Goal: Task Accomplishment & Management: Use online tool/utility

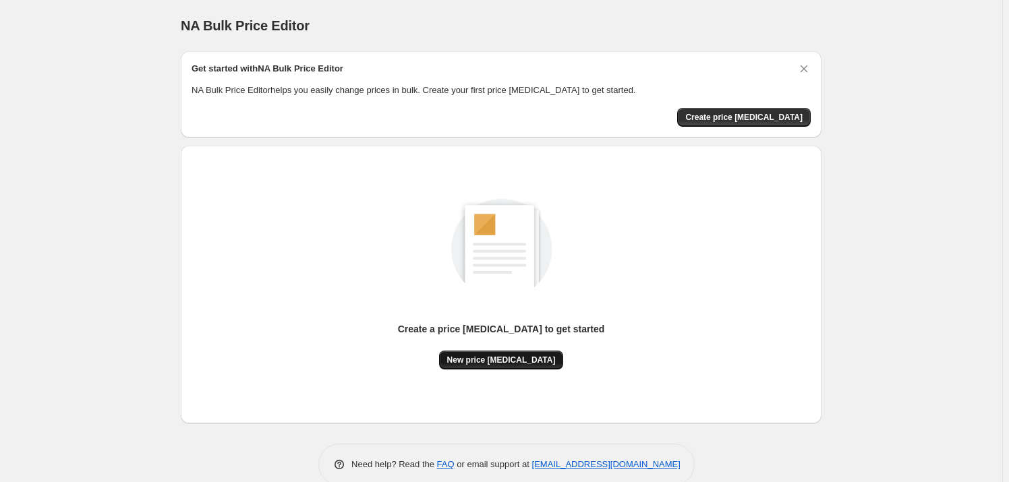
click at [525, 362] on span "New price [MEDICAL_DATA]" at bounding box center [501, 360] width 109 height 11
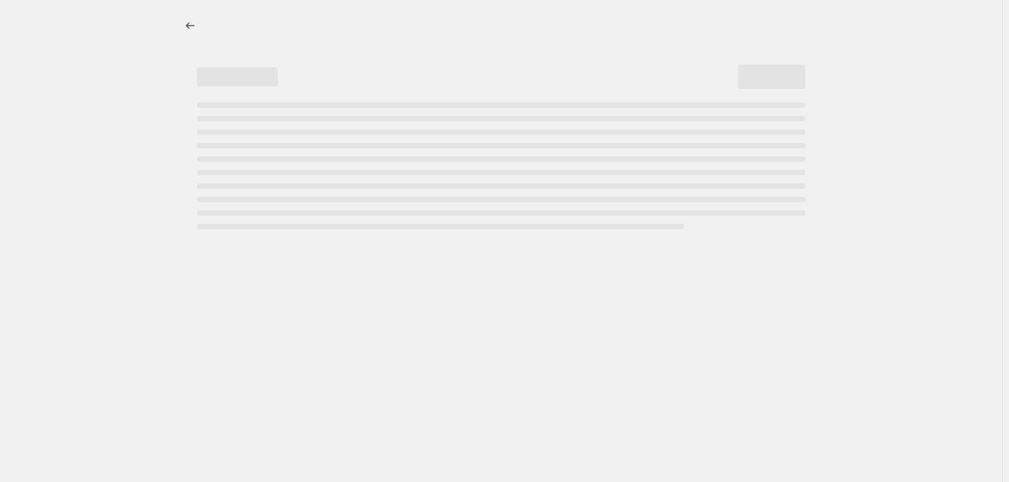
select select "percentage"
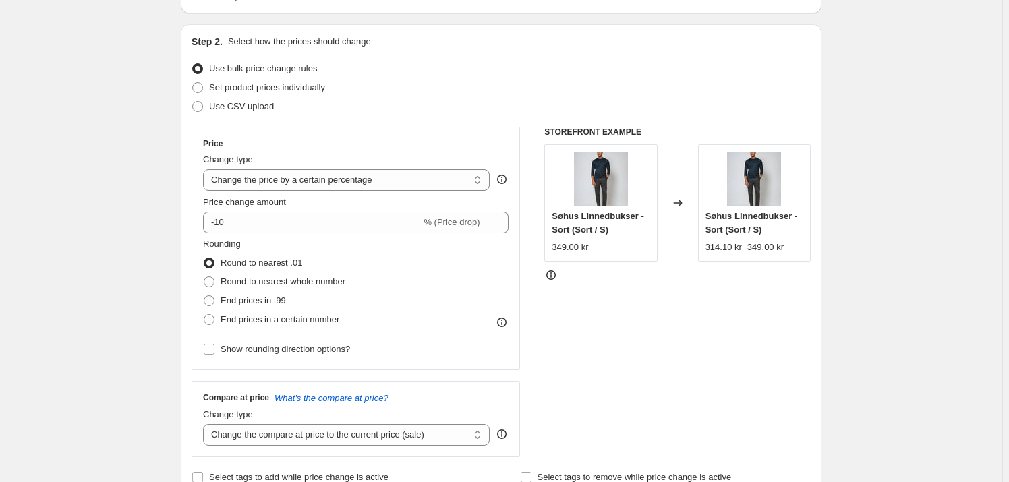
scroll to position [122, 0]
click at [301, 185] on select "Change the price to a certain amount Change the price by a certain amount Chang…" at bounding box center [346, 180] width 287 height 22
click at [303, 179] on select "Change the price to a certain amount Change the price by a certain amount Chang…" at bounding box center [346, 180] width 287 height 22
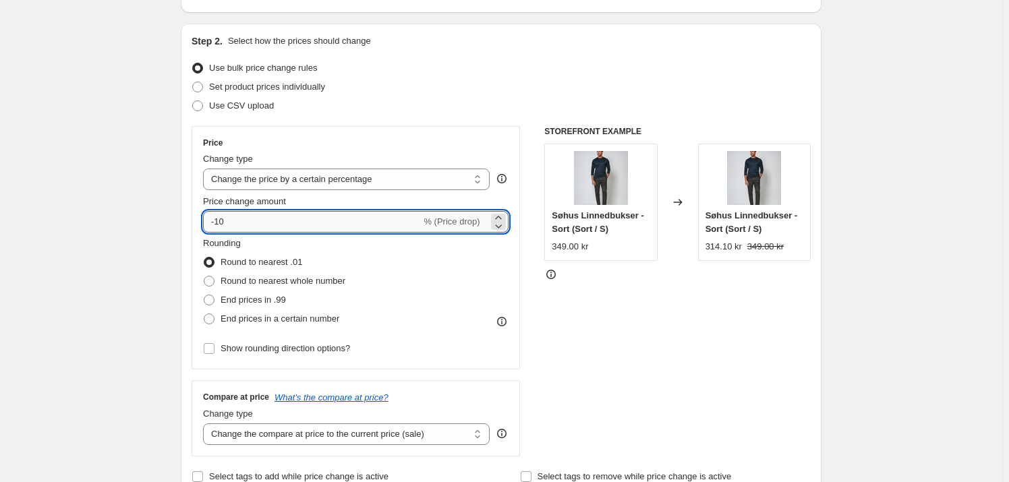
click at [297, 224] on input "-10" at bounding box center [312, 222] width 218 height 22
type input "-1"
click at [343, 198] on div "Price change amount" at bounding box center [355, 201] width 305 height 13
click at [300, 221] on input "65" at bounding box center [304, 222] width 202 height 22
type input "6"
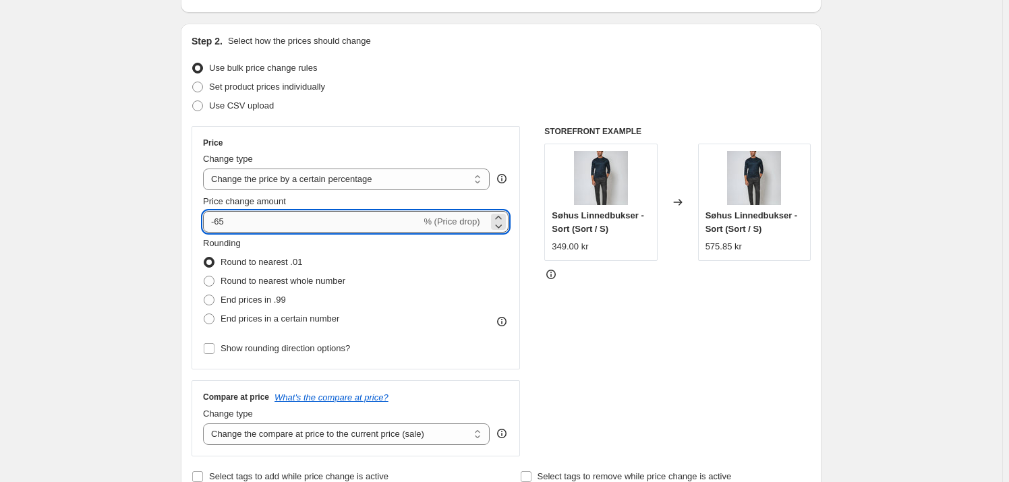
type input "-65"
click at [526, 253] on div "Price Change type Change the price to a certain amount Change the price by a ce…" at bounding box center [501, 291] width 619 height 330
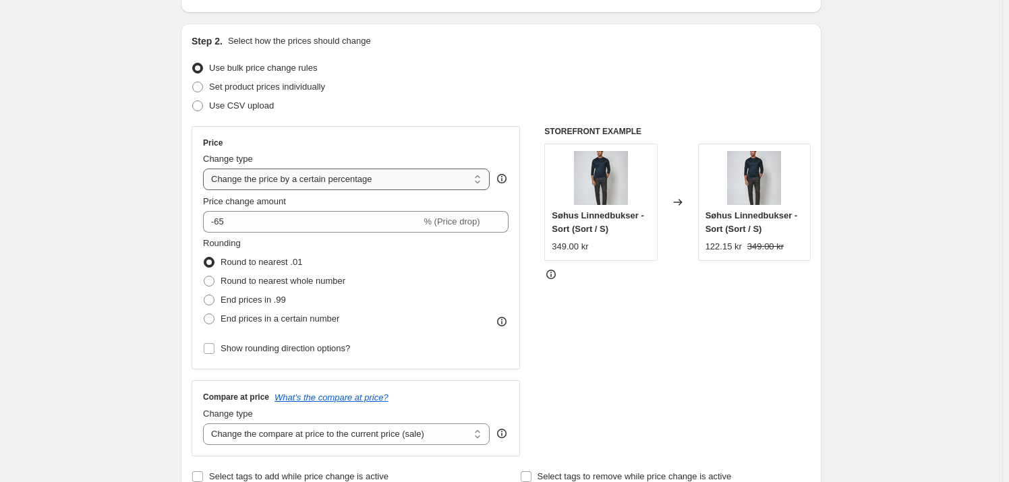
click at [455, 175] on select "Change the price to a certain amount Change the price by a certain amount Chang…" at bounding box center [346, 180] width 287 height 22
select select "to"
click at [206, 169] on select "Change the price to a certain amount Change the price by a certain amount Chang…" at bounding box center [346, 180] width 287 height 22
type input "80.00"
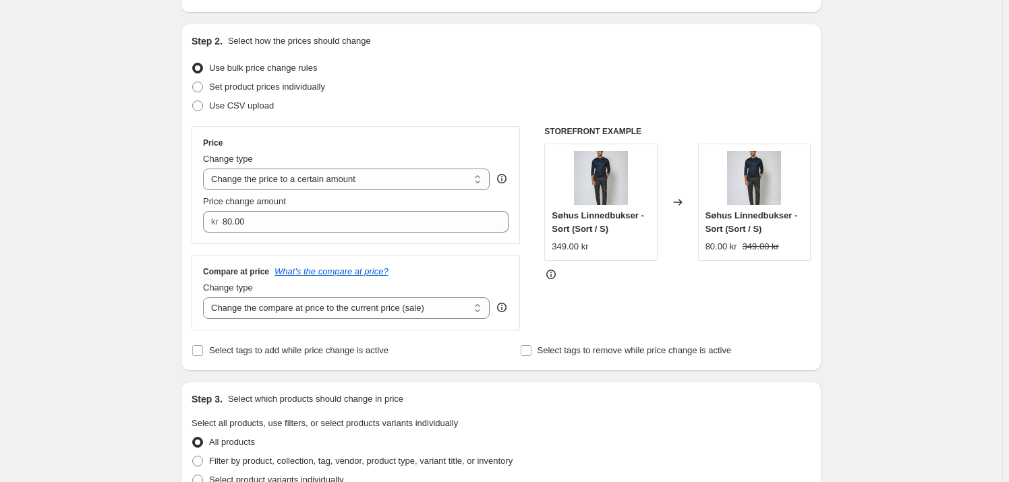
click at [370, 192] on div "Price Change type Change the price to a certain amount Change the price by a ce…" at bounding box center [355, 185] width 305 height 95
click at [354, 182] on select "Change the price to a certain amount Change the price by a certain amount Chang…" at bounding box center [346, 180] width 287 height 22
select select "by"
click at [206, 169] on select "Change the price to a certain amount Change the price by a certain amount Chang…" at bounding box center [346, 180] width 287 height 22
type input "-10.00"
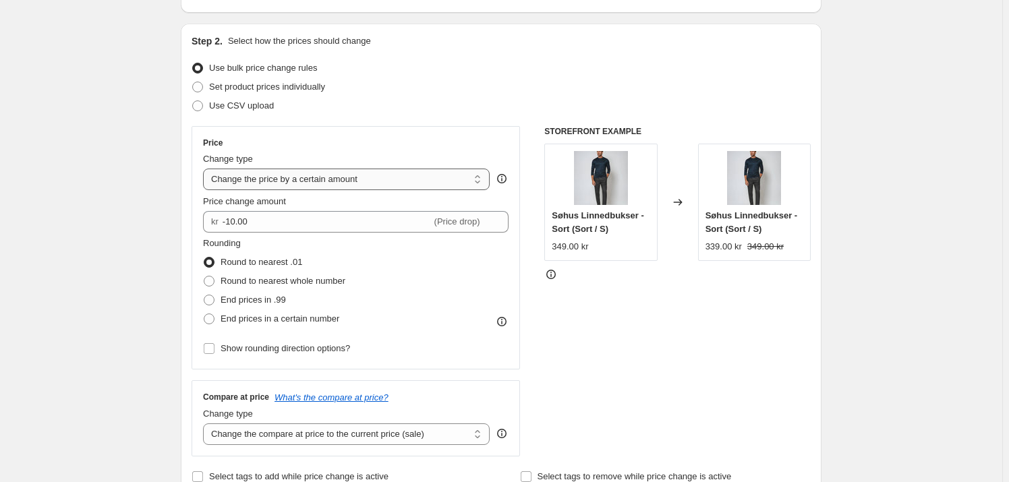
click at [318, 180] on select "Change the price to a certain amount Change the price by a certain amount Chang…" at bounding box center [346, 180] width 287 height 22
select select "percentage"
click at [206, 169] on select "Change the price to a certain amount Change the price by a certain amount Chang…" at bounding box center [346, 180] width 287 height 22
type input "-15"
click at [309, 193] on div "Price Change type Change the price to a certain amount Change the price by a ce…" at bounding box center [355, 248] width 305 height 221
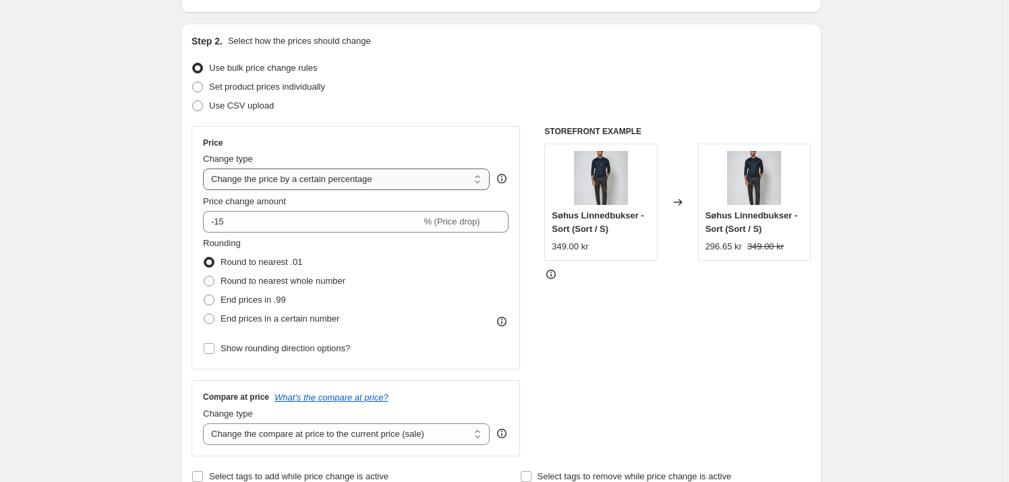
click at [308, 187] on select "Change the price to a certain amount Change the price by a certain amount Chang…" at bounding box center [346, 180] width 287 height 22
click at [206, 169] on select "Change the price to a certain amount Change the price by a certain amount Chang…" at bounding box center [346, 180] width 287 height 22
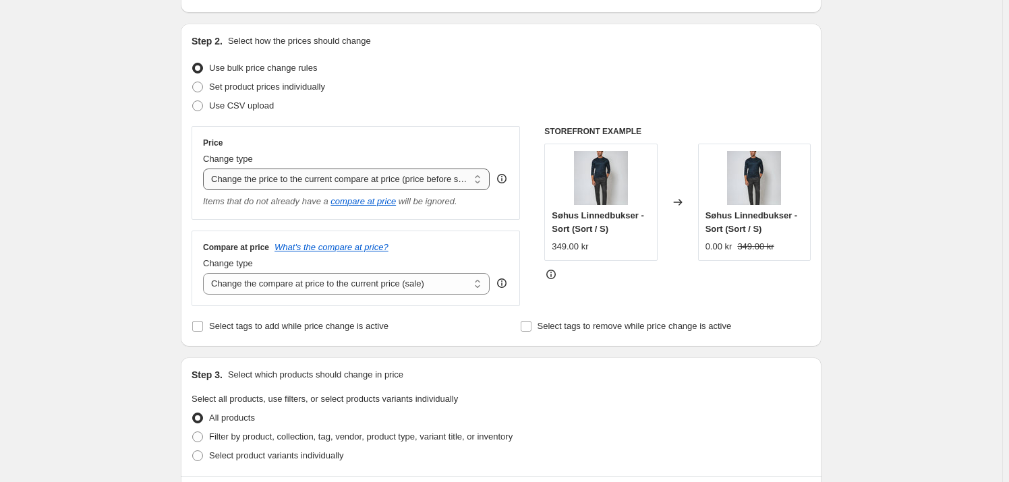
click at [312, 185] on select "Change the price to a certain amount Change the price by a certain amount Chang…" at bounding box center [346, 180] width 287 height 22
click at [206, 169] on select "Change the price to a certain amount Change the price by a certain amount Chang…" at bounding box center [346, 180] width 287 height 22
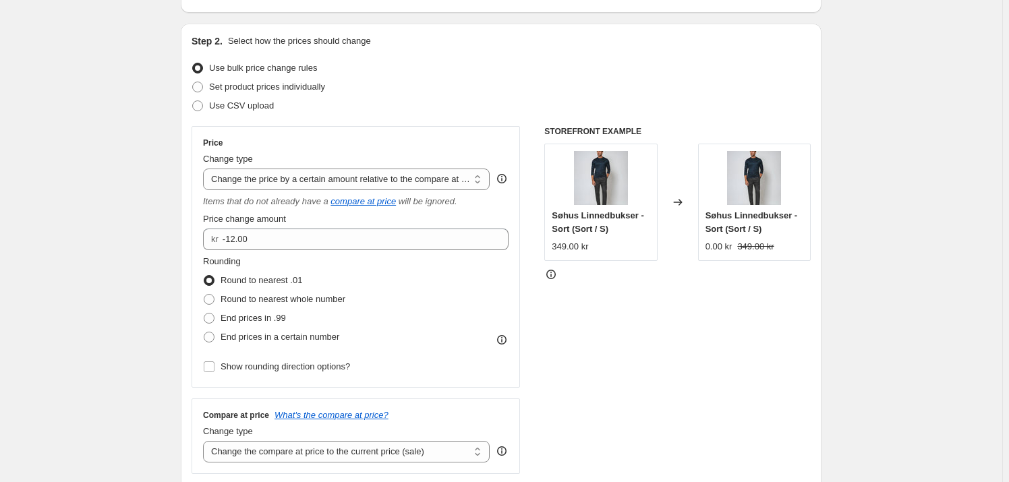
click at [318, 190] on div "Price Change type Change the price to a certain amount Change the price by a ce…" at bounding box center [355, 257] width 305 height 239
click at [318, 179] on select "Change the price to a certain amount Change the price by a certain amount Chang…" at bounding box center [346, 180] width 287 height 22
select select "margin"
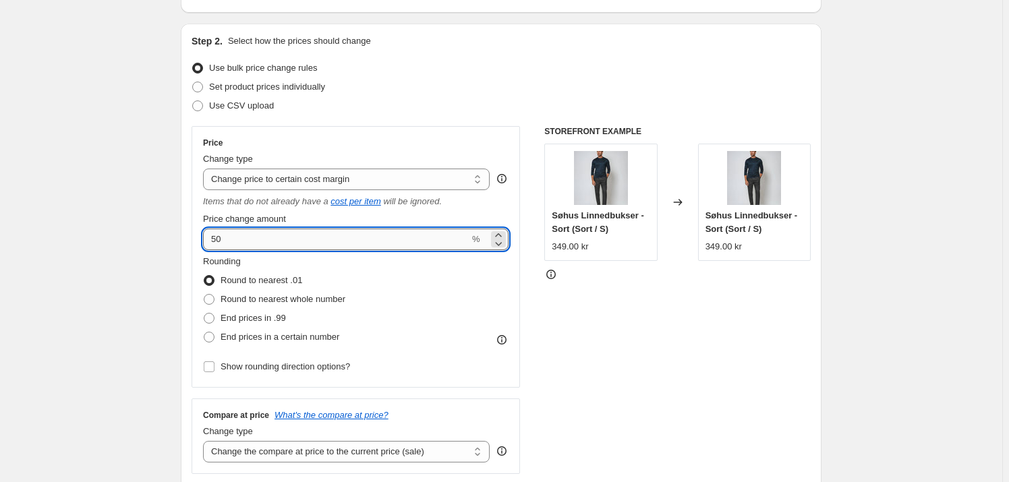
click at [270, 235] on input "50" at bounding box center [336, 240] width 266 height 22
type input "5"
click at [451, 202] on div "Items that do not already have a cost per item will be ignored." at bounding box center [355, 201] width 305 height 13
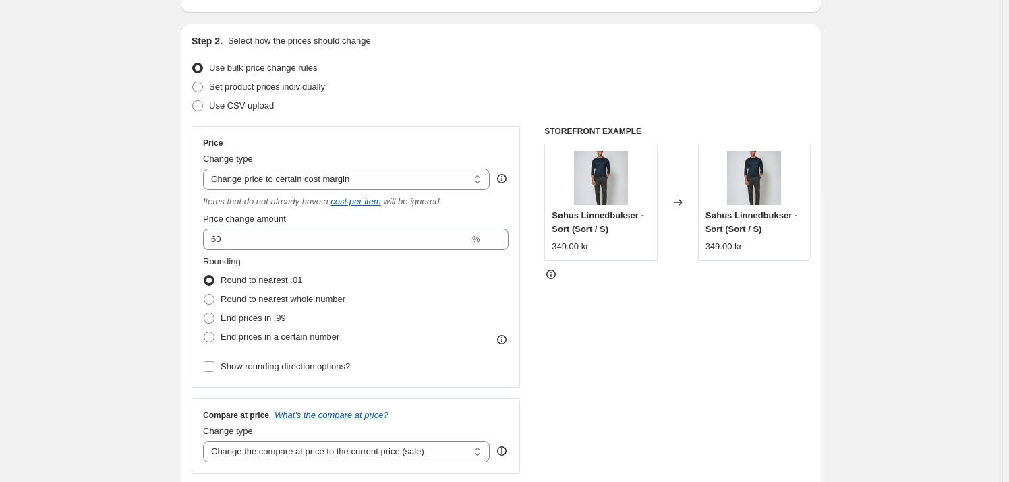
click at [622, 302] on div "STOREFRONT EXAMPLE Søhus Linnedbukser - Sort (Sort / S) 349.00 kr Changed to Sø…" at bounding box center [677, 300] width 266 height 348
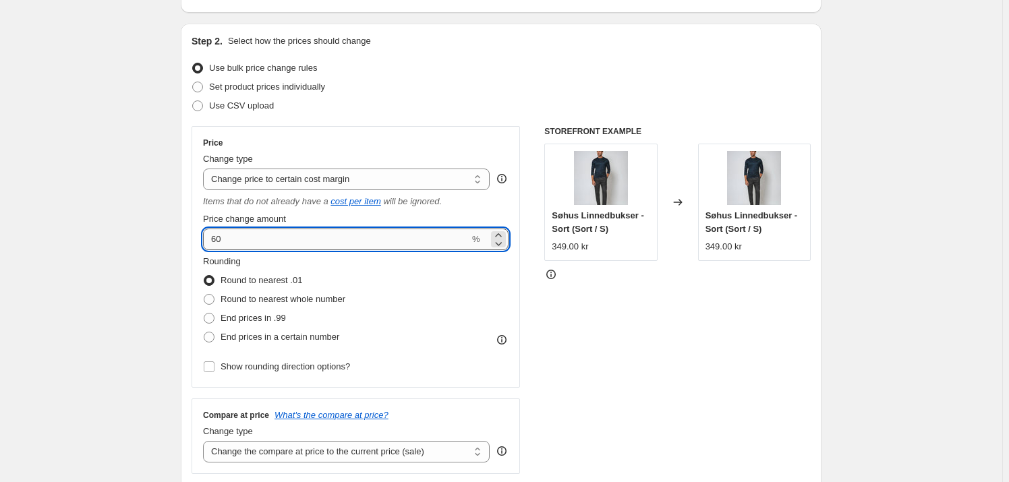
click at [330, 240] on input "60" at bounding box center [336, 240] width 266 height 22
click at [504, 235] on icon at bounding box center [498, 235] width 13 height 13
type input "61"
click at [401, 238] on input "61" at bounding box center [336, 240] width 266 height 22
click at [414, 202] on icon "will be ignored." at bounding box center [412, 201] width 59 height 10
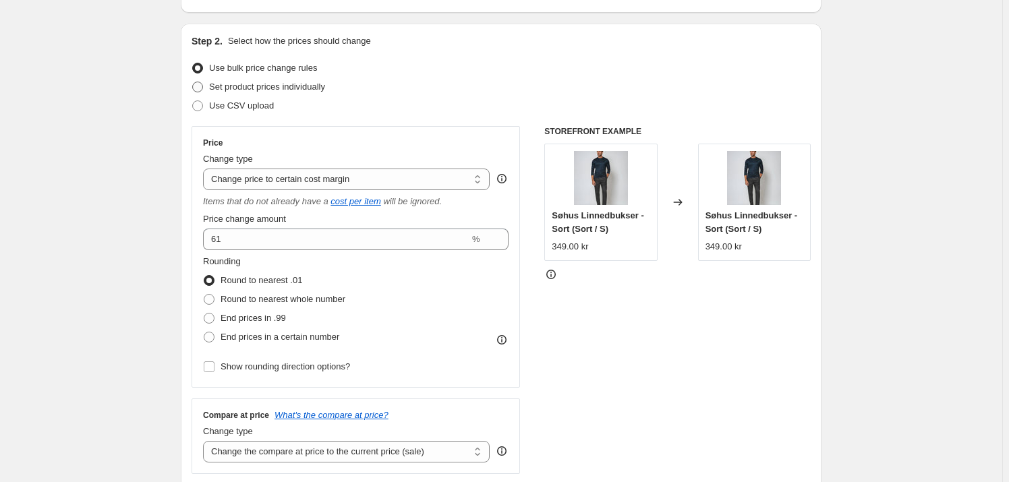
click at [241, 88] on span "Set product prices individually" at bounding box center [267, 87] width 116 height 10
click at [193, 82] on input "Set product prices individually" at bounding box center [192, 82] width 1 height 1
radio input "true"
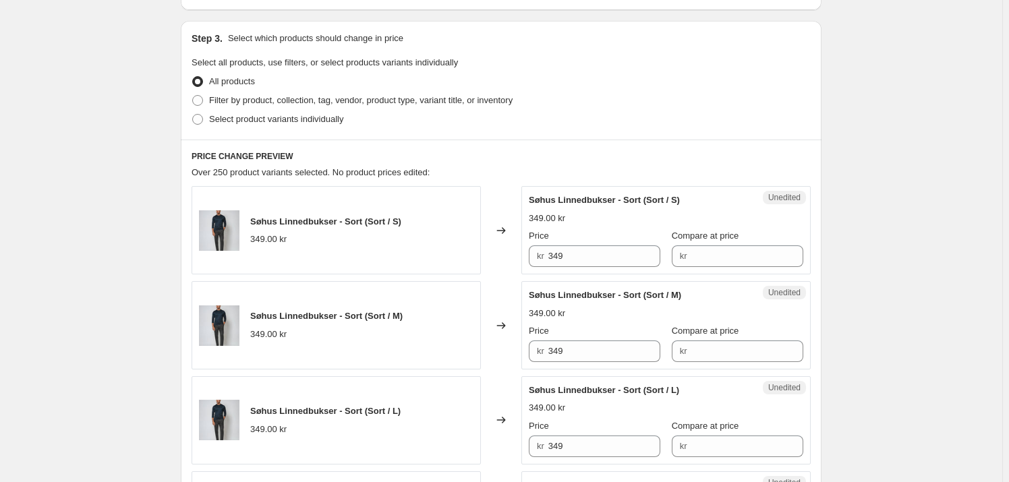
scroll to position [368, 0]
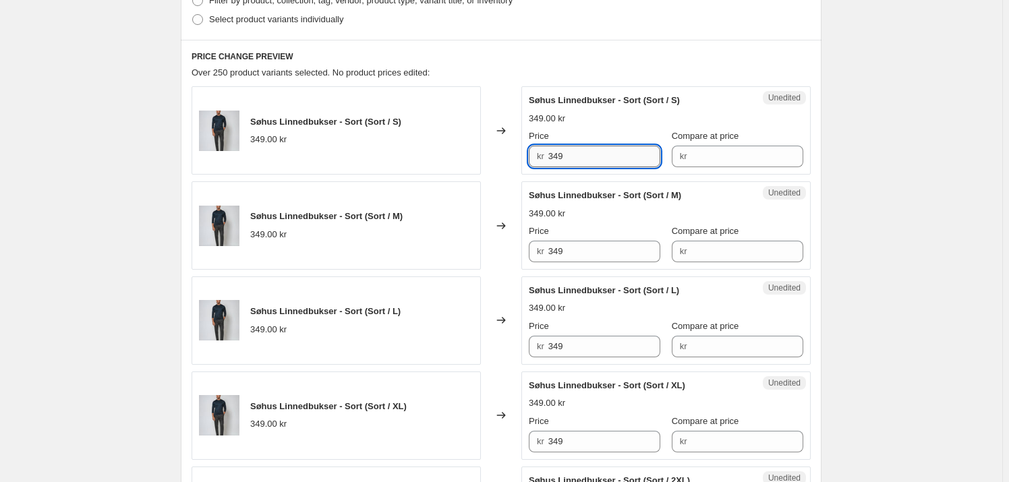
click at [653, 150] on input "349" at bounding box center [604, 157] width 113 height 22
click at [695, 150] on input "Compare at price" at bounding box center [747, 157] width 113 height 22
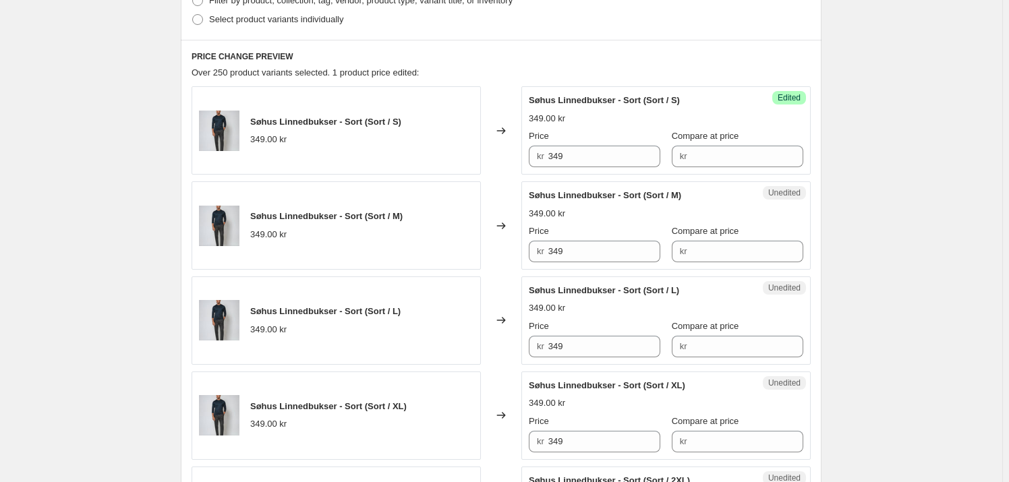
click at [782, 95] on span "Edited" at bounding box center [789, 97] width 23 height 11
click at [791, 94] on span "Edited" at bounding box center [789, 97] width 23 height 11
click at [790, 100] on span "Edited" at bounding box center [789, 97] width 23 height 11
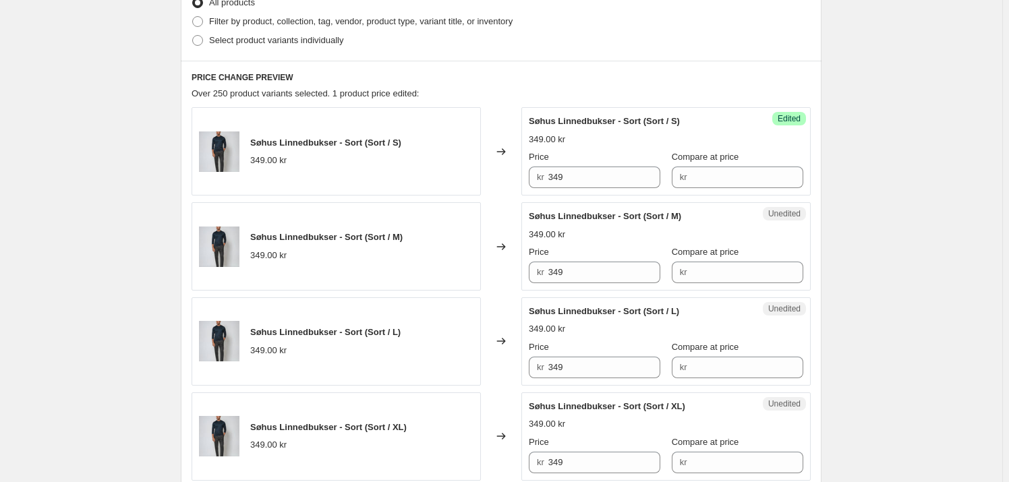
scroll to position [183, 0]
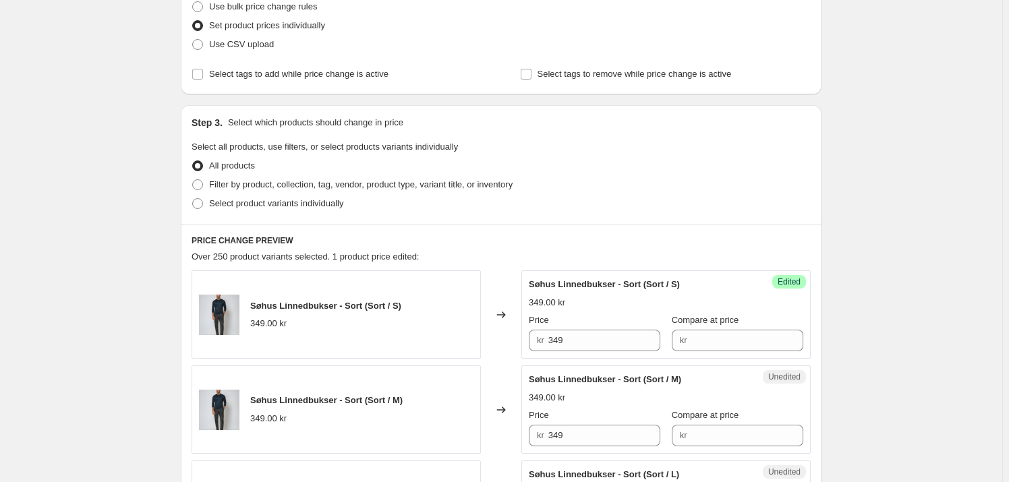
click at [564, 311] on div "Søhus Linnedbukser - Sort (Sort / S) 349.00 kr Price kr 349 Compare at price kr" at bounding box center [666, 315] width 274 height 74
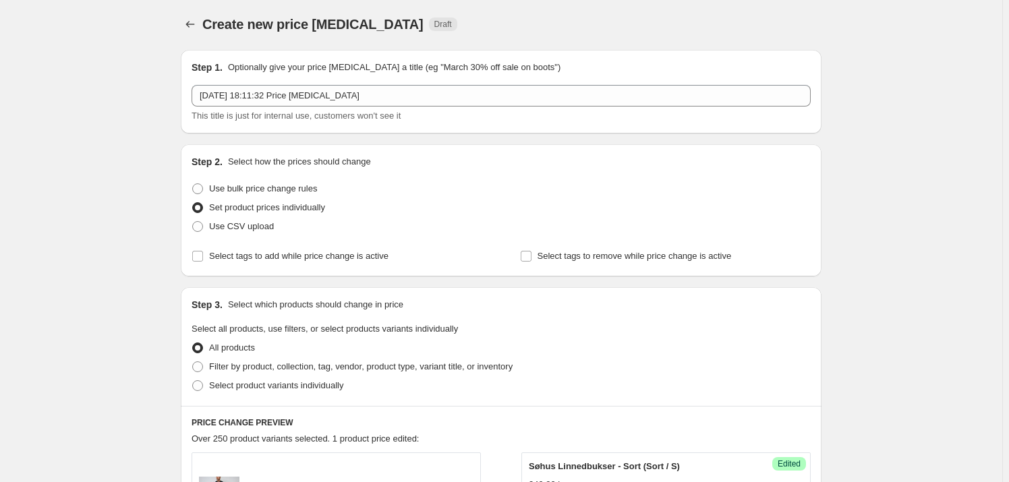
scroll to position [0, 0]
click at [197, 25] on icon "Price change jobs" at bounding box center [189, 25] width 13 height 13
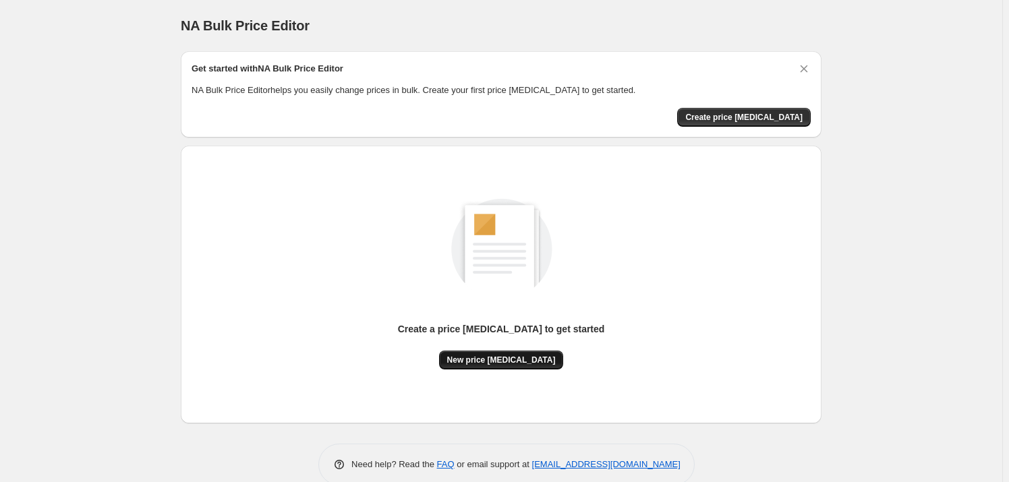
click at [527, 355] on span "New price [MEDICAL_DATA]" at bounding box center [501, 360] width 109 height 11
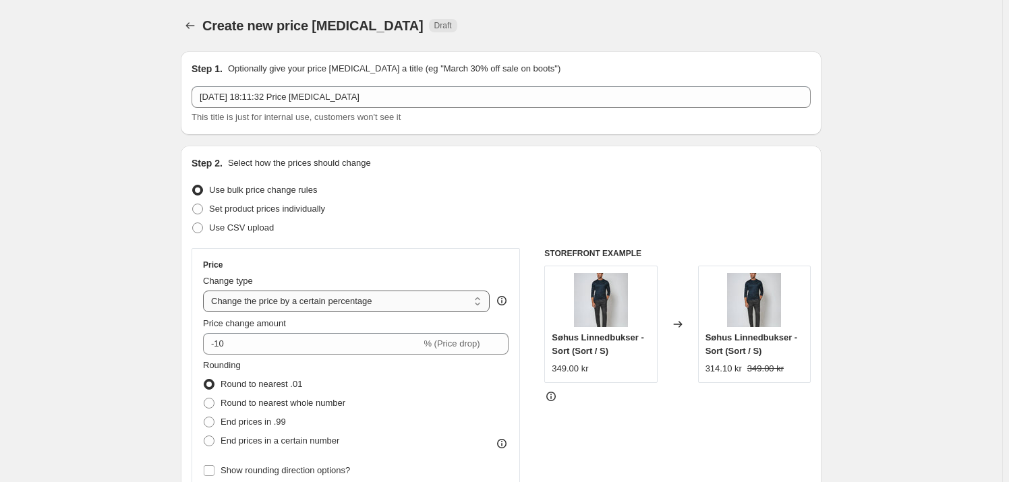
click at [298, 302] on select "Change the price to a certain amount Change the price by a certain amount Chang…" at bounding box center [346, 302] width 287 height 22
select select "by"
click at [206, 291] on select "Change the price to a certain amount Change the price by a certain amount Chang…" at bounding box center [346, 302] width 287 height 22
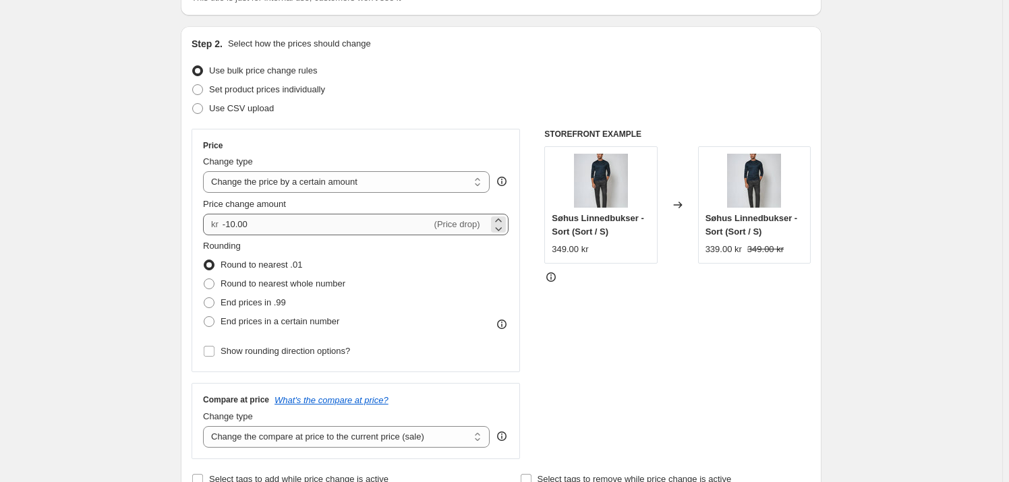
scroll to position [122, 0]
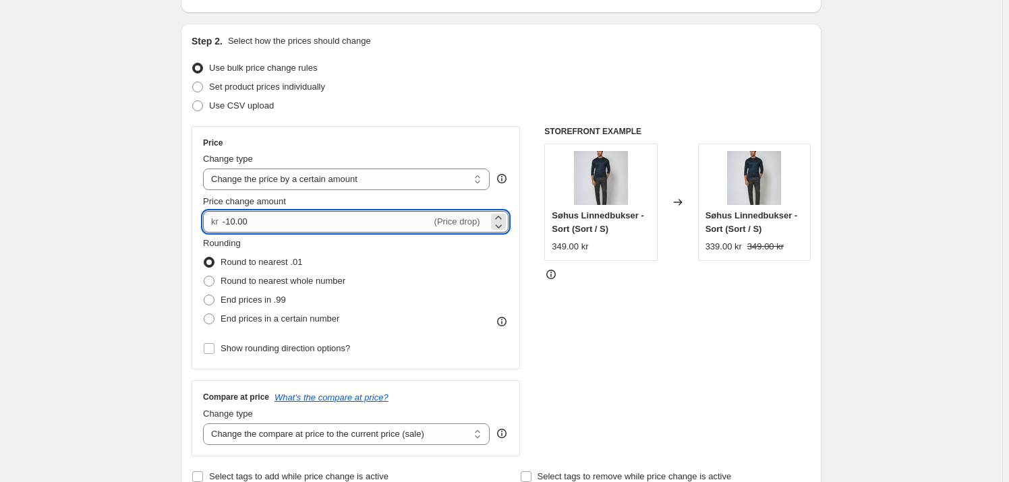
click at [276, 221] on input "-10.00" at bounding box center [327, 222] width 209 height 22
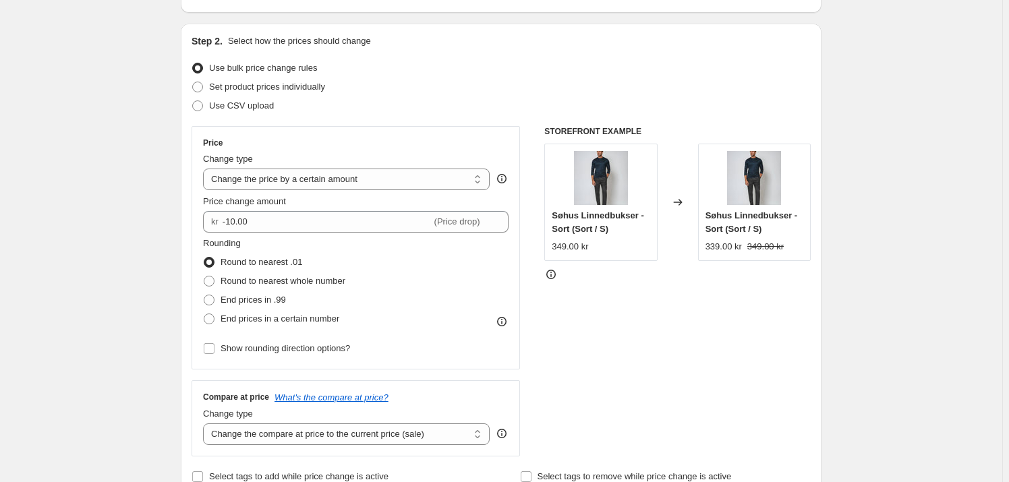
click at [670, 376] on div "STOREFRONT EXAMPLE Søhus Linnedbukser - Sort (Sort / S) 349.00 kr Changed to Sø…" at bounding box center [677, 291] width 266 height 330
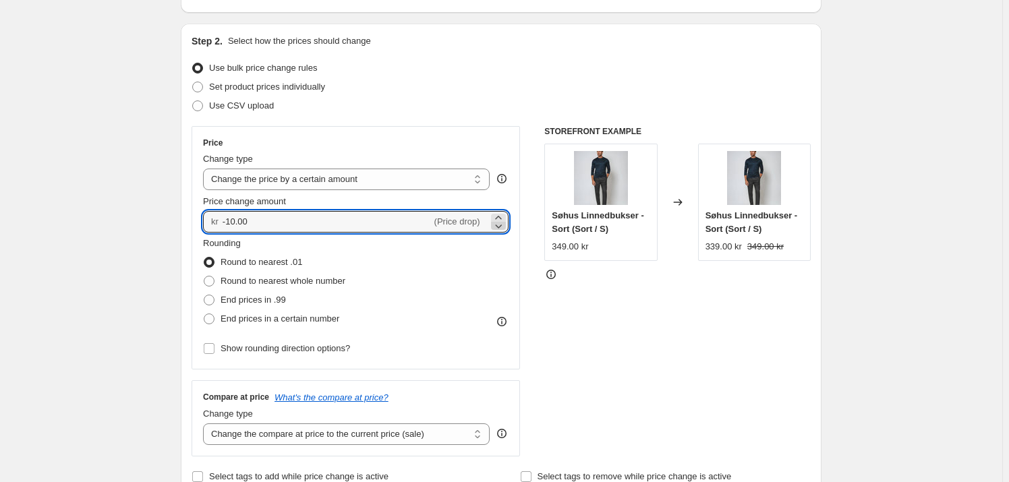
click at [499, 221] on icon at bounding box center [498, 225] width 13 height 13
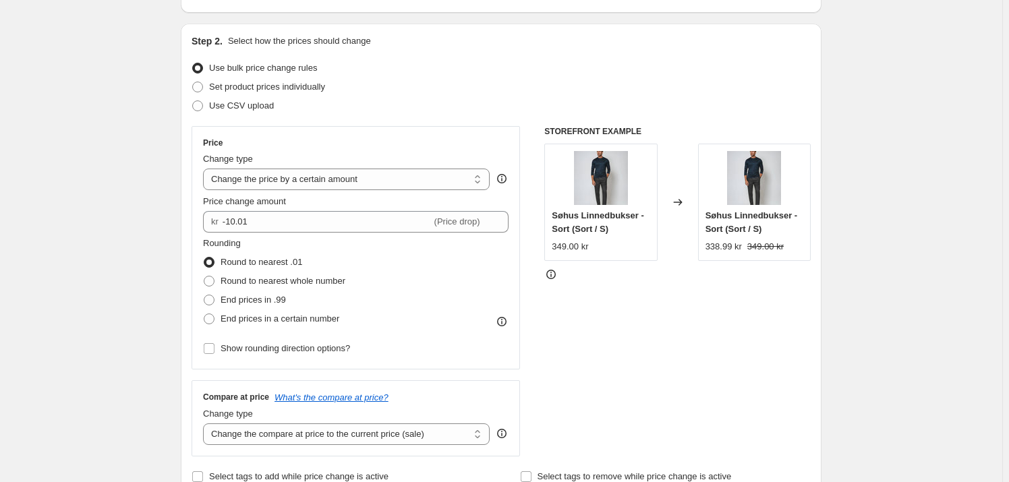
click at [569, 288] on div "STOREFRONT EXAMPLE Søhus Linnedbukser - Sort (Sort / S) 349.00 kr Changed to Sø…" at bounding box center [677, 291] width 266 height 330
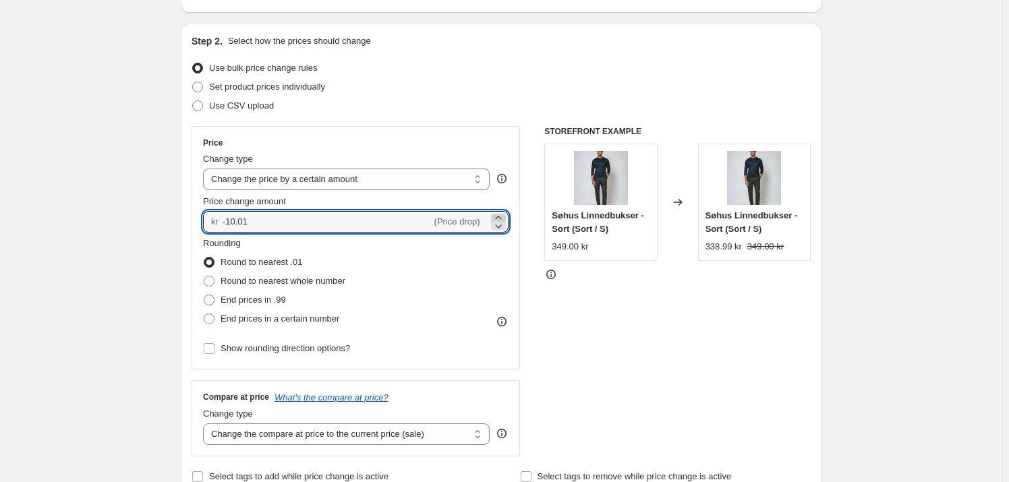
click at [496, 215] on icon at bounding box center [498, 217] width 13 height 13
type input "-10.00"
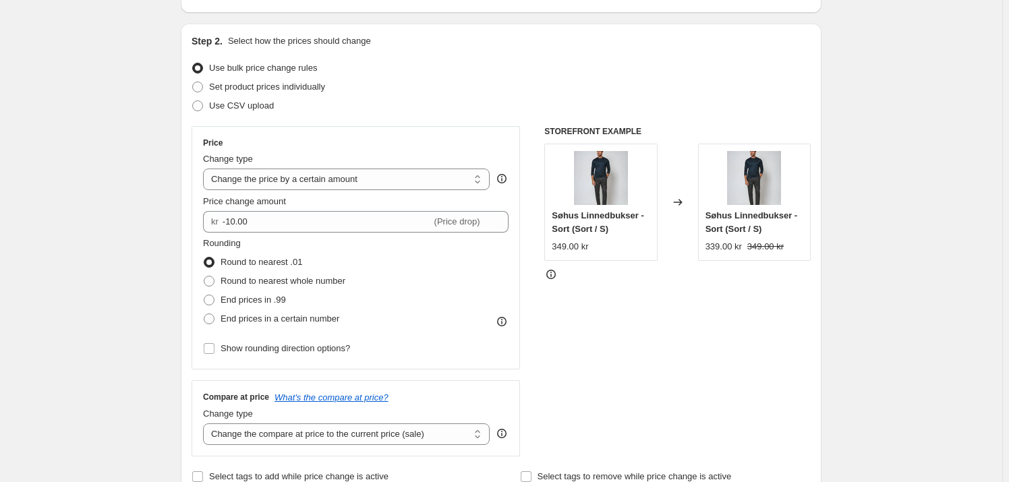
click at [575, 297] on div "STOREFRONT EXAMPLE Søhus Linnedbukser - Sort (Sort / S) 349.00 kr Changed to Sø…" at bounding box center [677, 291] width 266 height 330
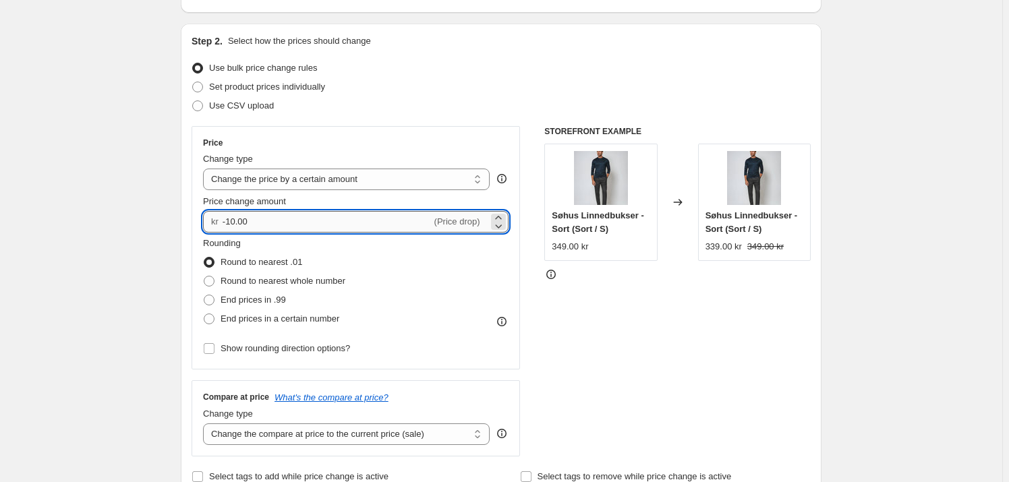
click at [366, 214] on input "-10.00" at bounding box center [327, 222] width 209 height 22
click at [376, 181] on select "Change the price to a certain amount Change the price by a certain amount Chang…" at bounding box center [346, 180] width 287 height 22
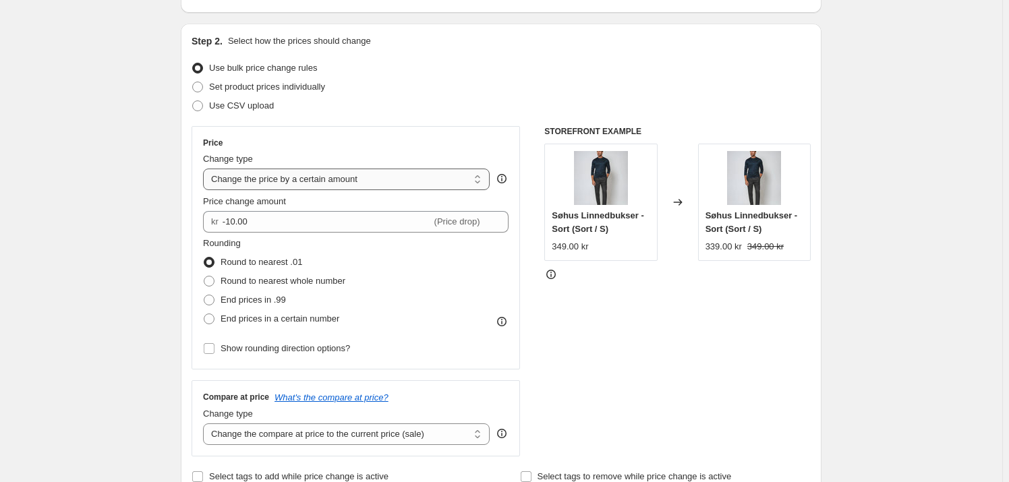
select select "percentage"
click at [206, 169] on select "Change the price to a certain amount Change the price by a certain amount Chang…" at bounding box center [346, 180] width 287 height 22
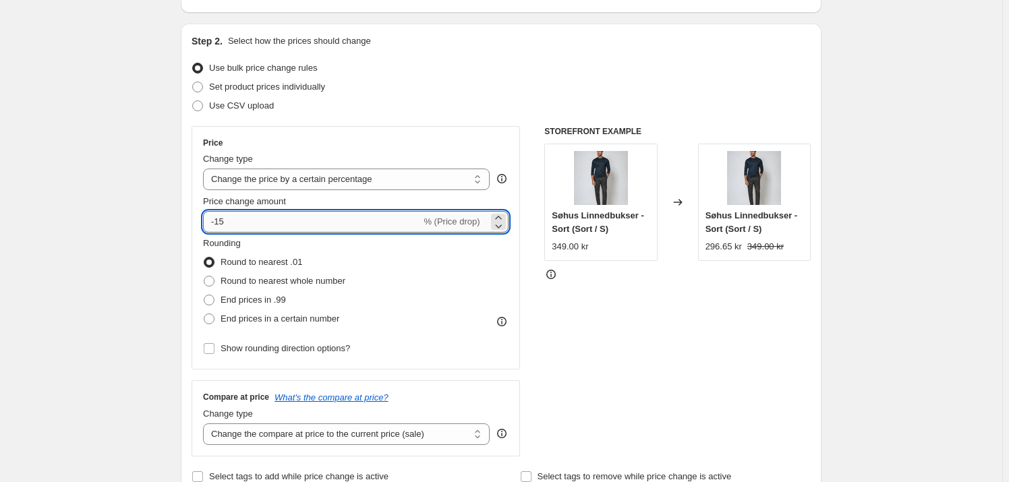
click at [370, 225] on input "-15" at bounding box center [312, 222] width 218 height 22
click at [407, 244] on div "Rounding Round to nearest .01 Round to nearest whole number End prices in .99 E…" at bounding box center [355, 283] width 305 height 92
click at [397, 219] on input "-15" at bounding box center [312, 222] width 218 height 22
type input "-1"
click at [486, 265] on div "Rounding Round to nearest .01 Round to nearest whole number End prices in .99 E…" at bounding box center [355, 283] width 305 height 92
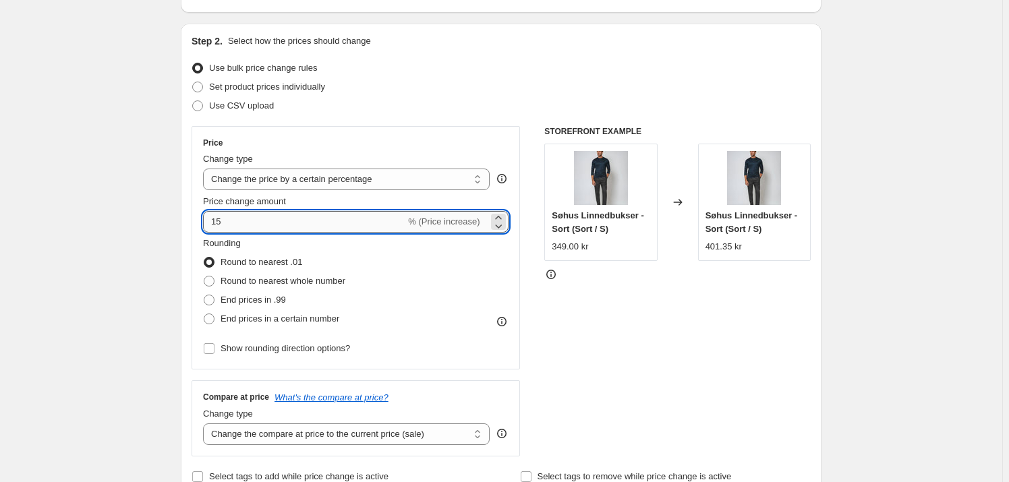
click at [304, 223] on input "15" at bounding box center [304, 222] width 202 height 22
type input "1"
click at [593, 297] on div "STOREFRONT EXAMPLE Søhus Linnedbukser - Sort (Sort / S) 349.00 kr Changed to Sø…" at bounding box center [677, 291] width 266 height 330
click at [212, 221] on input "65" at bounding box center [304, 222] width 202 height 22
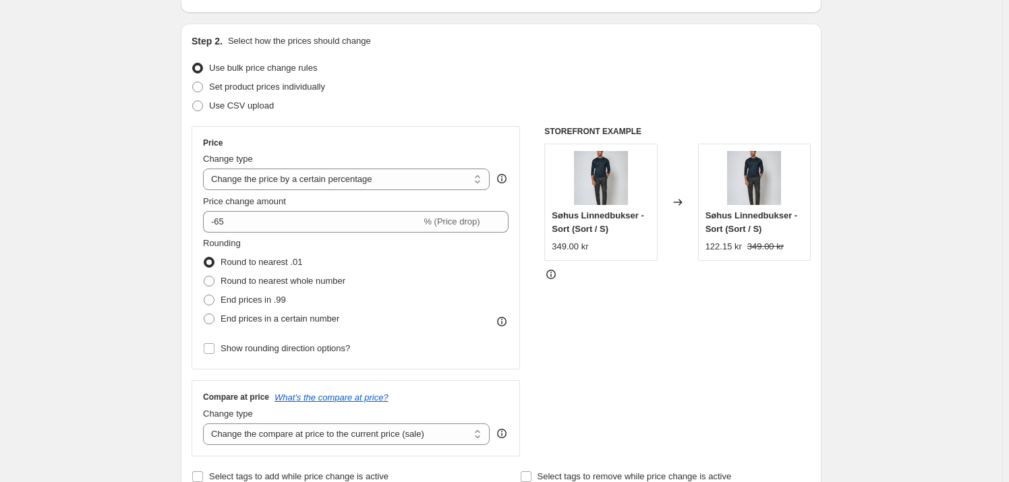
click at [628, 334] on div "STOREFRONT EXAMPLE Søhus Linnedbukser - Sort (Sort / S) 349.00 kr Changed to Sø…" at bounding box center [677, 291] width 266 height 330
click at [475, 218] on span "% (Price drop)" at bounding box center [452, 221] width 56 height 10
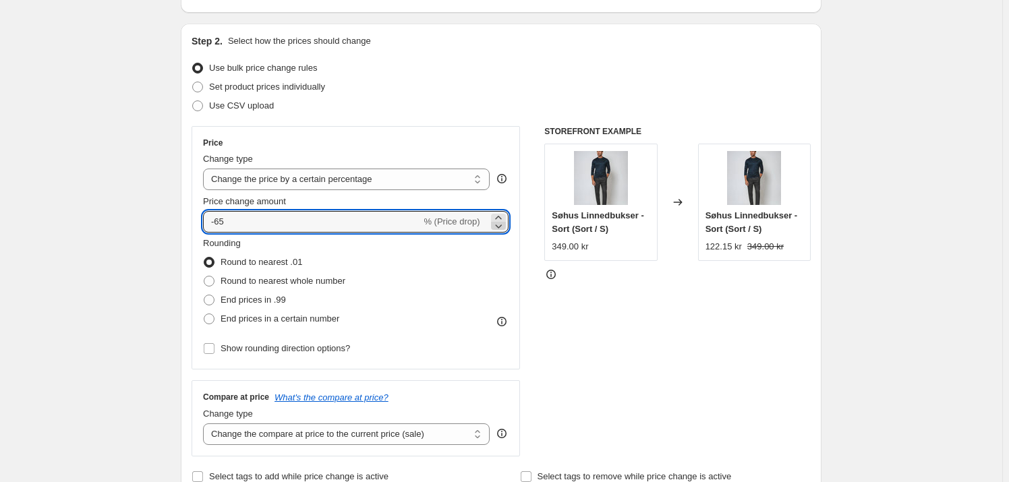
click at [499, 225] on icon at bounding box center [498, 227] width 7 height 4
type input "-66"
click at [448, 223] on span "% (Price drop)" at bounding box center [452, 221] width 56 height 10
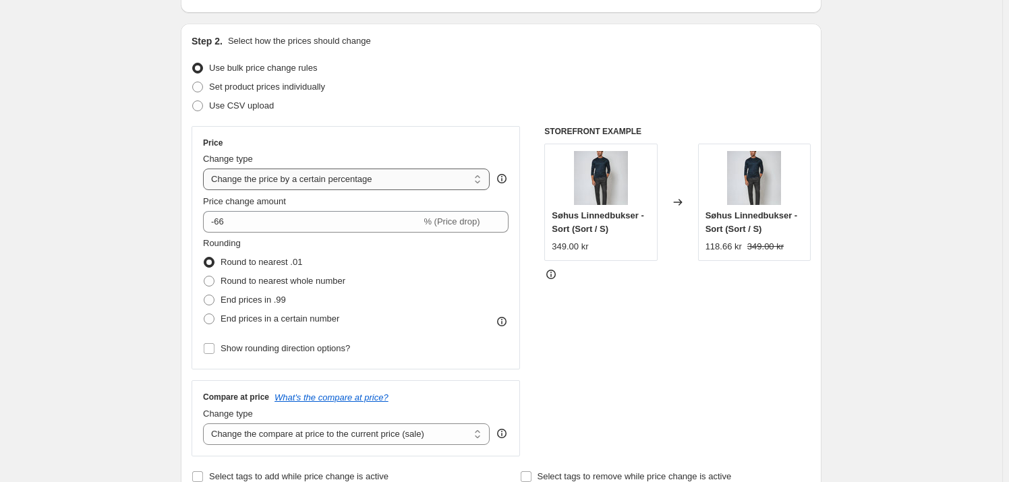
click at [378, 175] on select "Change the price to a certain amount Change the price by a certain amount Chang…" at bounding box center [346, 180] width 287 height 22
select select "ecap"
click at [206, 169] on select "Change the price to a certain amount Change the price by a certain amount Chang…" at bounding box center [346, 180] width 287 height 22
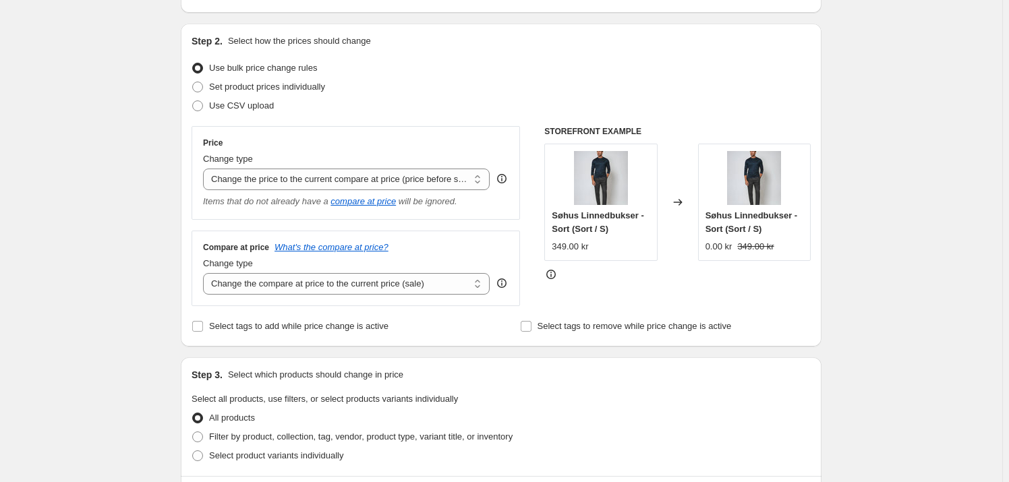
click at [324, 216] on div "Price Change type Change the price to a certain amount Change the price by a ce…" at bounding box center [356, 173] width 328 height 94
click at [297, 284] on select "Change the compare at price to the current price (sale) Change the compare at p…" at bounding box center [346, 284] width 287 height 22
click at [310, 279] on select "Change the compare at price to the current price (sale) Change the compare at p…" at bounding box center [346, 284] width 287 height 22
select select "percentage"
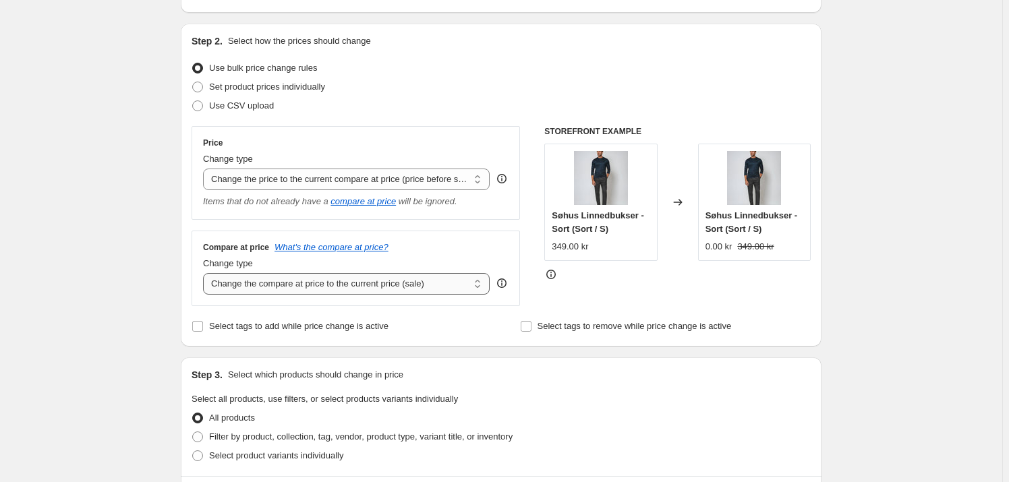
click at [206, 273] on select "Change the compare at price to the current price (sale) Change the compare at p…" at bounding box center [346, 284] width 287 height 22
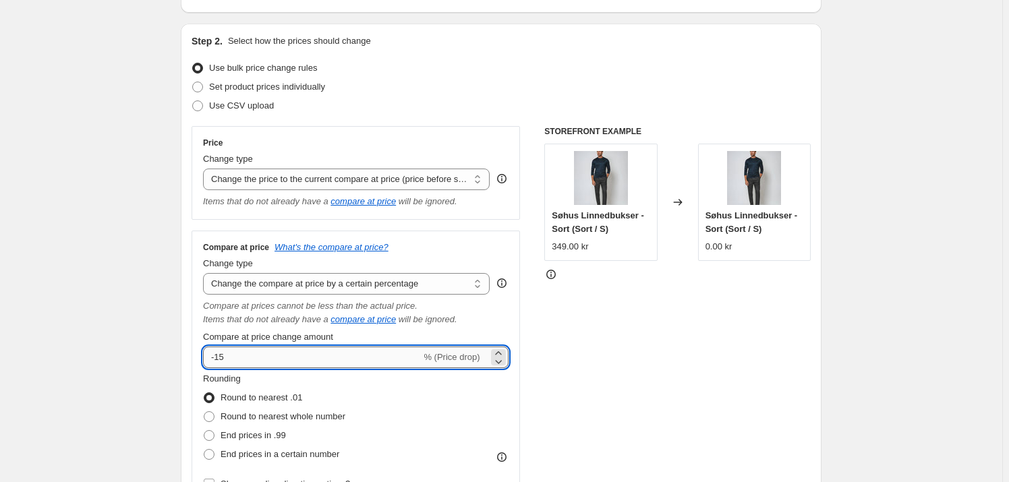
click at [301, 347] on input "-15" at bounding box center [312, 358] width 218 height 22
type input "-1"
click at [684, 363] on div "STOREFRONT EXAMPLE Søhus Linnedbukser - Sort (Sort / S) 349.00 kr Changed to Sø…" at bounding box center [677, 315] width 266 height 379
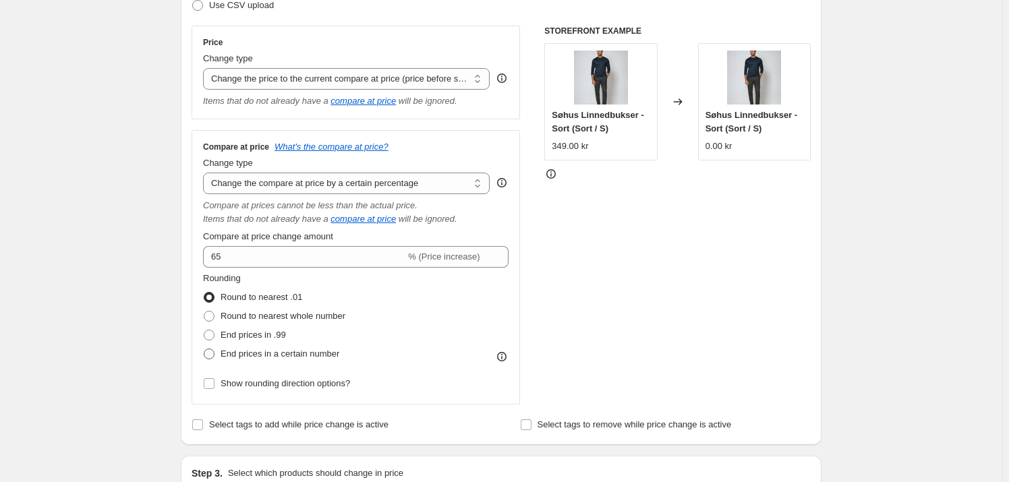
scroll to position [245, 0]
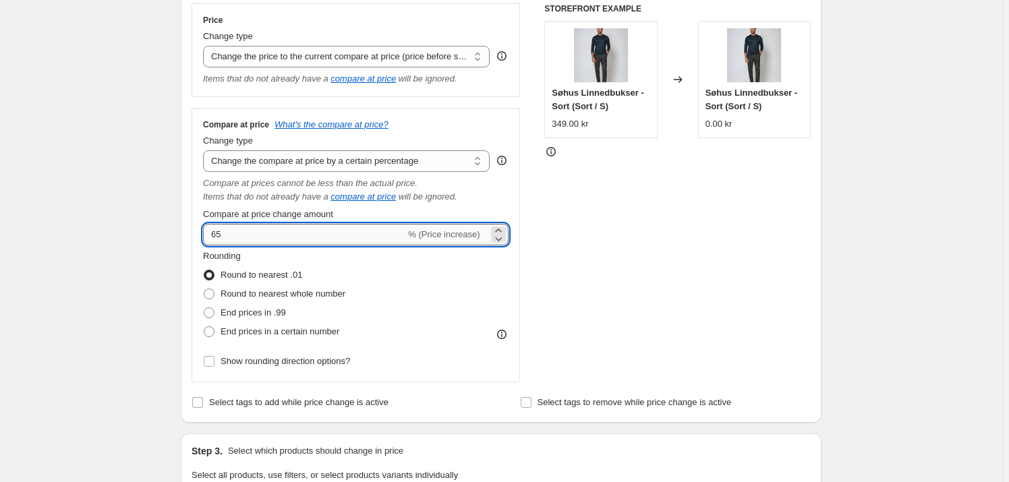
click at [212, 236] on input "65" at bounding box center [304, 235] width 202 height 22
click at [645, 244] on div "STOREFRONT EXAMPLE Søhus Linnedbukser - Sort (Sort / S) 349.00 kr Changed to Sø…" at bounding box center [677, 192] width 266 height 379
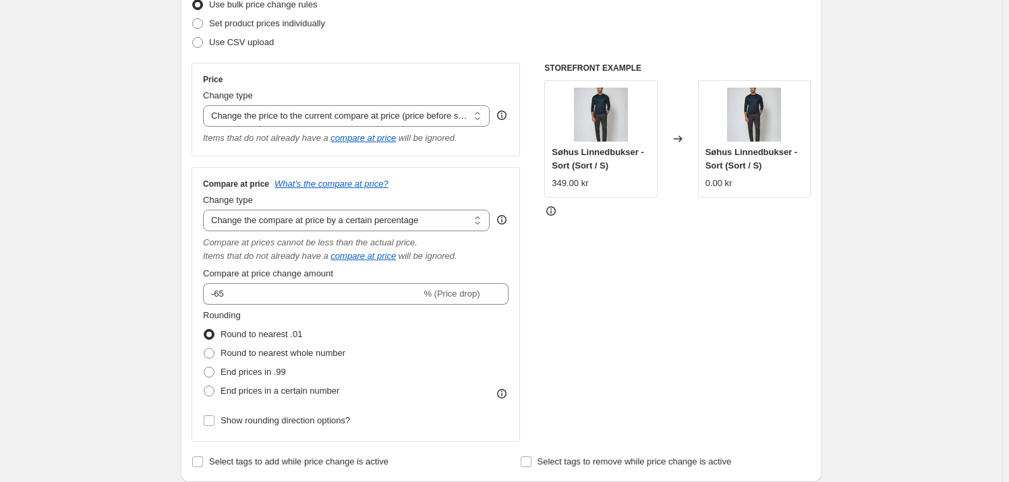
scroll to position [183, 0]
click at [308, 122] on select "Change the price to a certain amount Change the price by a certain amount Chang…" at bounding box center [346, 118] width 287 height 22
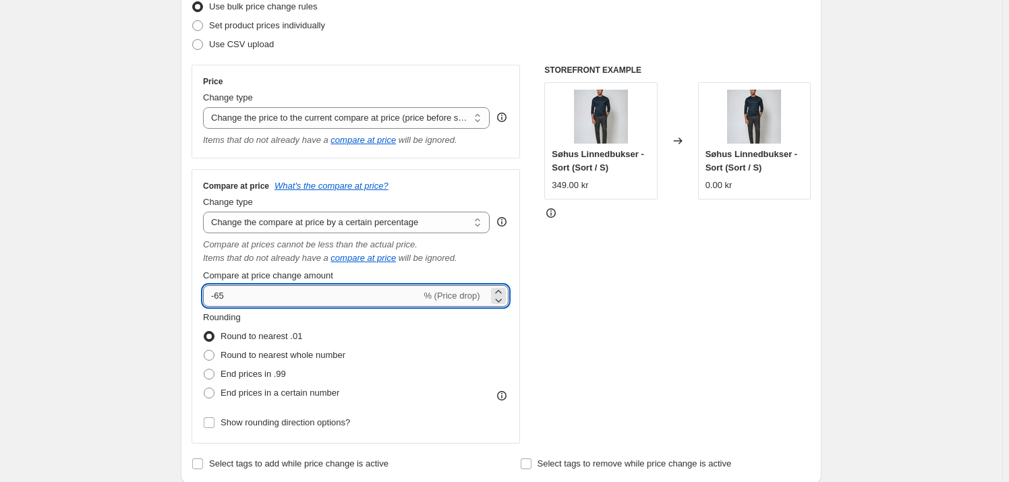
click at [253, 287] on input "-65" at bounding box center [312, 296] width 218 height 22
type input "-6"
type input "1000"
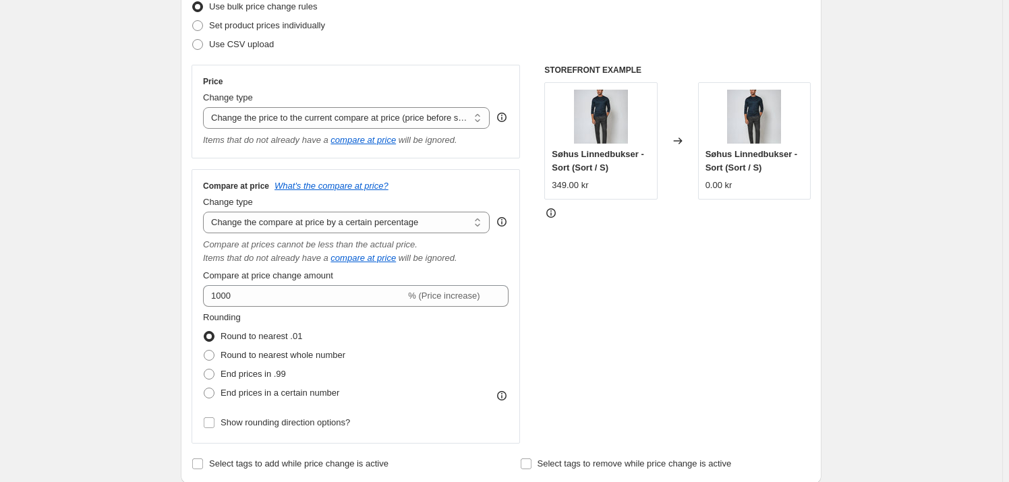
click at [626, 300] on div "STOREFRONT EXAMPLE Søhus Linnedbukser - Sort (Sort / S) 349.00 kr Changed to Sø…" at bounding box center [677, 254] width 266 height 379
click at [623, 268] on div "STOREFRONT EXAMPLE Søhus Linnedbukser - Sort (Sort / S) 349.00 kr Changed to Sø…" at bounding box center [677, 254] width 266 height 379
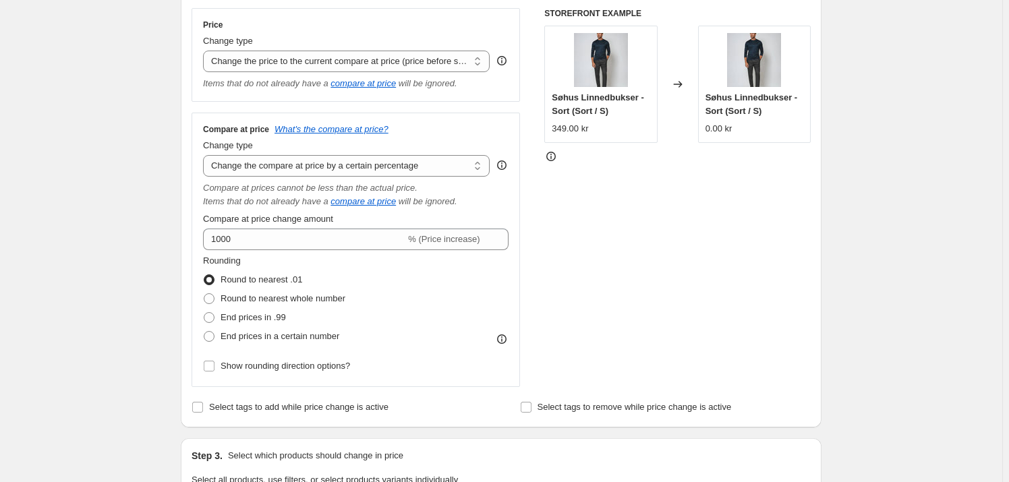
scroll to position [245, 0]
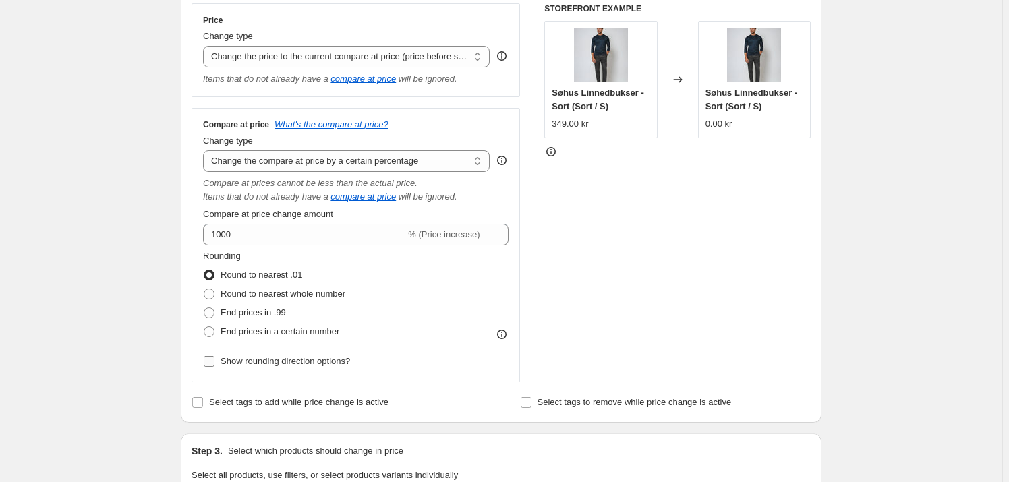
click at [258, 363] on span "Show rounding direction options?" at bounding box center [285, 361] width 129 height 10
click at [214, 363] on input "Show rounding direction options?" at bounding box center [209, 361] width 11 height 11
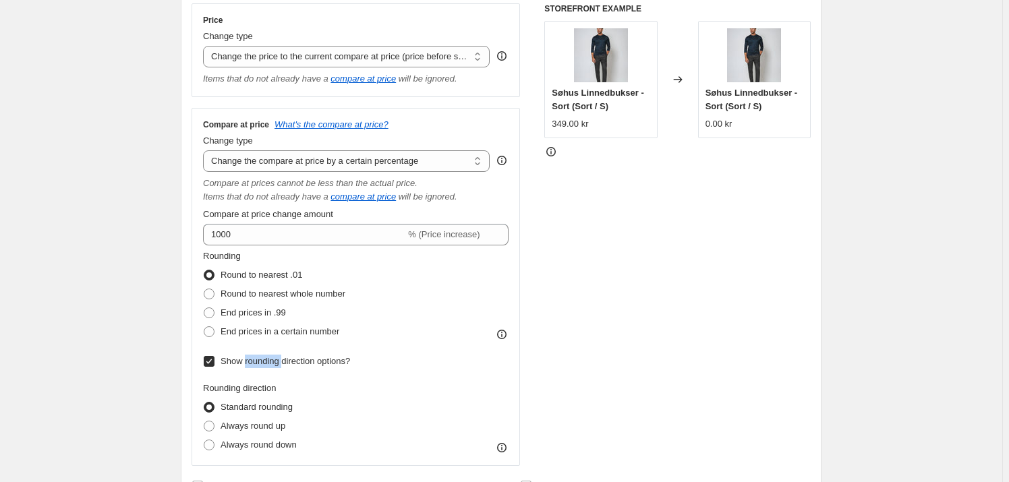
click at [258, 363] on span "Show rounding direction options?" at bounding box center [285, 361] width 129 height 10
click at [214, 363] on input "Show rounding direction options?" at bounding box center [209, 361] width 11 height 11
checkbox input "false"
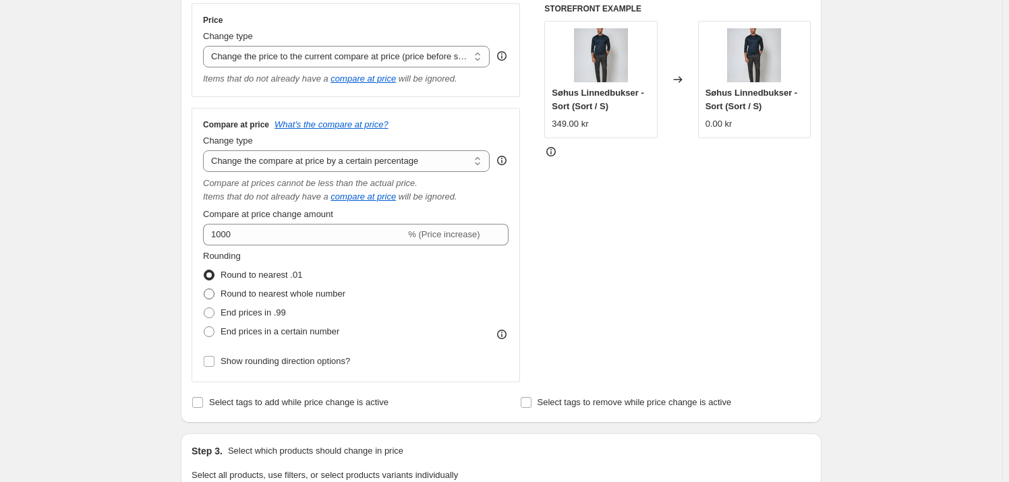
click at [241, 285] on label "Round to nearest whole number" at bounding box center [274, 294] width 142 height 19
click at [204, 289] on input "Round to nearest whole number" at bounding box center [204, 289] width 1 height 1
radio input "true"
click at [246, 276] on span "Round to nearest .01" at bounding box center [262, 275] width 82 height 10
click at [204, 270] on input "Round to nearest .01" at bounding box center [204, 270] width 1 height 1
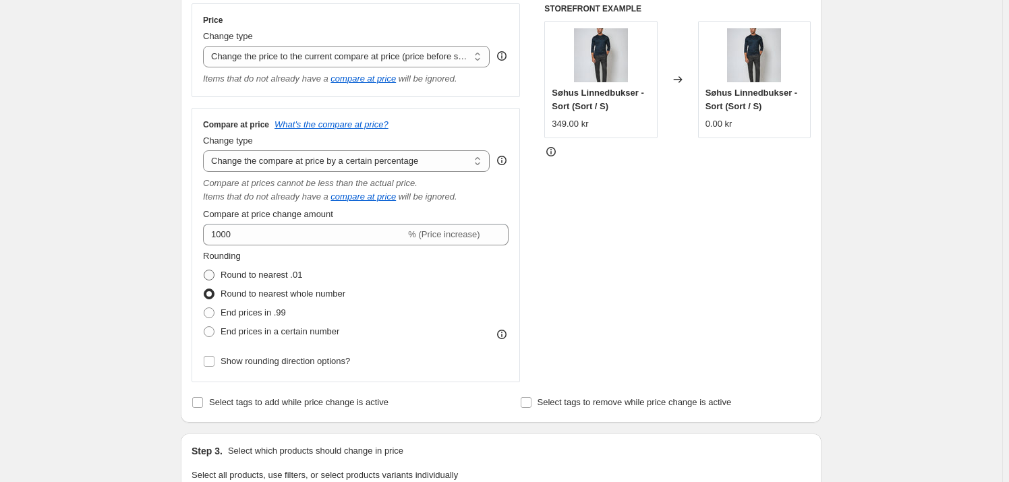
radio input "true"
click at [357, 162] on select "Change the compare at price to the current price (sale) Change the compare at p…" at bounding box center [346, 161] width 287 height 22
select select "bp"
click at [206, 150] on select "Change the compare at price to the current price (sale) Change the compare at p…" at bounding box center [346, 161] width 287 height 22
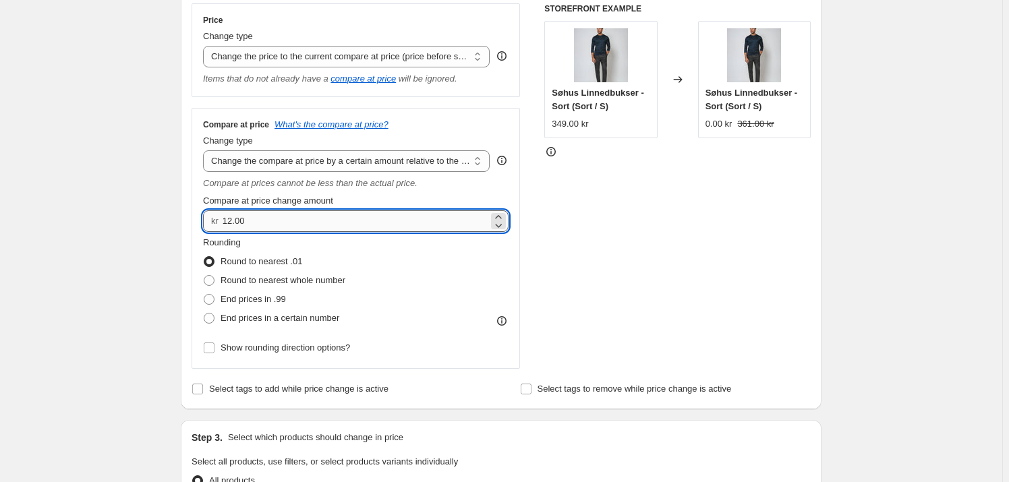
click at [240, 218] on input "12.00" at bounding box center [356, 221] width 266 height 22
click at [263, 218] on input "12.00" at bounding box center [356, 221] width 266 height 22
click at [503, 216] on icon at bounding box center [498, 216] width 13 height 13
click at [598, 219] on div "STOREFRONT EXAMPLE Søhus Linnedbukser - Sort (Sort / S) 349.00 kr Changed to Sø…" at bounding box center [677, 186] width 266 height 366
click at [359, 216] on input "12.01" at bounding box center [356, 221] width 266 height 22
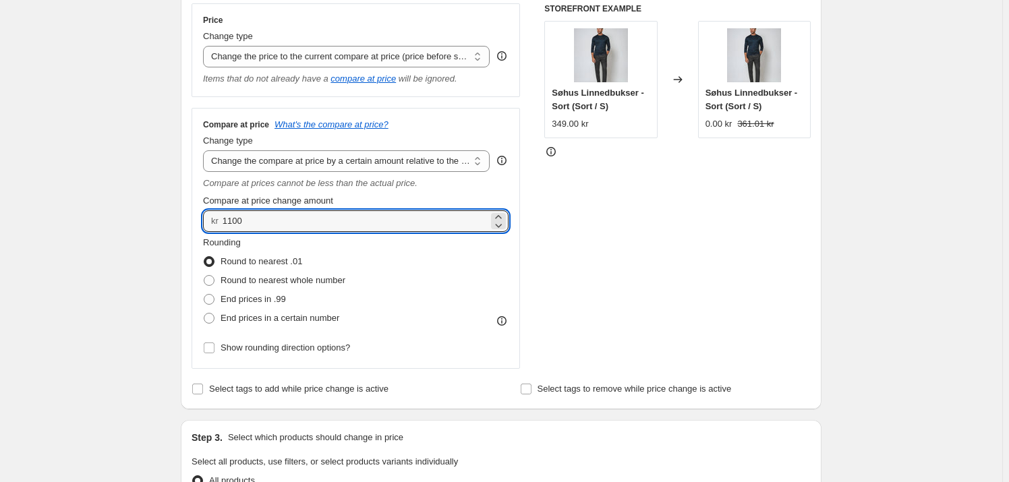
type input "1100.00"
click at [589, 277] on div "STOREFRONT EXAMPLE Søhus Linnedbukser - Sort (Sort / S) 349.00 kr Changed to Sø…" at bounding box center [677, 186] width 266 height 366
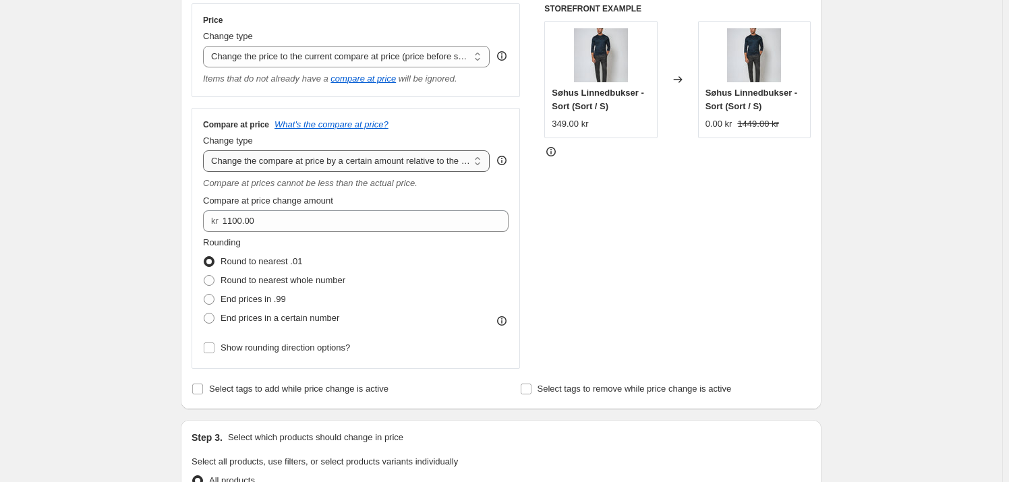
click at [401, 162] on select "Change the compare at price to the current price (sale) Change the compare at p…" at bounding box center [346, 161] width 287 height 22
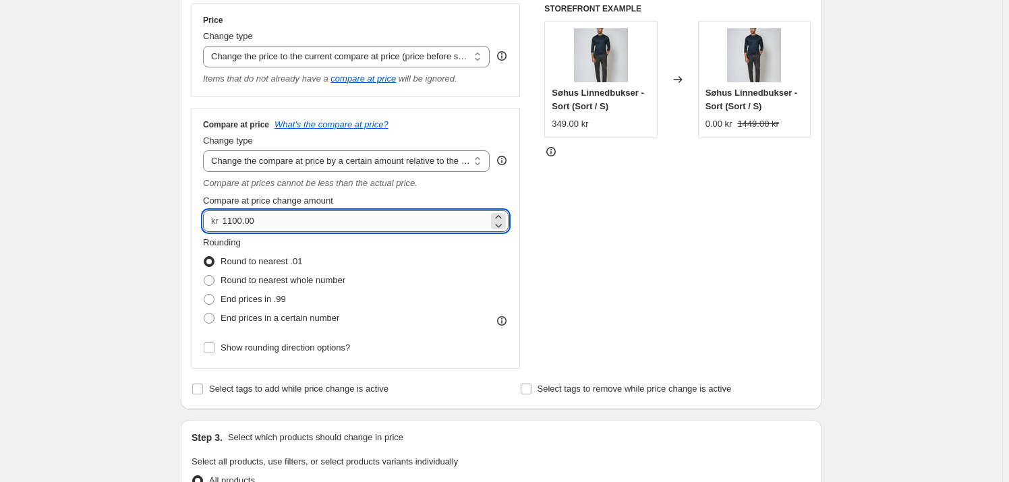
click at [316, 218] on input "1100.00" at bounding box center [356, 221] width 266 height 22
click at [426, 167] on select "Change the compare at price to the current price (sale) Change the compare at p…" at bounding box center [346, 161] width 287 height 22
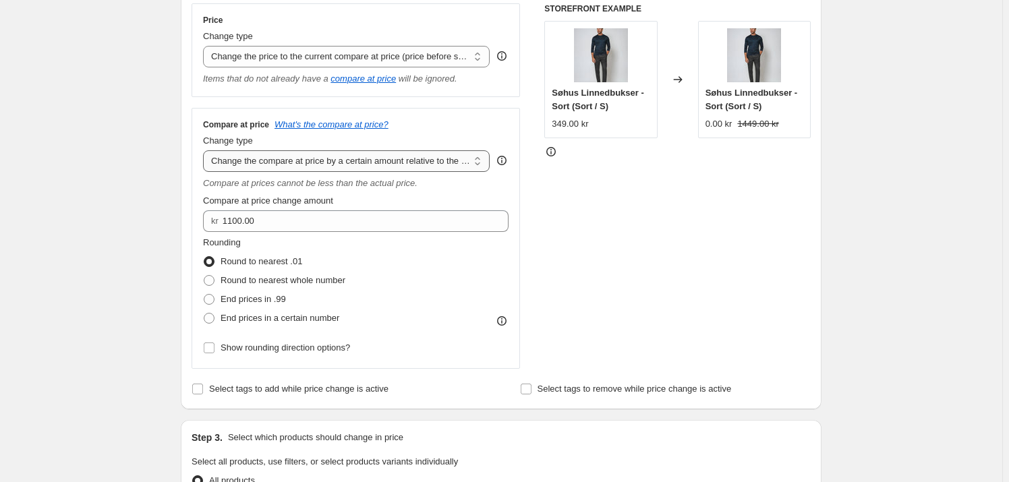
select select "pp"
click at [206, 150] on select "Change the compare at price to the current price (sale) Change the compare at p…" at bounding box center [346, 161] width 287 height 22
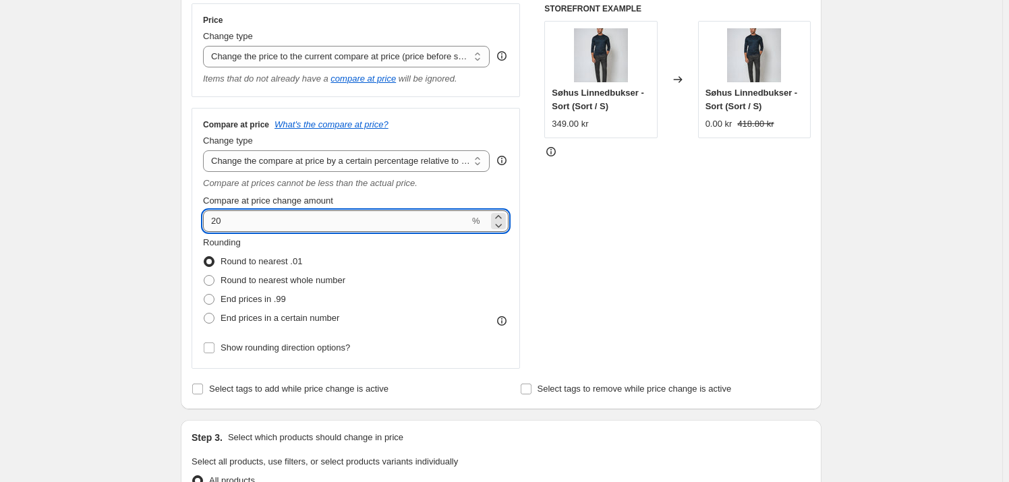
click at [260, 223] on input "20" at bounding box center [336, 221] width 266 height 22
type input "2"
click at [640, 255] on div "STOREFRONT EXAMPLE Søhus Linnedbukser - Sort (Sort / S) 349.00 kr Changed to Sø…" at bounding box center [677, 186] width 266 height 366
click at [339, 225] on input "65" at bounding box center [336, 221] width 266 height 22
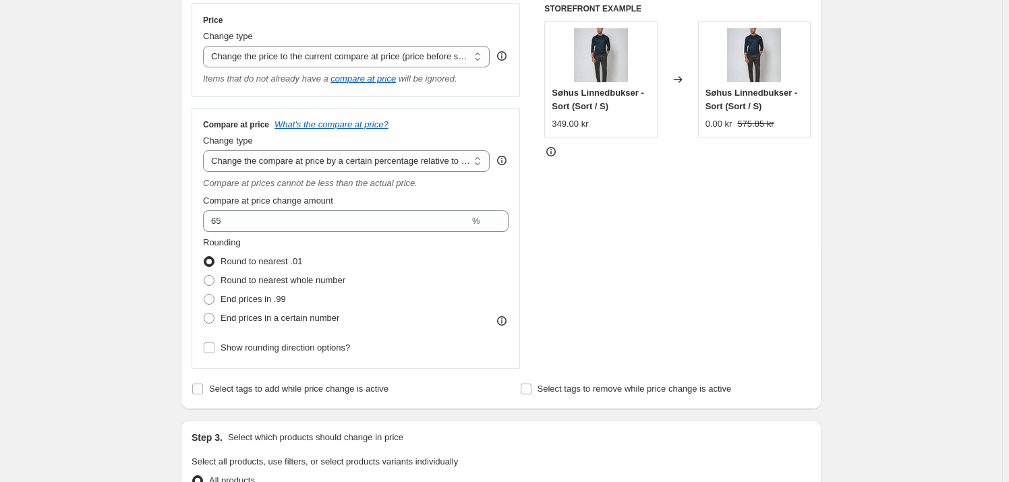
click at [614, 265] on div "STOREFRONT EXAMPLE Søhus Linnedbukser - Sort (Sort / S) 349.00 kr Changed to Sø…" at bounding box center [677, 186] width 266 height 366
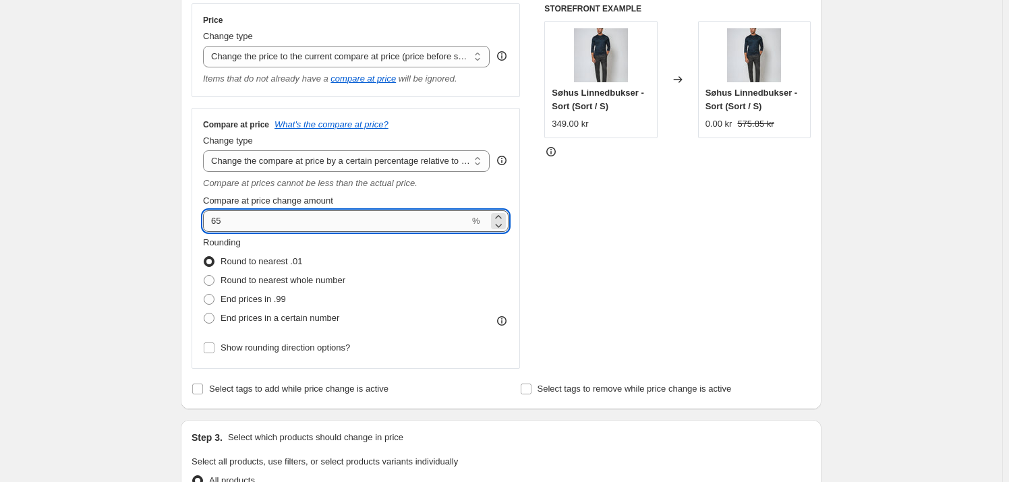
click at [216, 224] on input "65" at bounding box center [336, 221] width 266 height 22
click at [214, 223] on input "65" at bounding box center [336, 221] width 266 height 22
click at [701, 275] on div "STOREFRONT EXAMPLE Søhus Linnedbukser - Sort (Sort / S) 349.00 kr Changed to Sø…" at bounding box center [677, 186] width 266 height 366
click at [218, 224] on input "-65" at bounding box center [336, 221] width 266 height 22
type input "65"
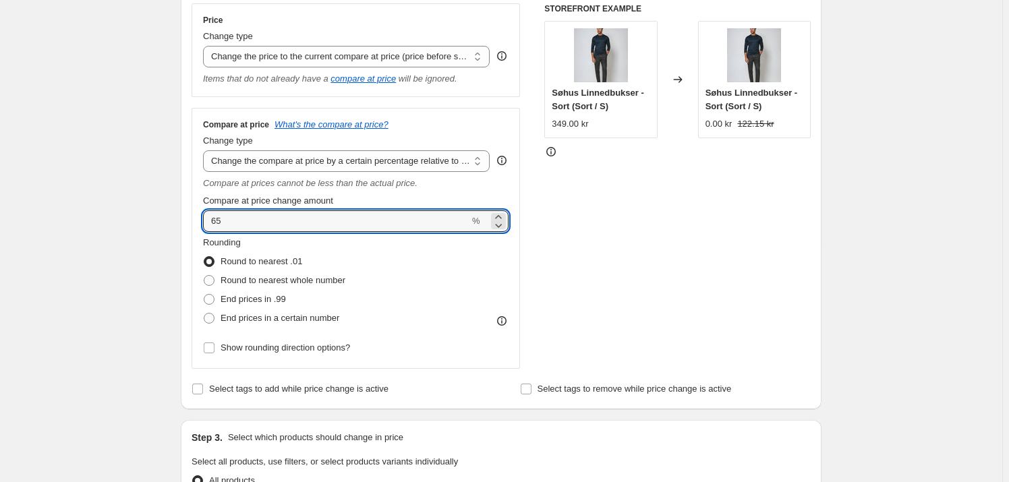
click at [636, 234] on div "STOREFRONT EXAMPLE Søhus Linnedbukser - Sort (Sort / S) 349.00 kr Changed to Sø…" at bounding box center [677, 186] width 266 height 366
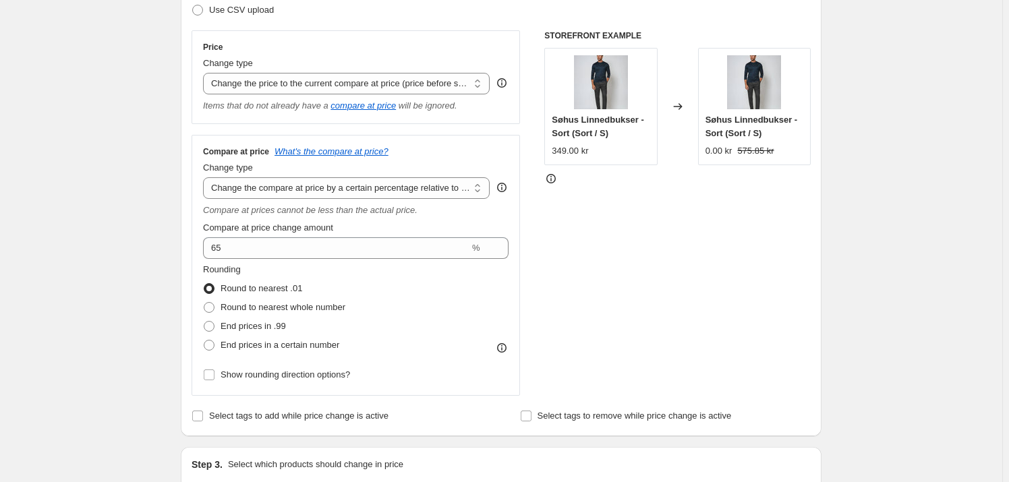
scroll to position [183, 0]
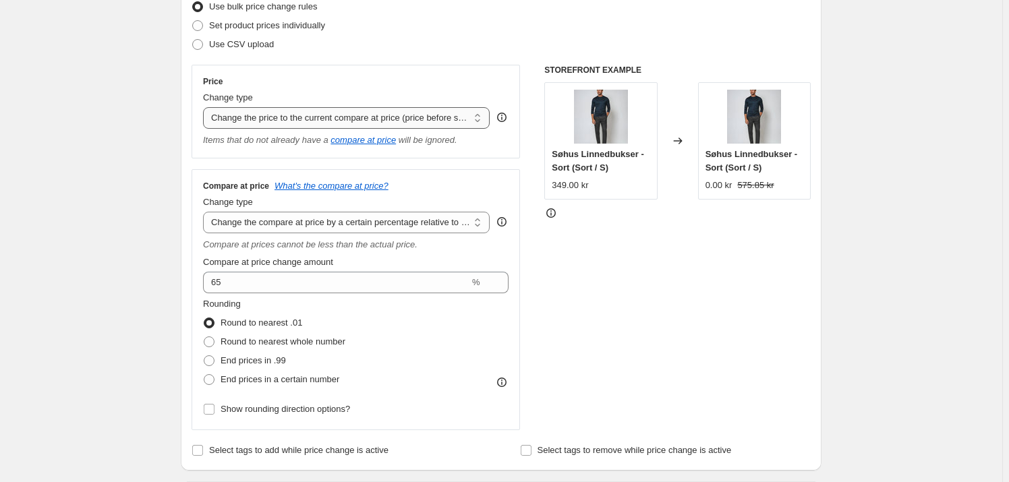
click at [286, 115] on select "Change the price to a certain amount Change the price by a certain amount Chang…" at bounding box center [346, 118] width 287 height 22
click at [206, 107] on select "Change the price to a certain amount Change the price by a certain amount Chang…" at bounding box center [346, 118] width 287 height 22
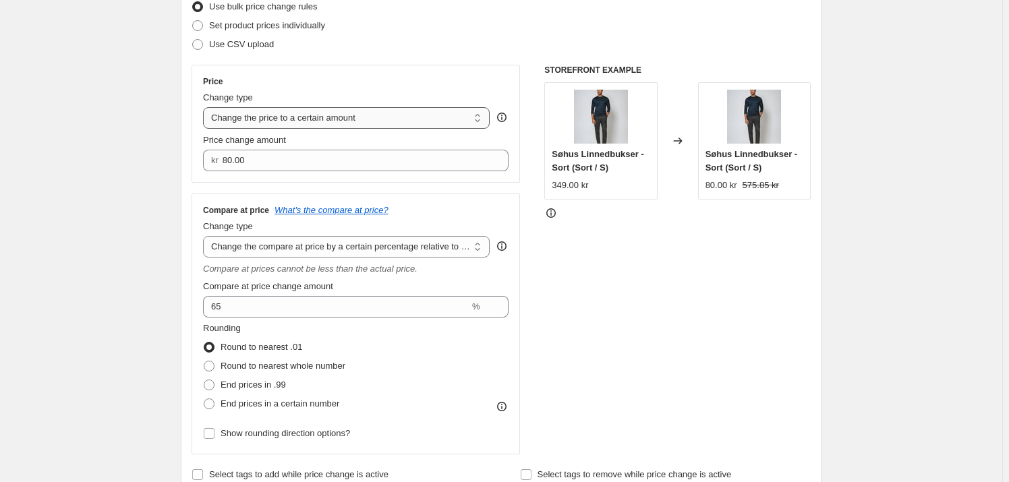
click at [287, 117] on select "Change the price to a certain amount Change the price by a certain amount Chang…" at bounding box center [346, 118] width 287 height 22
click at [264, 111] on select "Change the price to a certain amount Change the price by a certain amount Chang…" at bounding box center [346, 118] width 287 height 22
select select "by"
click at [206, 107] on select "Change the price to a certain amount Change the price by a certain amount Chang…" at bounding box center [346, 118] width 287 height 22
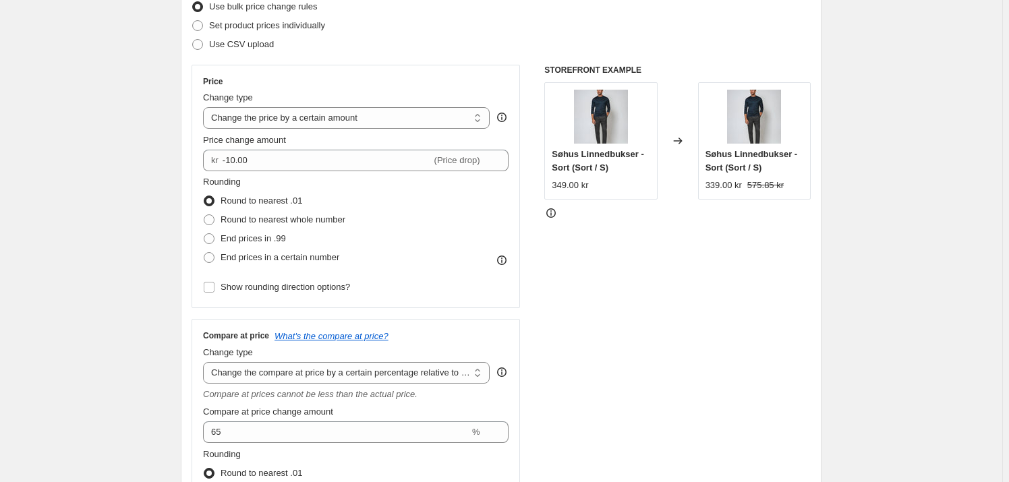
click at [612, 281] on div "STOREFRONT EXAMPLE Søhus Linnedbukser - Sort (Sort / S) 349.00 kr Changed to Sø…" at bounding box center [677, 323] width 266 height 516
click at [329, 119] on select "Change the price to a certain amount Change the price by a certain amount Chang…" at bounding box center [346, 118] width 287 height 22
click at [330, 116] on select "Change the price to a certain amount Change the price by a certain amount Chang…" at bounding box center [346, 118] width 287 height 22
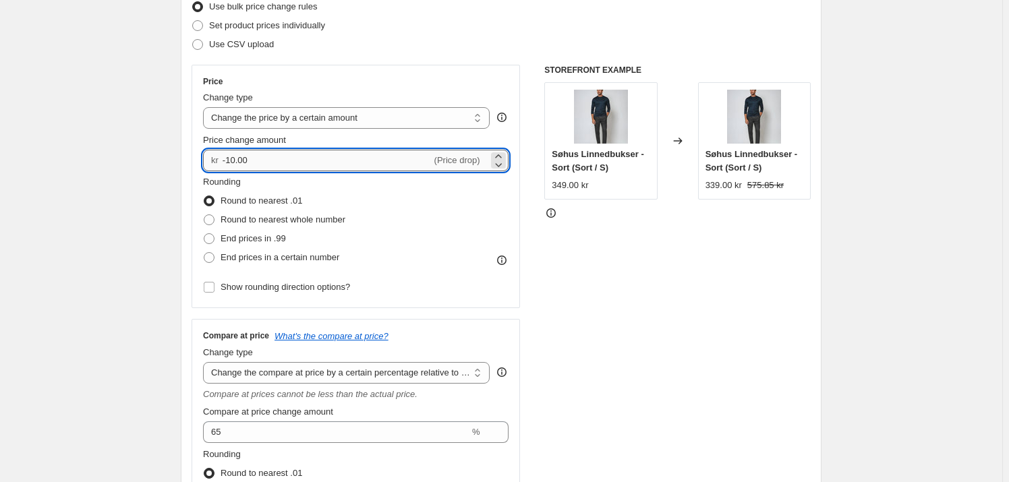
click at [300, 158] on input "-10.00" at bounding box center [327, 161] width 209 height 22
type input "-1"
type input "0.00"
click at [606, 253] on div "STOREFRONT EXAMPLE Søhus Linnedbukser - Sort (Sort / S) 349.00 kr Changed to Sø…" at bounding box center [677, 323] width 266 height 516
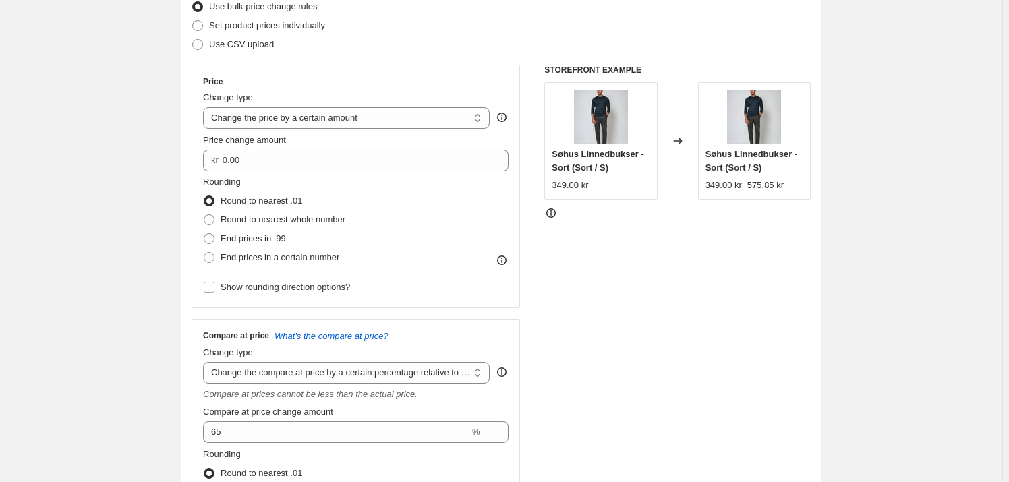
click at [673, 295] on div "STOREFRONT EXAMPLE Søhus Linnedbukser - Sort (Sort / S) 349.00 kr Changed to Sø…" at bounding box center [677, 323] width 266 height 516
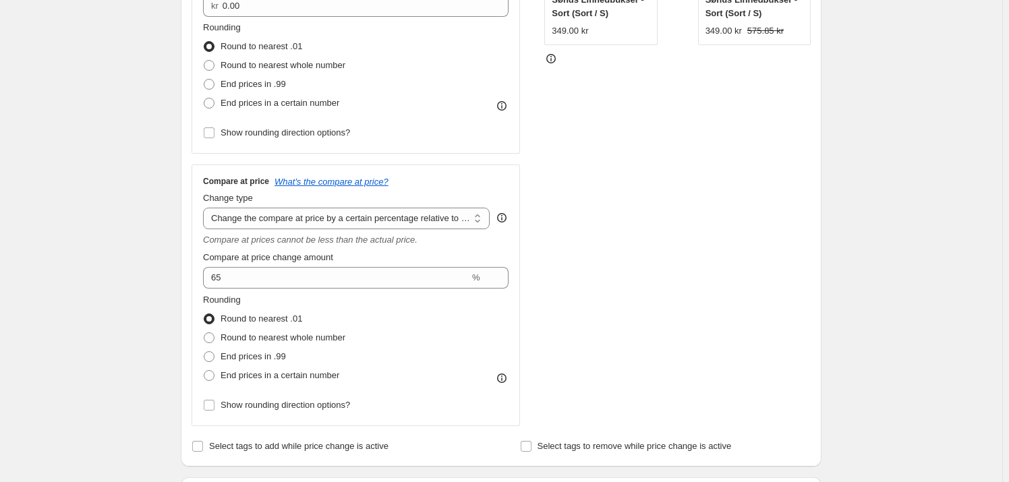
scroll to position [368, 0]
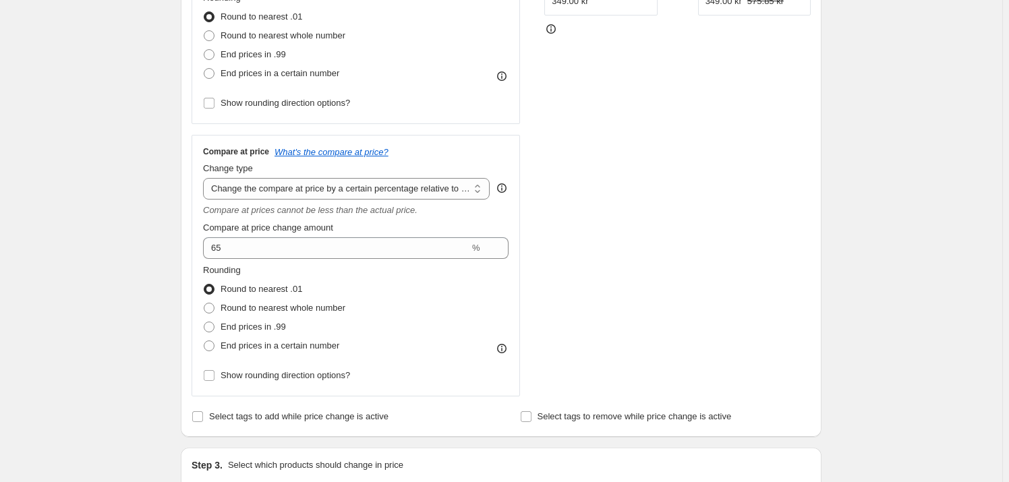
click at [667, 276] on div "STOREFRONT EXAMPLE Søhus Linnedbukser - Sort (Sort / S) 349.00 kr Changed to Sø…" at bounding box center [677, 139] width 266 height 516
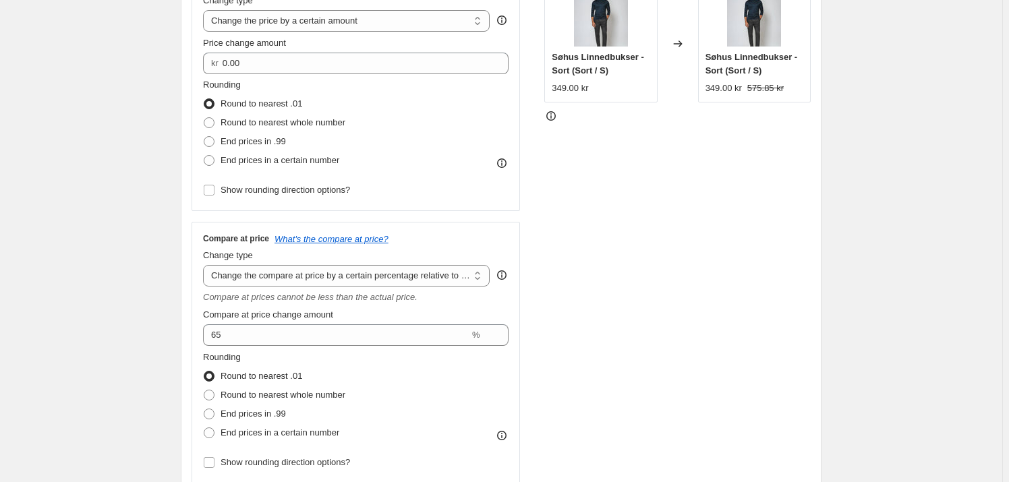
scroll to position [306, 0]
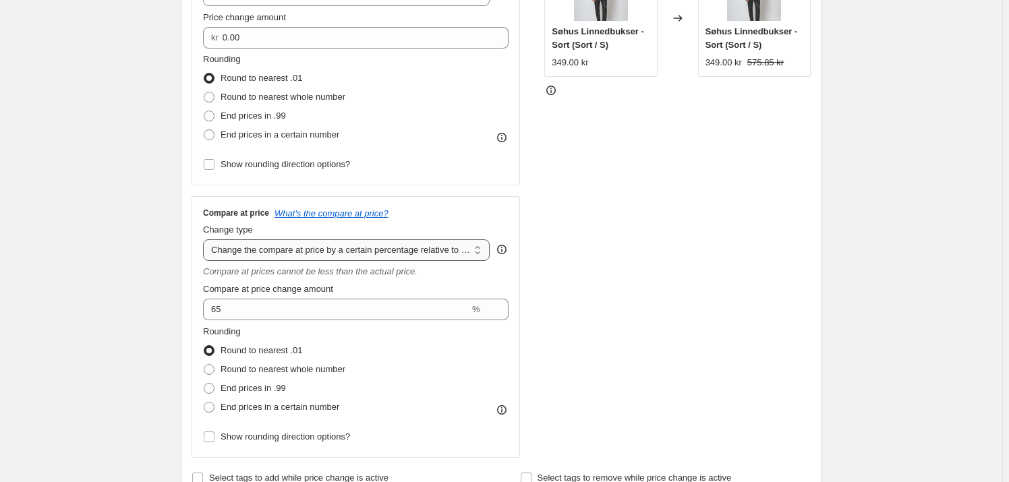
click at [461, 247] on select "Change the compare at price to the current price (sale) Change the compare at p…" at bounding box center [346, 250] width 287 height 22
click at [206, 239] on select "Change the compare at price to the current price (sale) Change the compare at p…" at bounding box center [346, 250] width 287 height 22
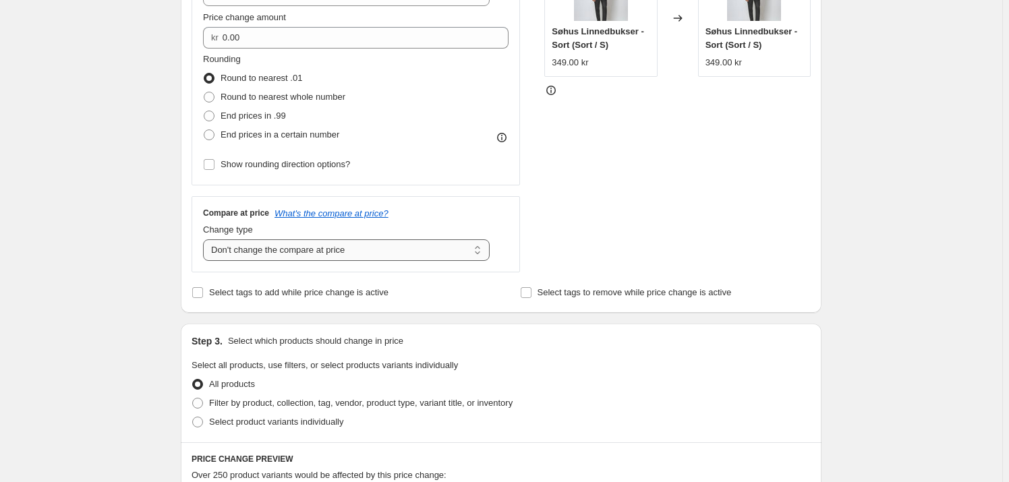
click at [341, 254] on select "Change the compare at price to the current price (sale) Change the compare at p…" at bounding box center [346, 250] width 287 height 22
select select "pp"
click at [206, 239] on select "Change the compare at price to the current price (sale) Change the compare at p…" at bounding box center [346, 250] width 287 height 22
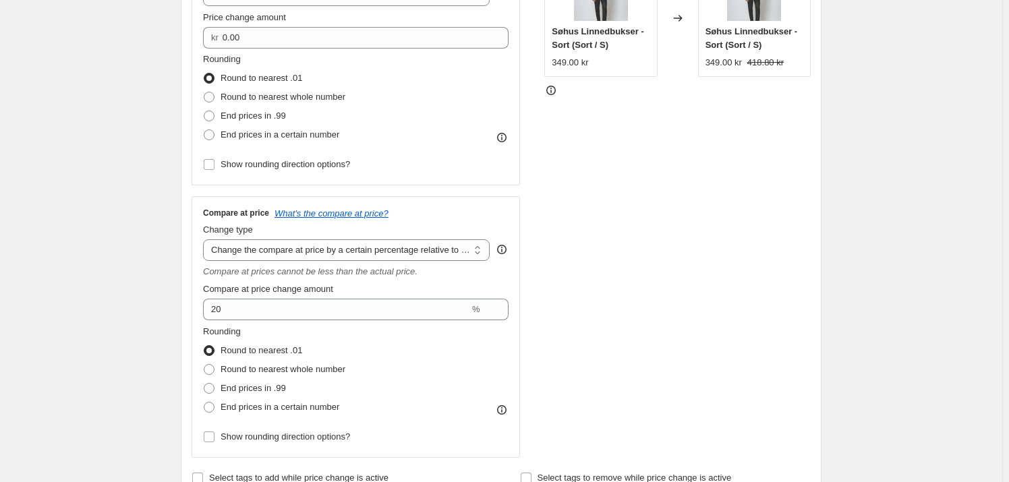
click at [599, 325] on div "STOREFRONT EXAMPLE Søhus Linnedbukser - Sort (Sort / S) 349.00 kr Changed to Sø…" at bounding box center [677, 200] width 266 height 516
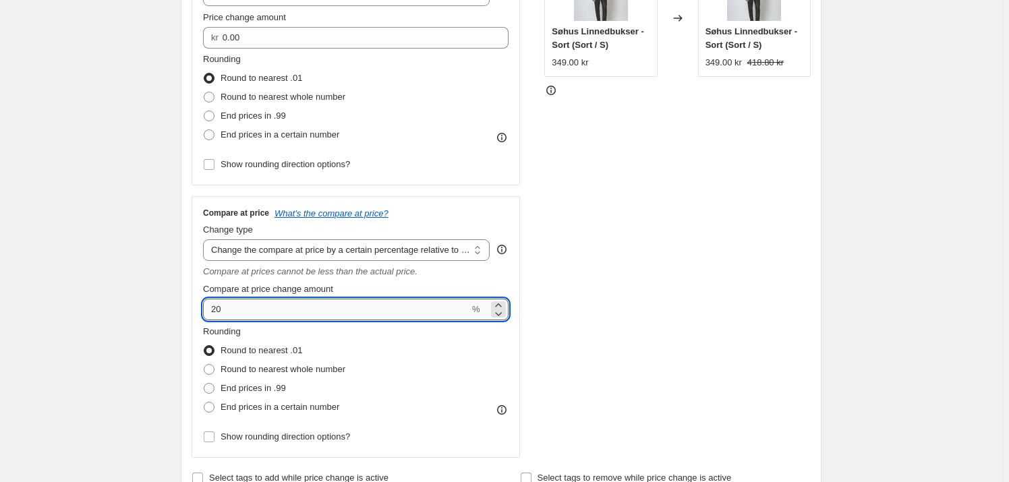
click at [245, 311] on input "20" at bounding box center [336, 310] width 266 height 22
type input "2"
click at [600, 322] on div "STOREFRONT EXAMPLE Søhus Linnedbukser - Sort (Sort / S) 349.00 kr Changed to Sø…" at bounding box center [677, 200] width 266 height 516
click at [404, 316] on input "65" at bounding box center [336, 310] width 266 height 22
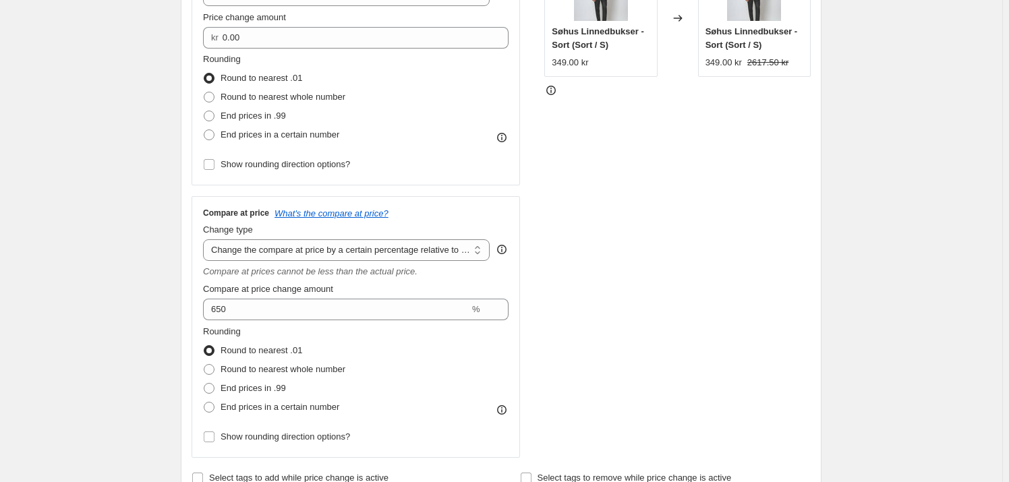
click at [651, 284] on div "STOREFRONT EXAMPLE Søhus Linnedbukser - Sort (Sort / S) 349.00 kr Changed to Sø…" at bounding box center [677, 200] width 266 height 516
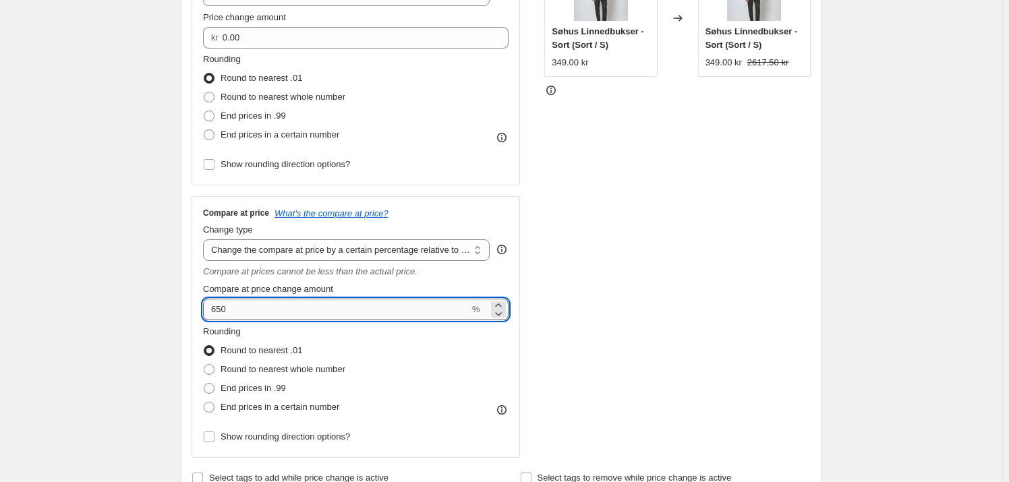
click at [312, 318] on input "650" at bounding box center [336, 310] width 266 height 22
click at [348, 305] on input "650" at bounding box center [336, 310] width 266 height 22
type input "60"
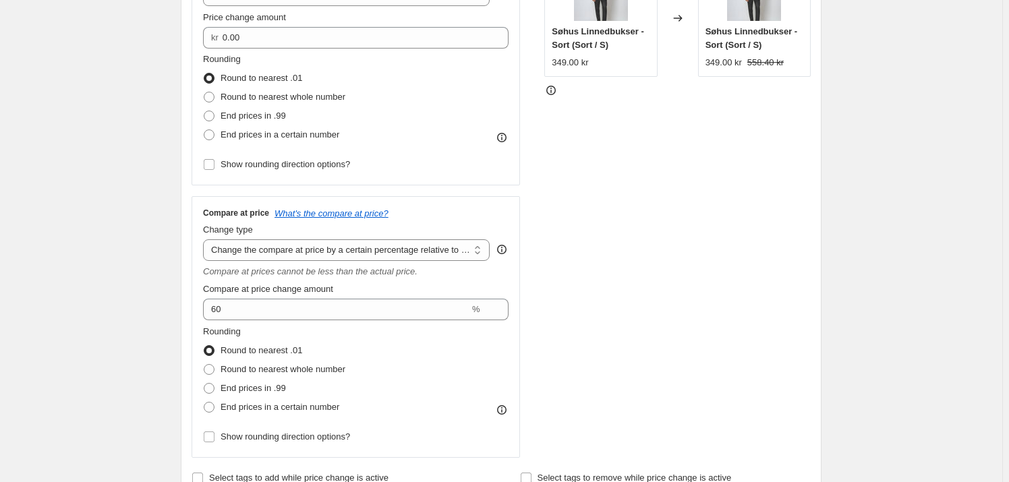
click at [502, 233] on div "Change type Change the compare at price to the current price (sale) Change the …" at bounding box center [355, 242] width 305 height 38
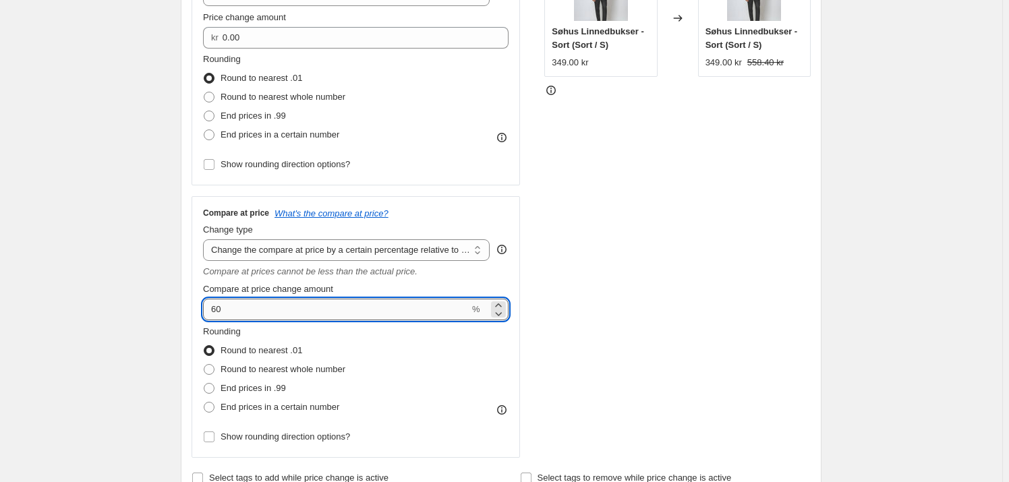
click at [463, 314] on input "60" at bounding box center [336, 310] width 266 height 22
click at [459, 250] on select "Change the compare at price to the current price (sale) Change the compare at p…" at bounding box center [346, 250] width 287 height 22
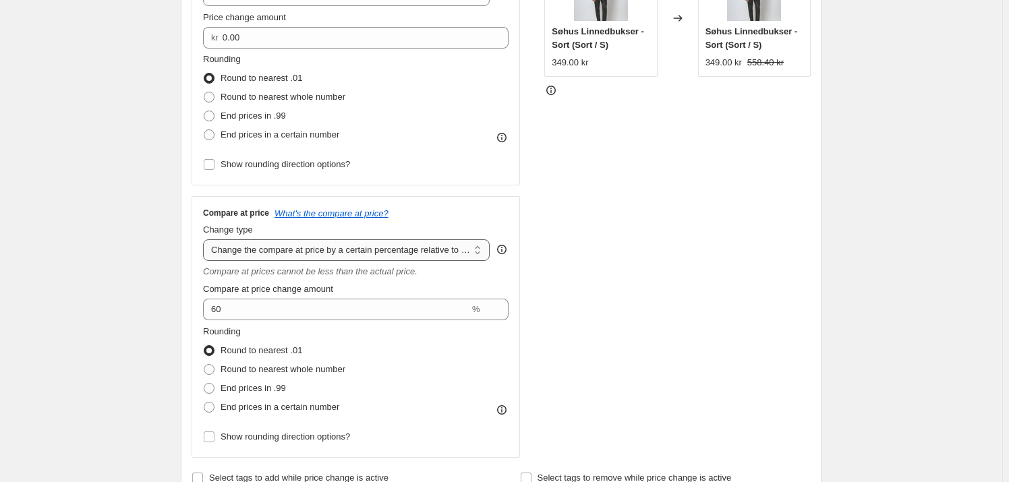
select select "bp"
click at [206, 239] on select "Change the compare at price to the current price (sale) Change the compare at p…" at bounding box center [346, 250] width 287 height 22
type input "12.00"
click at [391, 250] on select "Change the compare at price to the current price (sale) Change the compare at p…" at bounding box center [346, 250] width 287 height 22
select select "percentage"
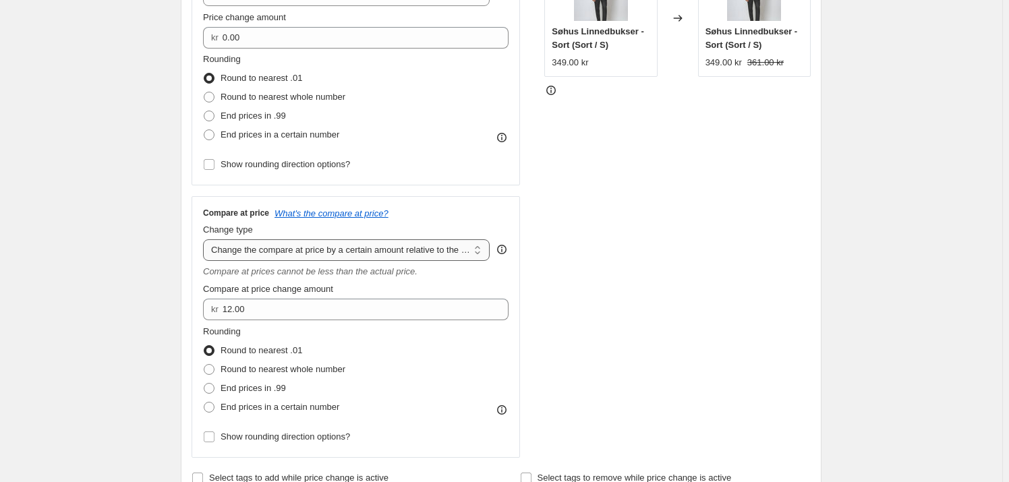
click at [206, 239] on select "Change the compare at price to the current price (sale) Change the compare at p…" at bounding box center [346, 250] width 287 height 22
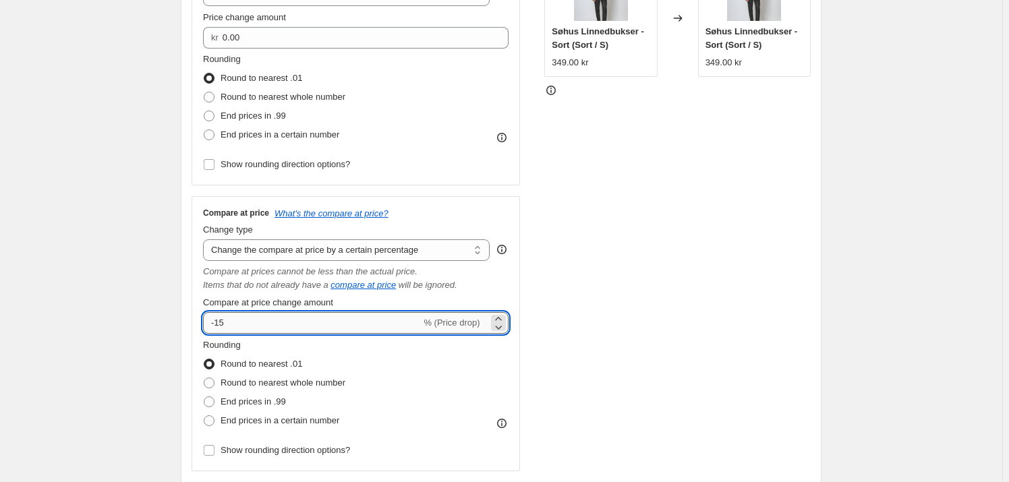
click at [345, 331] on input "-15" at bounding box center [312, 323] width 218 height 22
type input "-1"
click at [136, 277] on div "Create new price [MEDICAL_DATA]. This page is ready Create new price [MEDICAL_D…" at bounding box center [501, 467] width 1002 height 1547
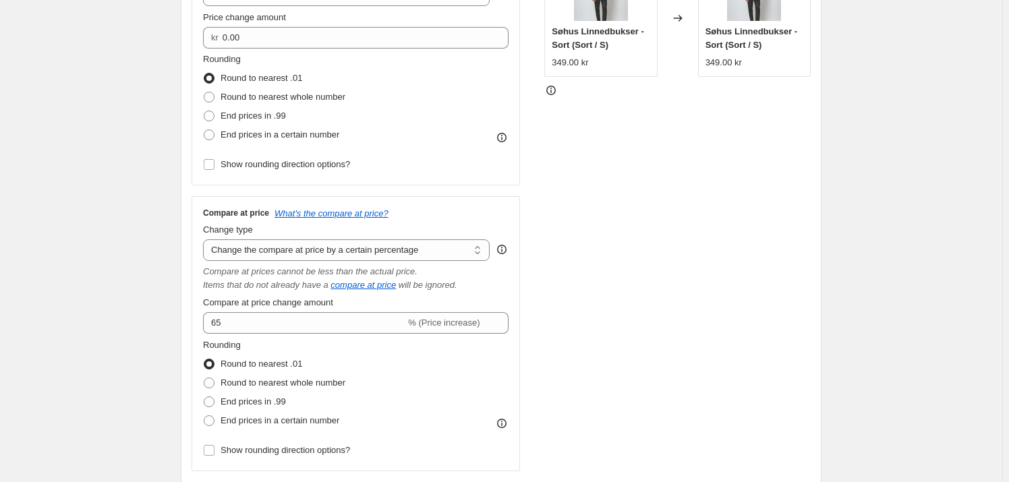
click at [605, 281] on div "STOREFRONT EXAMPLE Søhus Linnedbukser - Sort (Sort / S) 349.00 kr Changed to Sø…" at bounding box center [677, 206] width 266 height 529
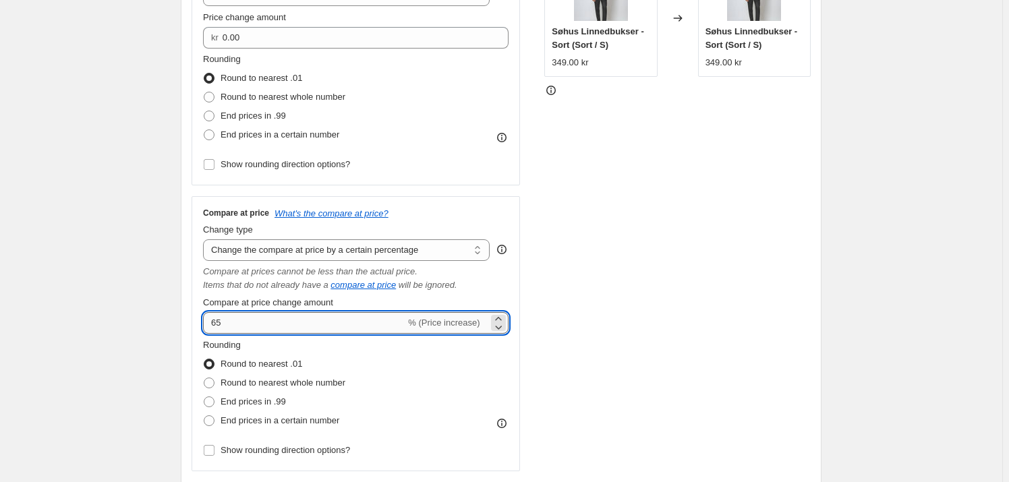
click at [234, 329] on input "65" at bounding box center [304, 323] width 202 height 22
click at [216, 324] on input "65" at bounding box center [304, 323] width 202 height 22
click at [213, 324] on input "65" at bounding box center [304, 323] width 202 height 22
click at [402, 302] on div "Compare at price change amount" at bounding box center [355, 302] width 305 height 13
click at [395, 316] on input "-65" at bounding box center [312, 323] width 218 height 22
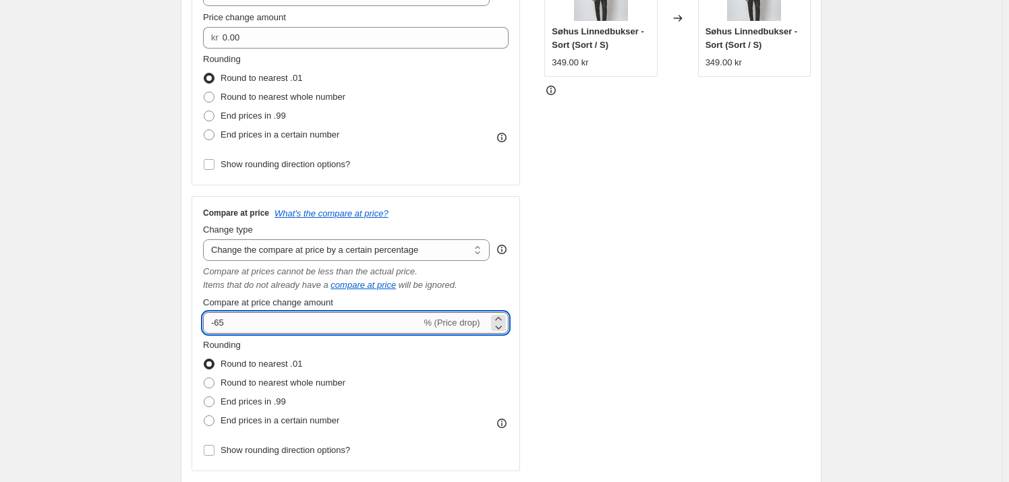
type input "-6"
type input "0"
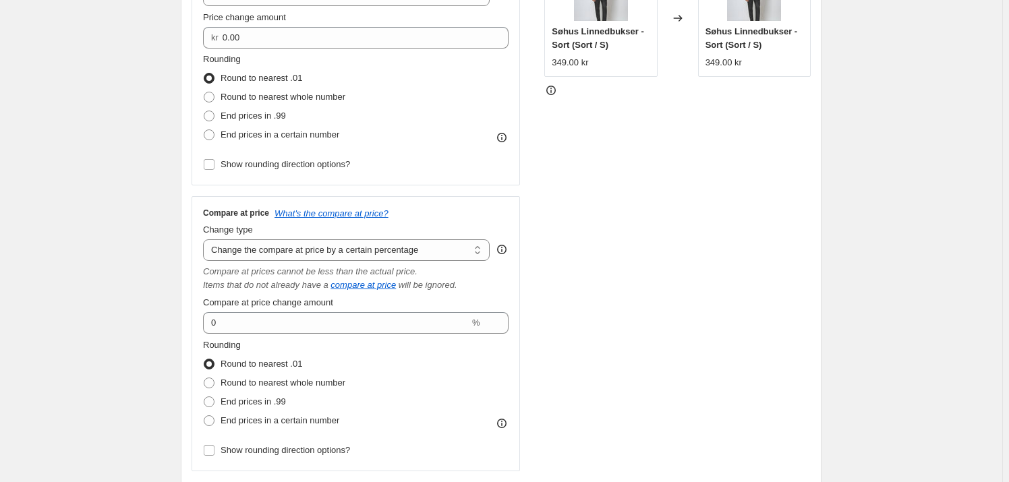
click at [513, 276] on div "Compare at price What's the compare at price? Change type Change the compare at…" at bounding box center [356, 333] width 328 height 275
click at [421, 252] on select "Change the compare at price to the current price (sale) Change the compare at p…" at bounding box center [346, 250] width 287 height 22
select select "by"
click at [206, 239] on select "Change the compare at price to the current price (sale) Change the compare at p…" at bounding box center [346, 250] width 287 height 22
type input "-10.00"
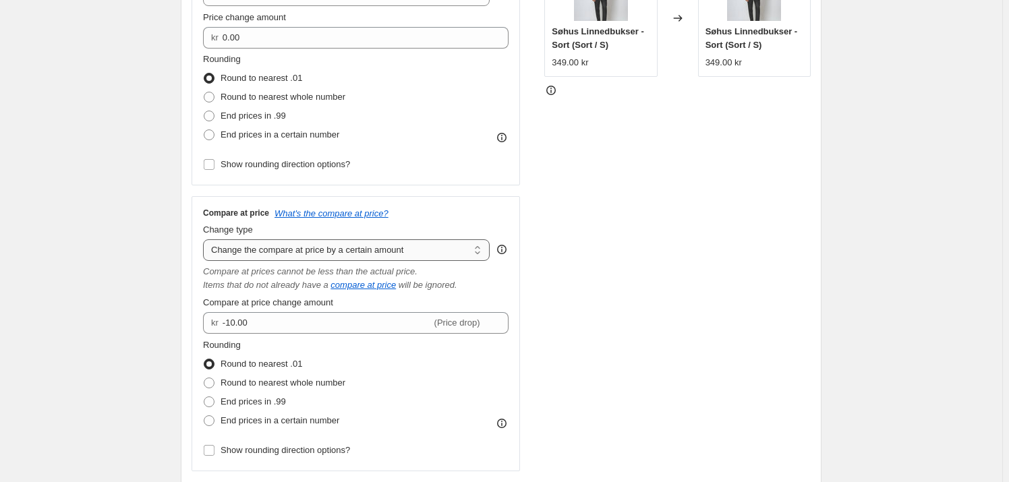
click at [347, 251] on select "Change the compare at price to the current price (sale) Change the compare at p…" at bounding box center [346, 250] width 287 height 22
select select "to"
click at [206, 239] on select "Change the compare at price to the current price (sale) Change the compare at p…" at bounding box center [346, 250] width 287 height 22
type input "80.00"
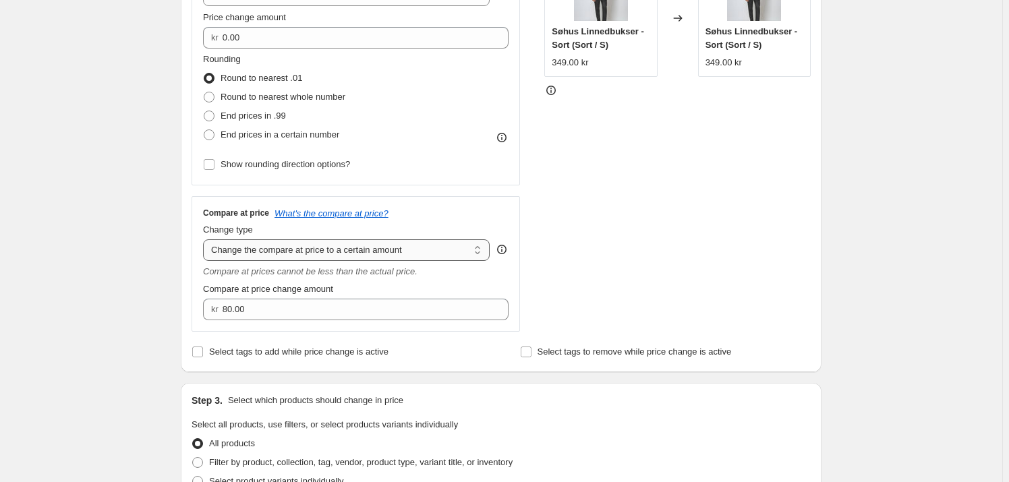
click at [351, 254] on select "Change the compare at price to the current price (sale) Change the compare at p…" at bounding box center [346, 250] width 287 height 22
select select "percentage"
click at [206, 239] on select "Change the compare at price to the current price (sale) Change the compare at p…" at bounding box center [346, 250] width 287 height 22
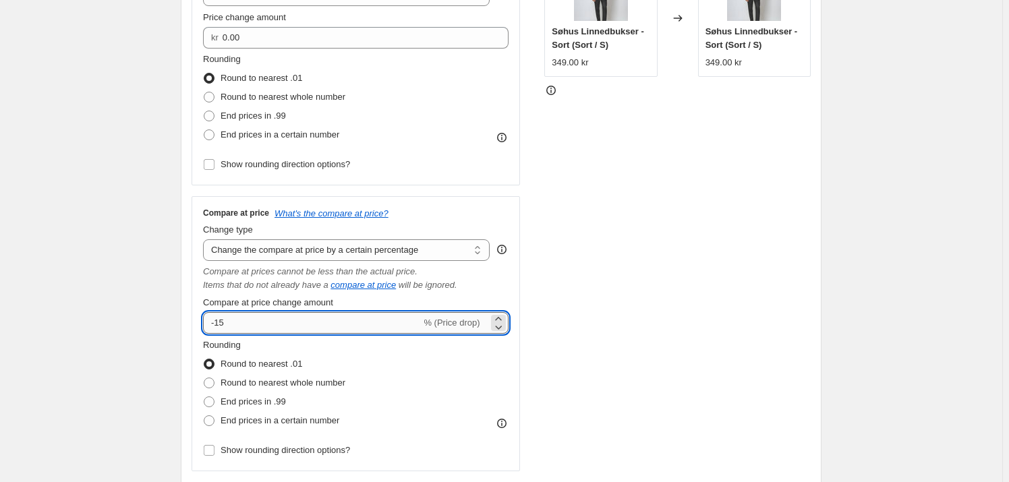
click at [320, 329] on input "-15" at bounding box center [312, 323] width 218 height 22
type input "-1"
type input "6"
type input "65"
click at [676, 302] on div "STOREFRONT EXAMPLE Søhus Linnedbukser - Sort (Sort / S) 349.00 kr Changed to Sø…" at bounding box center [677, 206] width 266 height 529
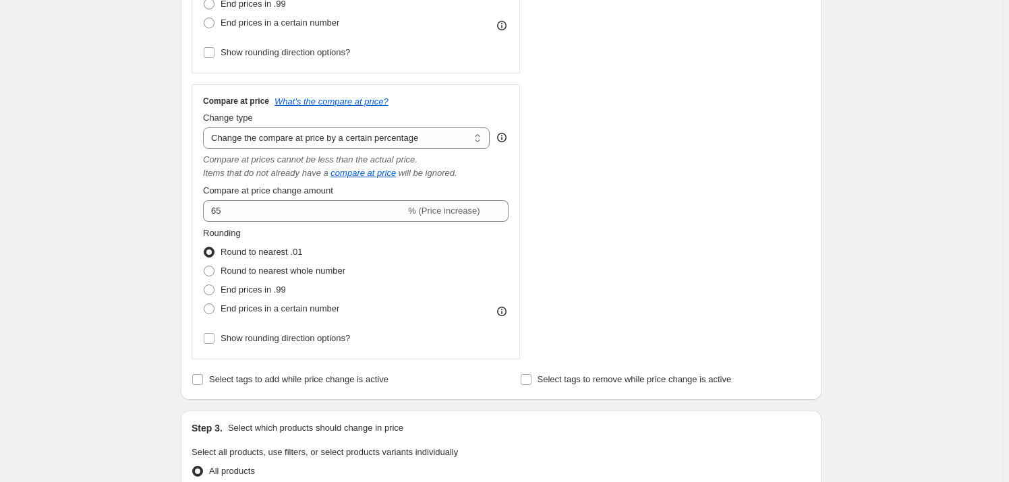
scroll to position [429, 0]
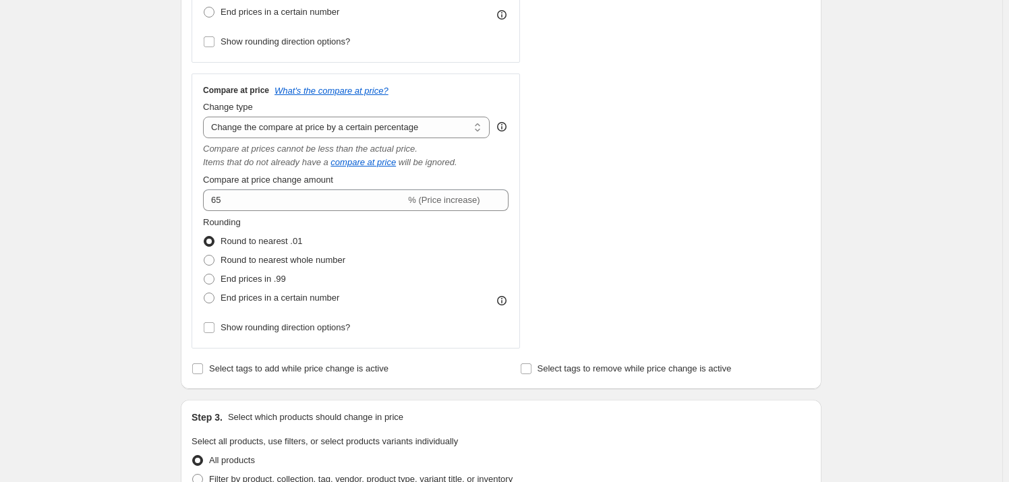
click at [72, 287] on div "Create new price [MEDICAL_DATA]. This page is ready Create new price [MEDICAL_D…" at bounding box center [501, 344] width 1002 height 1547
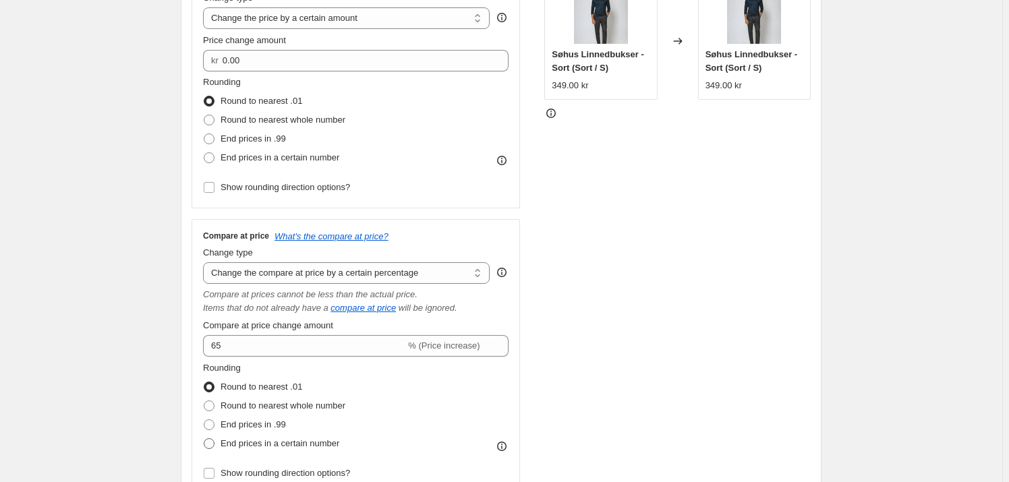
scroll to position [328, 0]
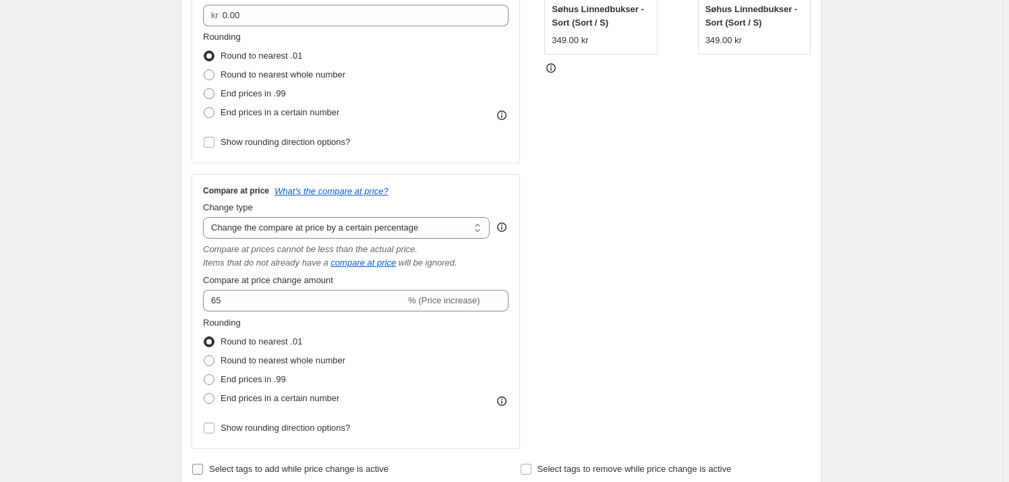
click at [216, 468] on span "Select tags to add while price change is active" at bounding box center [298, 469] width 179 height 10
click at [203, 468] on input "Select tags to add while price change is active" at bounding box center [197, 469] width 11 height 11
click at [216, 468] on span "Select tags to add while price change is active" at bounding box center [298, 469] width 179 height 10
click at [203, 468] on input "Select tags to add while price change is active" at bounding box center [197, 469] width 11 height 11
checkbox input "false"
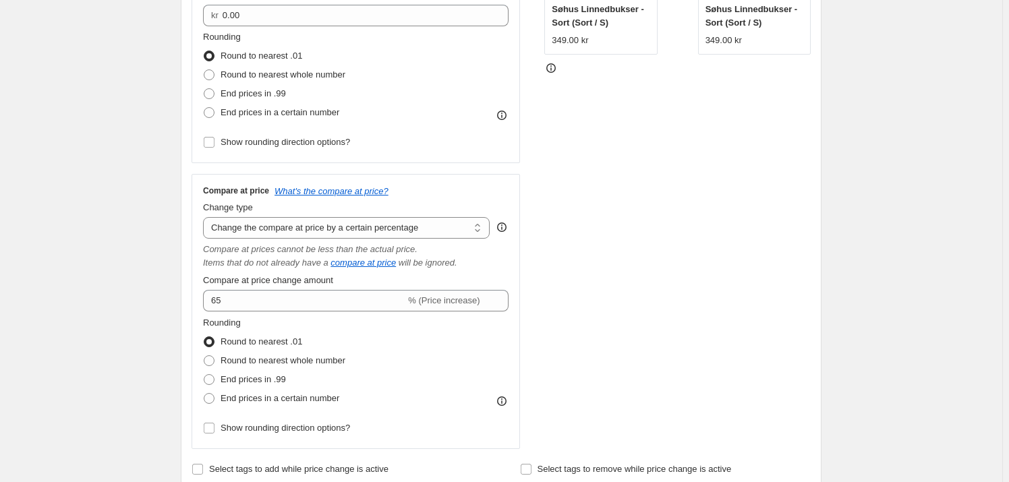
click at [150, 384] on div "Create new price [MEDICAL_DATA]. This page is ready Create new price [MEDICAL_D…" at bounding box center [501, 445] width 1002 height 1547
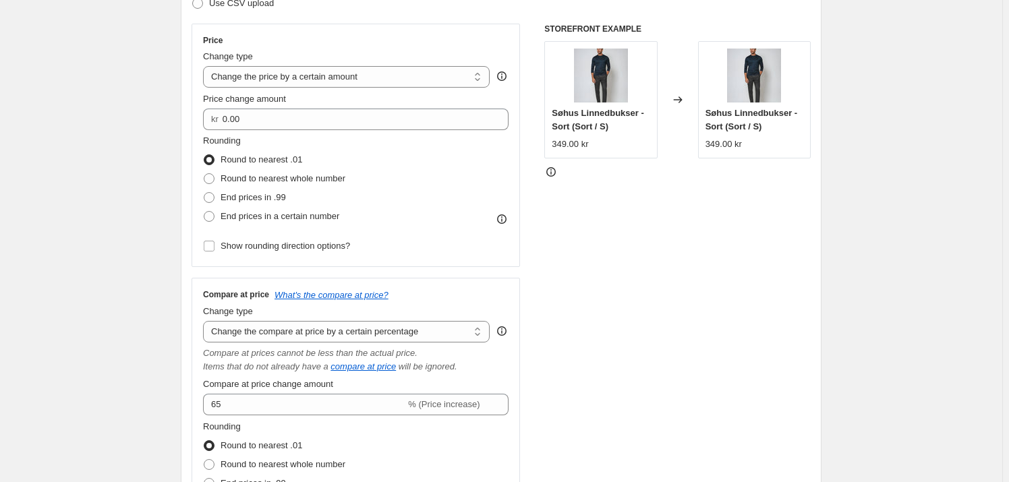
scroll to position [206, 0]
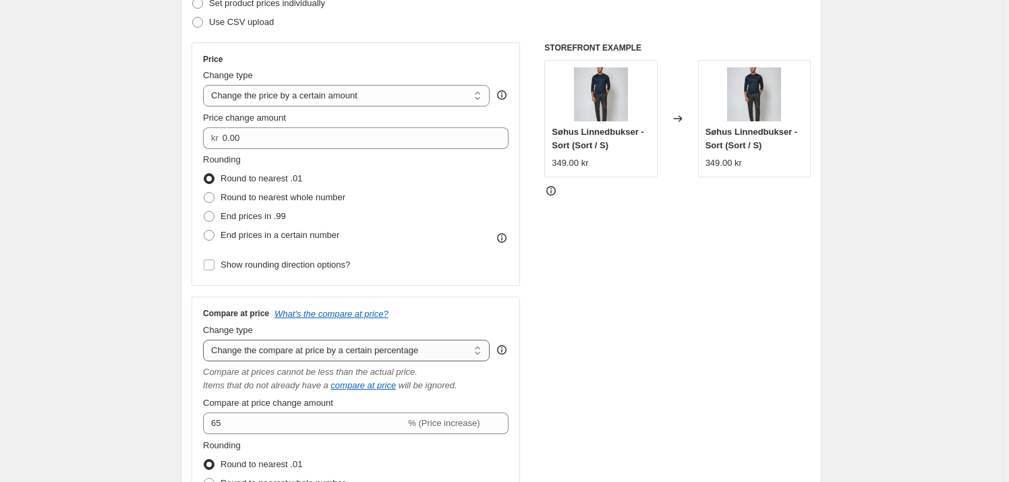
click at [456, 344] on select "Change the compare at price to the current price (sale) Change the compare at p…" at bounding box center [346, 351] width 287 height 22
click at [206, 340] on select "Change the compare at price to the current price (sale) Change the compare at p…" at bounding box center [346, 351] width 287 height 22
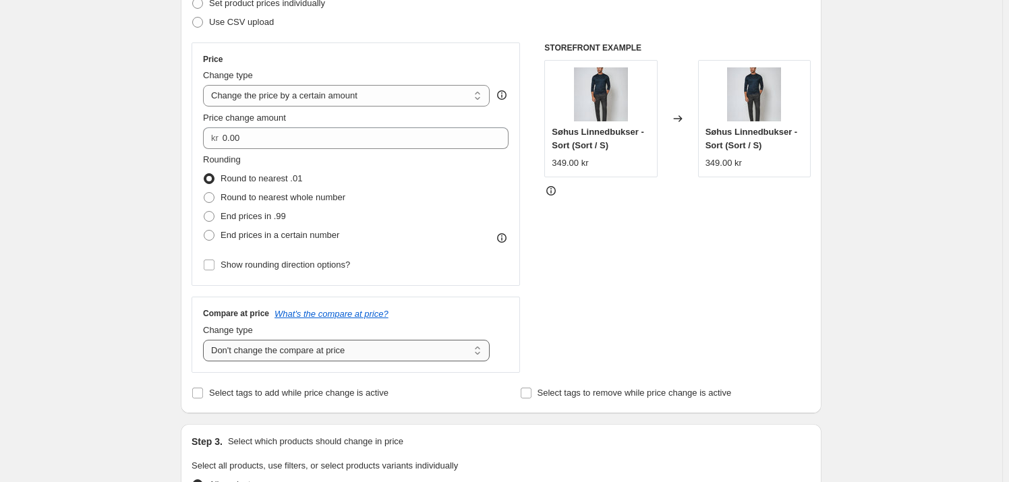
click at [357, 350] on select "Change the compare at price to the current price (sale) Change the compare at p…" at bounding box center [346, 351] width 287 height 22
click at [206, 340] on select "Change the compare at price to the current price (sale) Change the compare at p…" at bounding box center [346, 351] width 287 height 22
click at [326, 360] on select "Change the compare at price to the current price (sale) Change the compare at p…" at bounding box center [346, 351] width 287 height 22
select select "pp"
click at [206, 340] on select "Change the compare at price to the current price (sale) Change the compare at p…" at bounding box center [346, 351] width 287 height 22
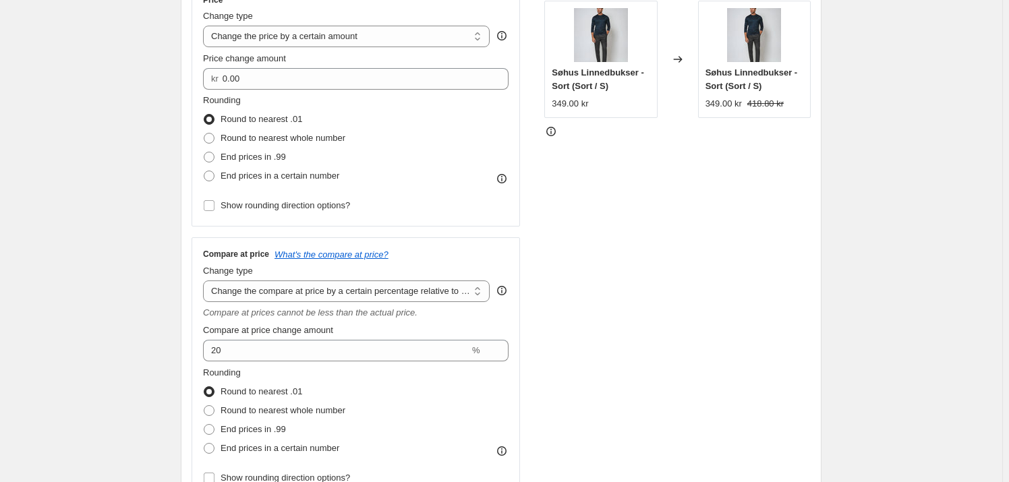
scroll to position [267, 0]
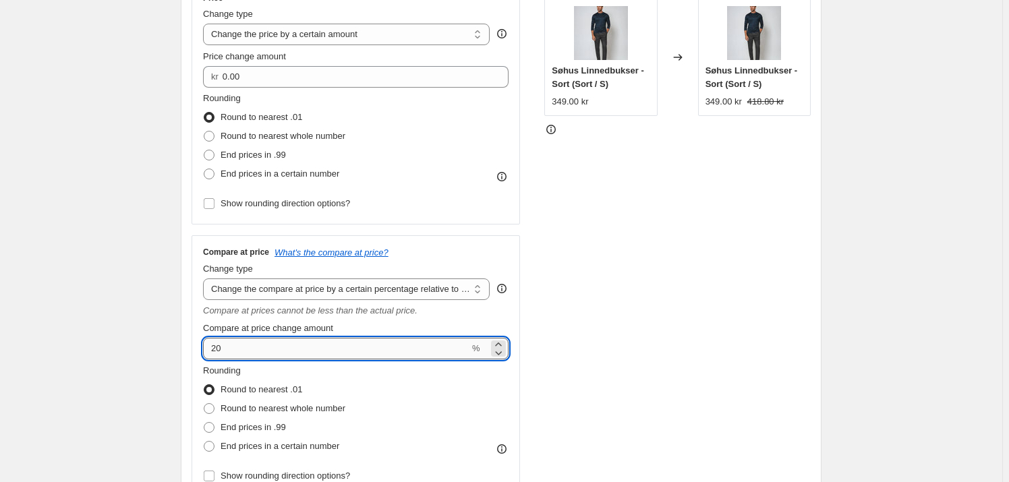
click at [303, 349] on input "20" at bounding box center [336, 349] width 266 height 22
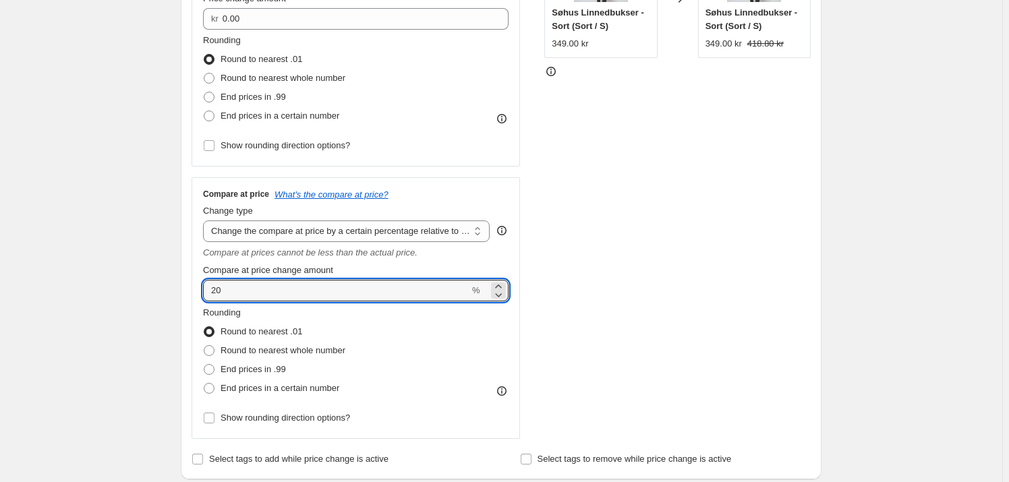
scroll to position [328, 0]
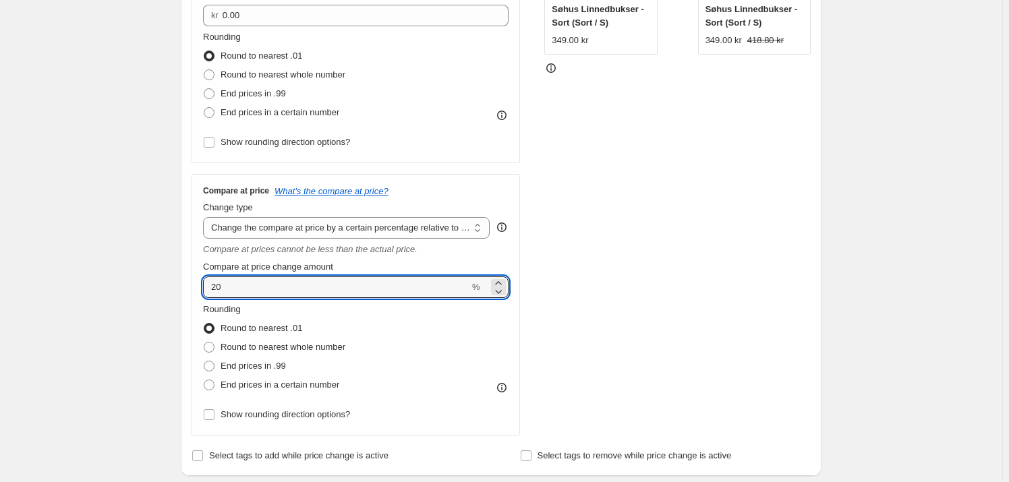
click at [158, 344] on div "Create new price [MEDICAL_DATA]. This page is ready Create new price [MEDICAL_D…" at bounding box center [501, 439] width 1002 height 1534
click at [243, 291] on input "20" at bounding box center [336, 287] width 266 height 22
type input "2"
type input "65"
click at [110, 266] on div "Create new price [MEDICAL_DATA]. This page is ready Create new price [MEDICAL_D…" at bounding box center [501, 439] width 1002 height 1534
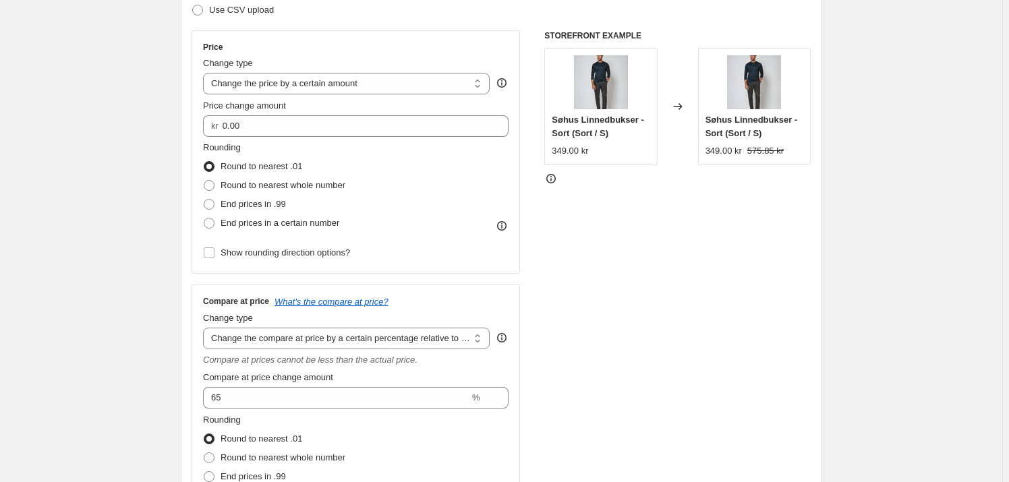
scroll to position [206, 0]
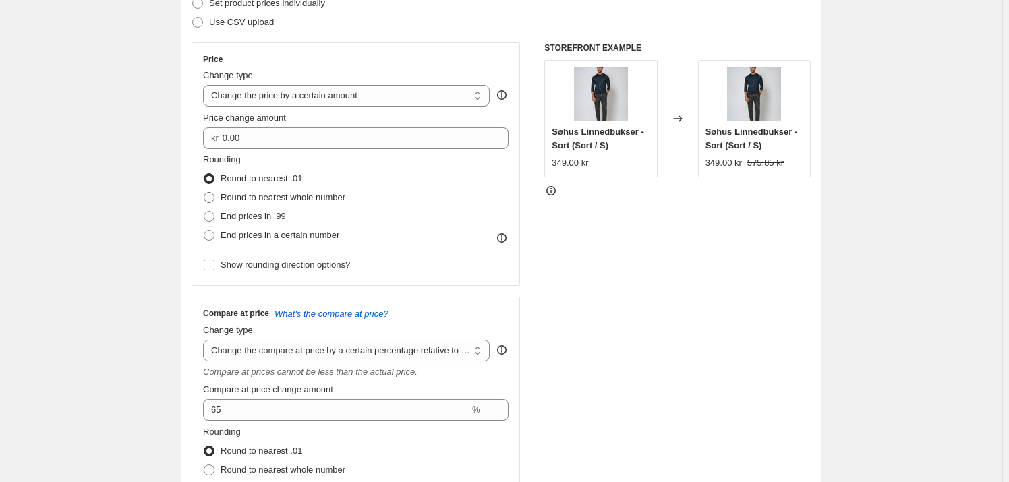
click at [260, 201] on span "Round to nearest whole number" at bounding box center [283, 197] width 125 height 10
click at [204, 193] on input "Round to nearest whole number" at bounding box center [204, 192] width 1 height 1
radio input "true"
click at [254, 174] on span "Round to nearest .01" at bounding box center [262, 178] width 82 height 10
click at [204, 174] on input "Round to nearest .01" at bounding box center [204, 173] width 1 height 1
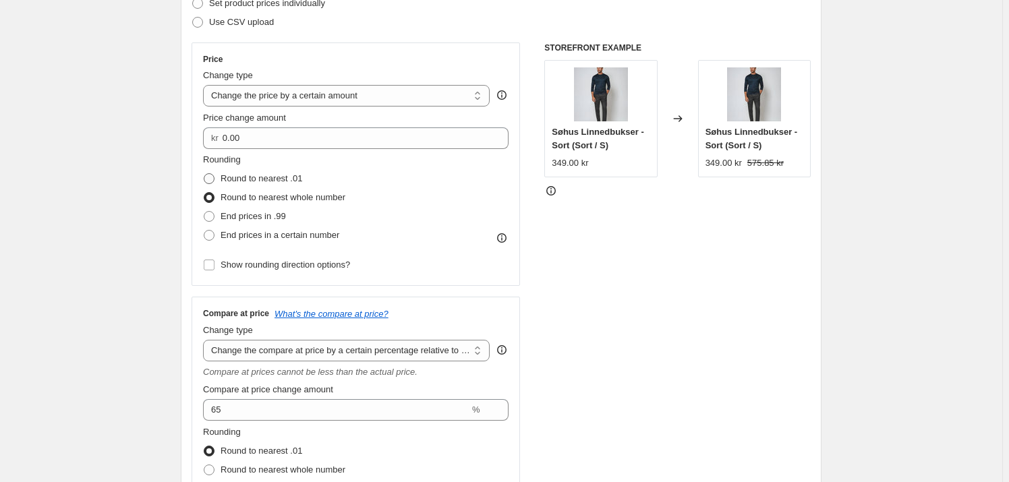
radio input "true"
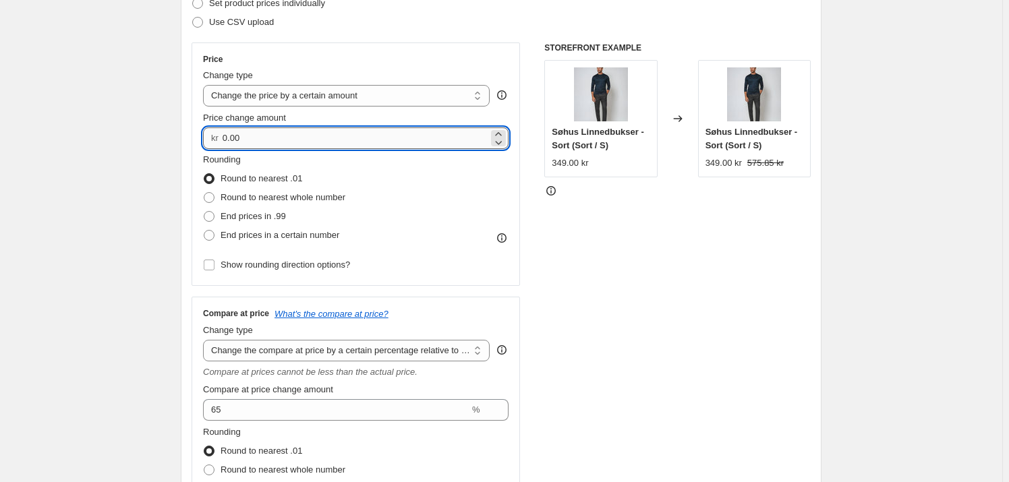
click at [267, 142] on input "0.00" at bounding box center [356, 138] width 266 height 22
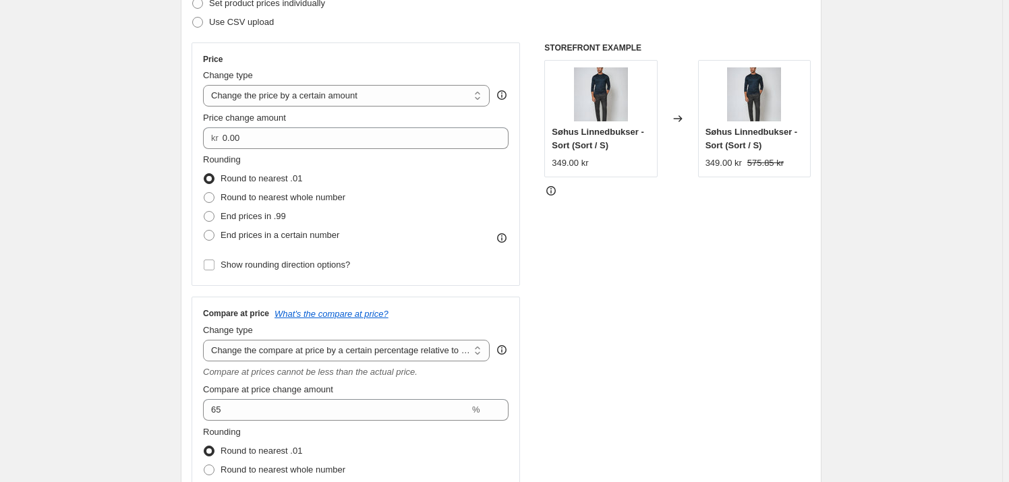
click at [334, 119] on div "Price change amount" at bounding box center [355, 117] width 305 height 13
click at [397, 98] on select "Change the price to a certain amount Change the price by a certain amount Chang…" at bounding box center [346, 96] width 287 height 22
select select "percentage"
click at [206, 85] on select "Change the price to a certain amount Change the price by a certain amount Chang…" at bounding box center [346, 96] width 287 height 22
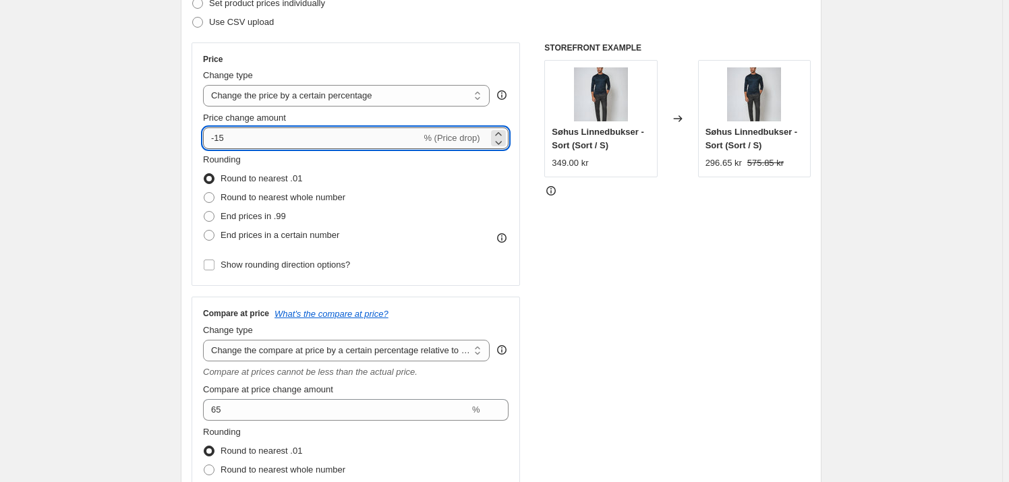
click at [268, 136] on input "-15" at bounding box center [312, 138] width 218 height 22
click at [500, 132] on icon at bounding box center [498, 133] width 13 height 13
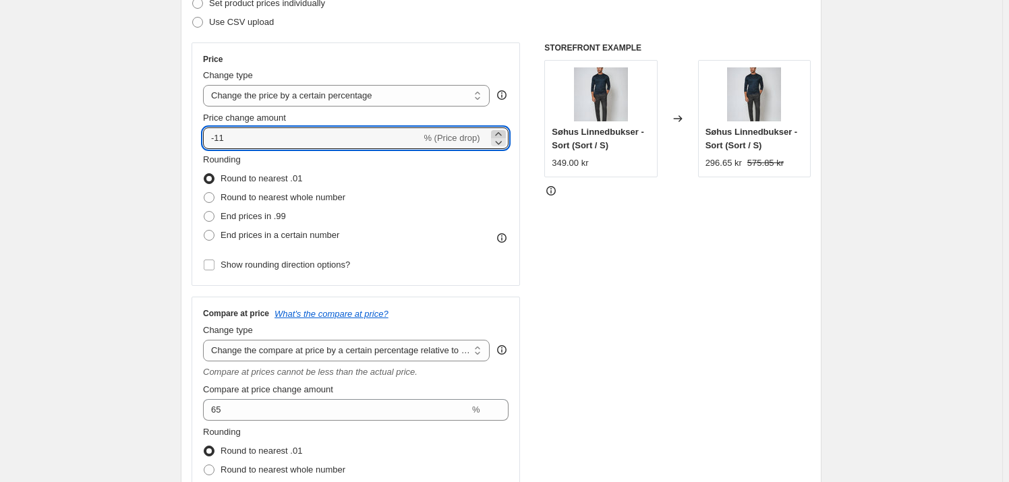
click at [500, 132] on icon at bounding box center [498, 133] width 13 height 13
click at [670, 268] on div "STOREFRONT EXAMPLE Søhus Linnedbukser - Sort (Sort / S) 349.00 kr Changed to Sø…" at bounding box center [677, 300] width 266 height 516
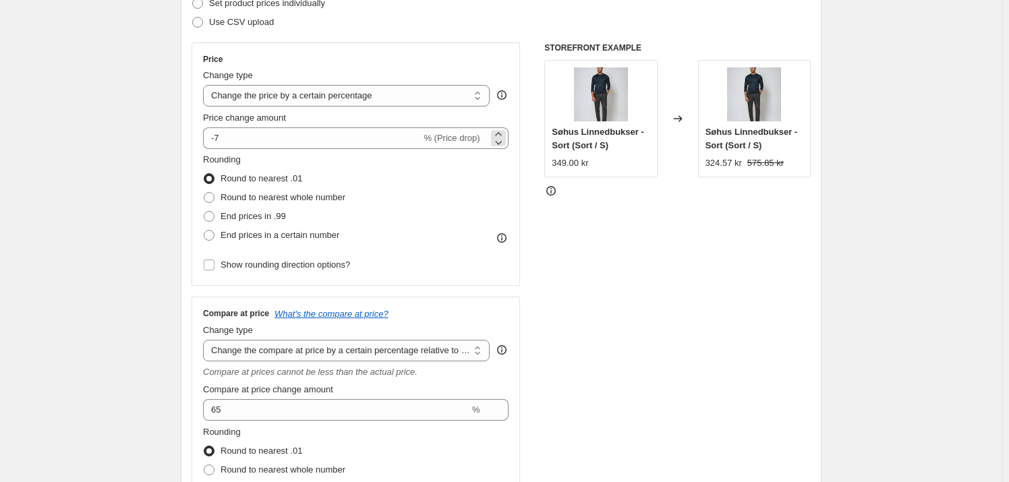
click at [465, 142] on span "% (Price drop)" at bounding box center [452, 138] width 56 height 10
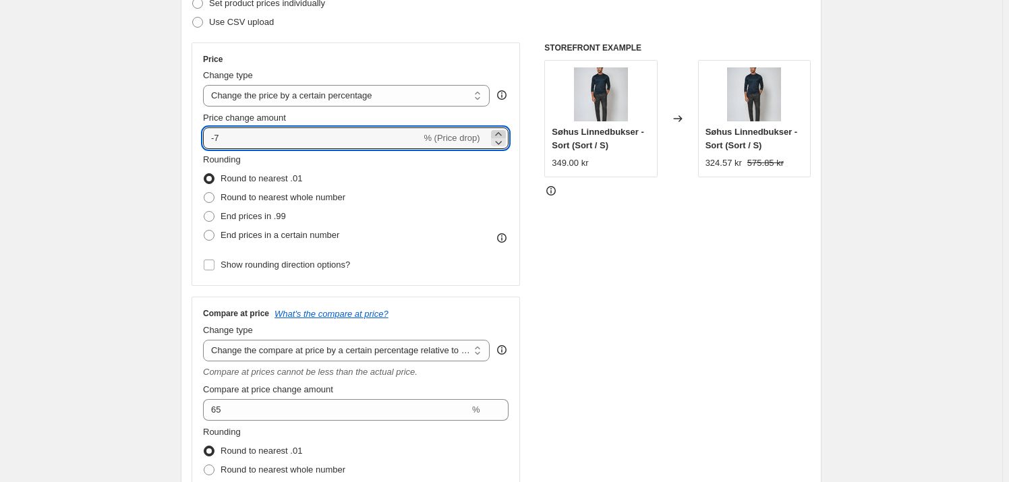
click at [496, 134] on icon at bounding box center [498, 133] width 13 height 13
type input "-6"
click at [470, 97] on select "Change the price to a certain amount Change the price by a certain amount Chang…" at bounding box center [346, 96] width 287 height 22
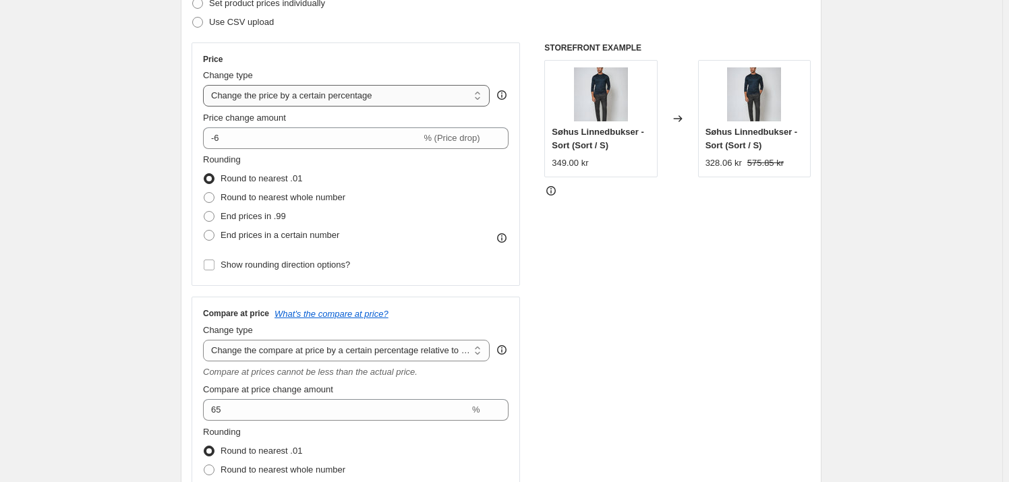
select select "to"
click at [206, 85] on select "Change the price to a certain amount Change the price by a certain amount Chang…" at bounding box center [346, 96] width 287 height 22
type input "80.00"
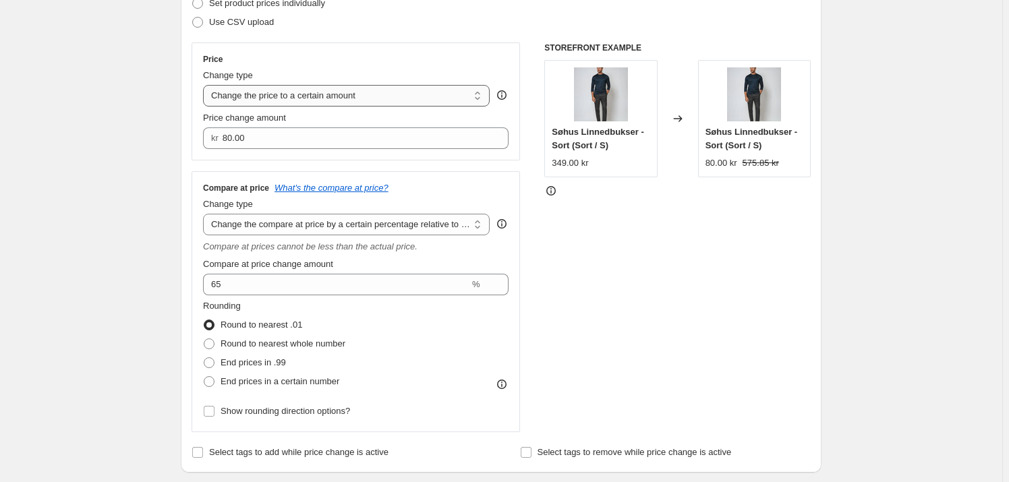
click at [409, 87] on select "Change the price to a certain amount Change the price by a certain amount Chang…" at bounding box center [346, 96] width 287 height 22
select select "by"
click at [206, 85] on select "Change the price to a certain amount Change the price by a certain amount Chang…" at bounding box center [346, 96] width 287 height 22
type input "-10.00"
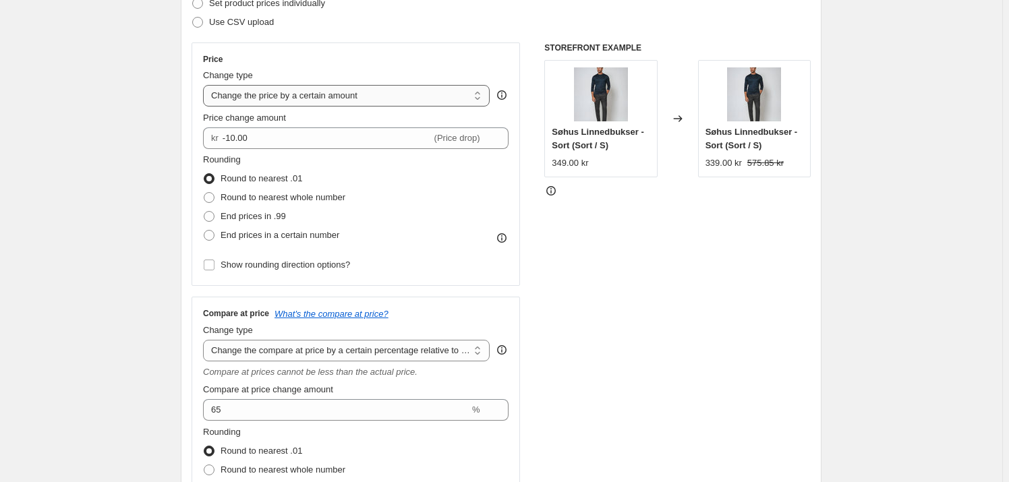
click at [388, 95] on select "Change the price to a certain amount Change the price by a certain amount Chang…" at bounding box center [346, 96] width 287 height 22
click at [206, 85] on select "Change the price to a certain amount Change the price by a certain amount Chang…" at bounding box center [346, 96] width 287 height 22
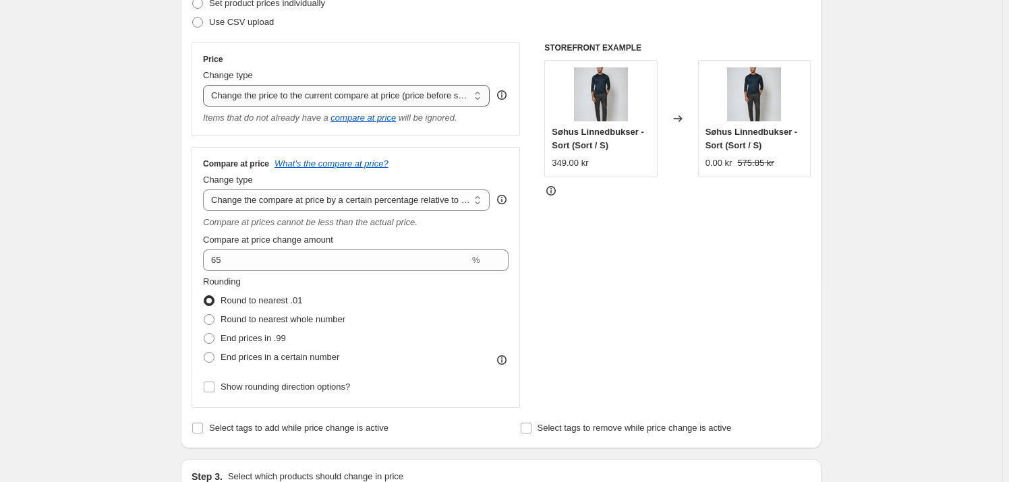
click at [347, 98] on select "Change the price to a certain amount Change the price by a certain amount Chang…" at bounding box center [346, 96] width 287 height 22
click at [206, 85] on select "Change the price to a certain amount Change the price by a certain amount Chang…" at bounding box center [346, 96] width 287 height 22
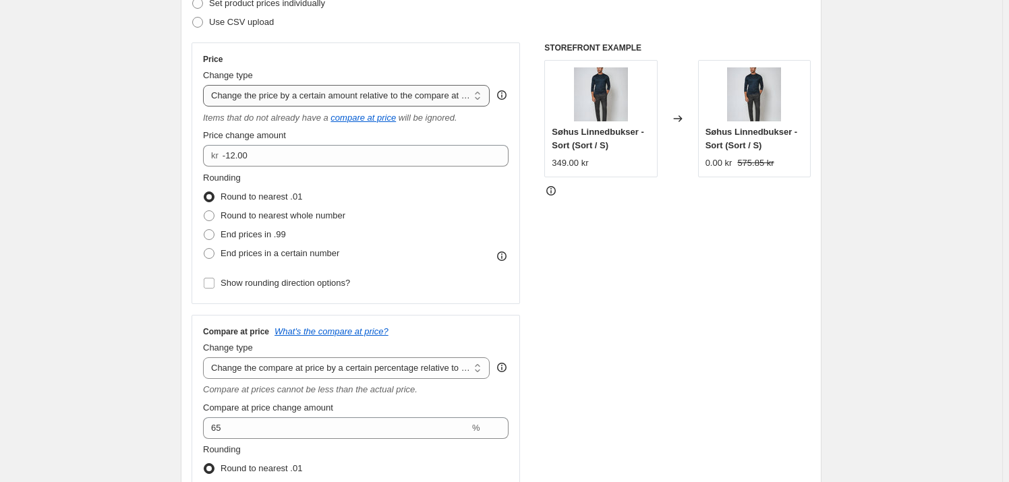
click at [374, 96] on select "Change the price to a certain amount Change the price by a certain amount Chang…" at bounding box center [346, 96] width 287 height 22
select select "pcap"
click at [206, 85] on select "Change the price to a certain amount Change the price by a certain amount Chang…" at bounding box center [346, 96] width 287 height 22
type input "-20"
click at [369, 105] on select "Change the price to a certain amount Change the price by a certain amount Chang…" at bounding box center [346, 96] width 287 height 22
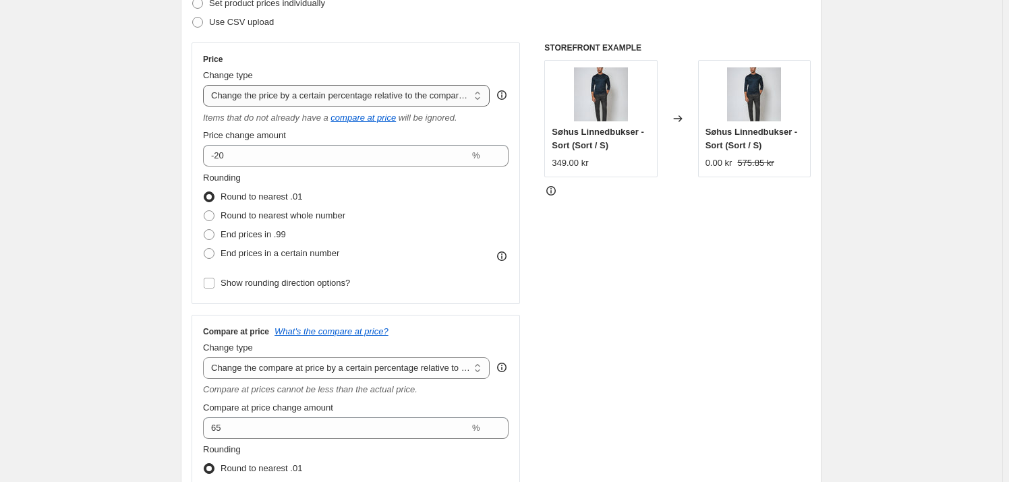
select select "no_change"
click at [206, 85] on select "Change the price to a certain amount Change the price by a certain amount Chang…" at bounding box center [346, 96] width 287 height 22
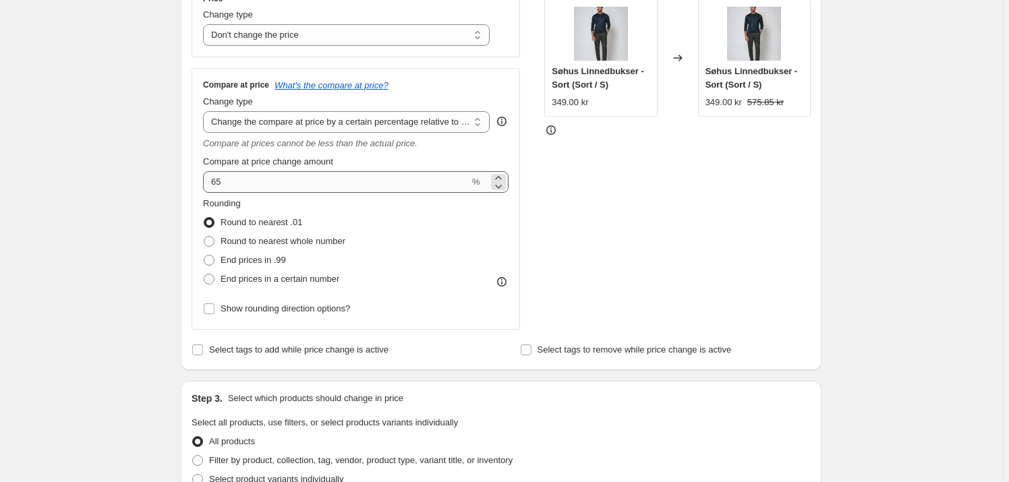
scroll to position [267, 0]
click at [291, 138] on icon "Compare at prices cannot be less than the actual price." at bounding box center [310, 143] width 214 height 10
click at [291, 123] on select "Change the compare at price to the current price (sale) Change the compare at p…" at bounding box center [346, 122] width 287 height 22
click at [206, 111] on select "Change the compare at price to the current price (sale) Change the compare at p…" at bounding box center [346, 122] width 287 height 22
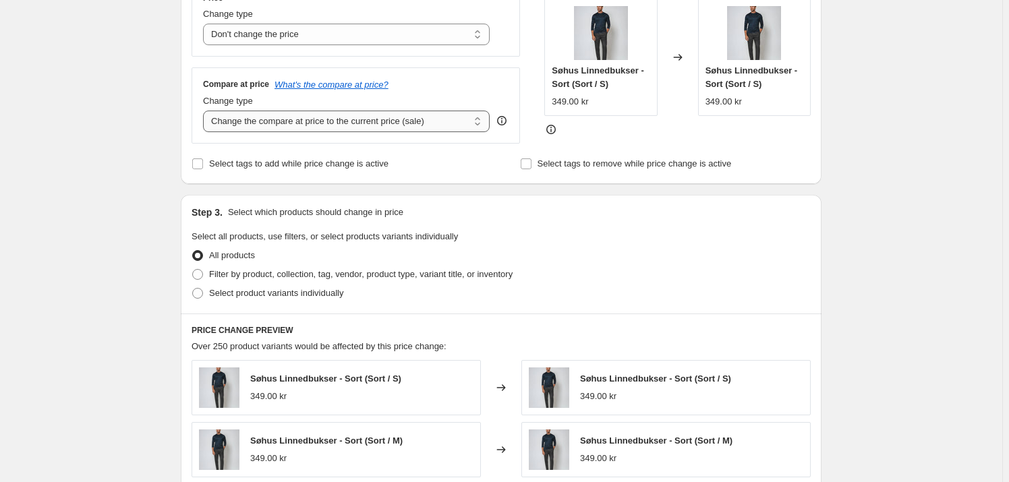
click at [294, 120] on select "Change the compare at price to the current price (sale) Change the compare at p…" at bounding box center [346, 122] width 287 height 22
click at [206, 111] on select "Change the compare at price to the current price (sale) Change the compare at p…" at bounding box center [346, 122] width 287 height 22
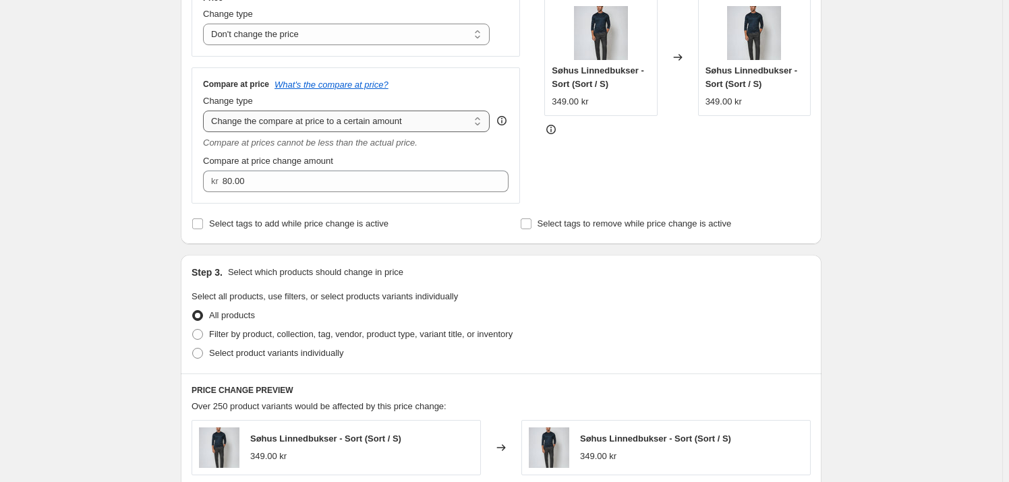
click at [310, 123] on select "Change the compare at price to the current price (sale) Change the compare at p…" at bounding box center [346, 122] width 287 height 22
select select "by"
click at [206, 111] on select "Change the compare at price to the current price (sale) Change the compare at p…" at bounding box center [346, 122] width 287 height 22
type input "-10.00"
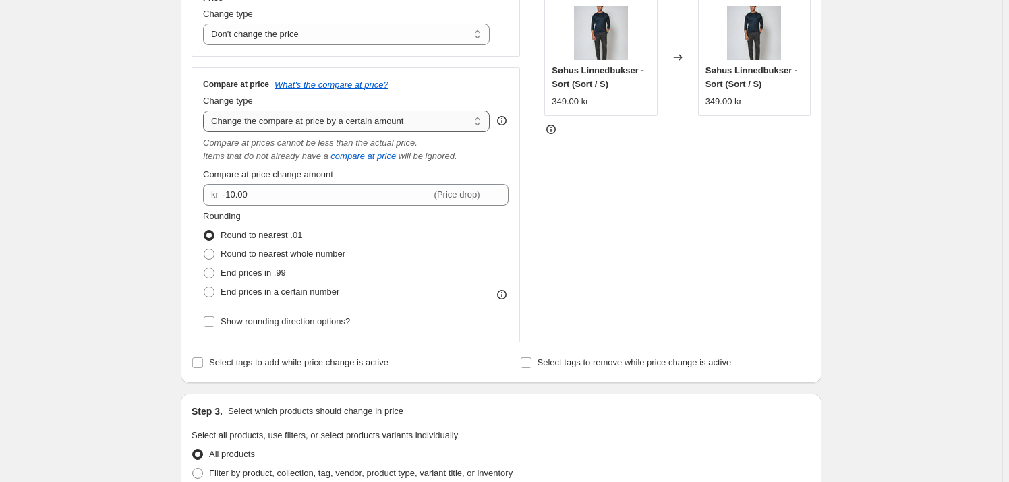
click at [314, 121] on select "Change the compare at price to the current price (sale) Change the compare at p…" at bounding box center [346, 122] width 287 height 22
select select "percentage"
click at [206, 111] on select "Change the compare at price to the current price (sale) Change the compare at p…" at bounding box center [346, 122] width 287 height 22
click at [600, 223] on div "STOREFRONT EXAMPLE Søhus Linnedbukser - Sort (Sort / S) 349.00 kr Changed to Sø…" at bounding box center [677, 161] width 266 height 361
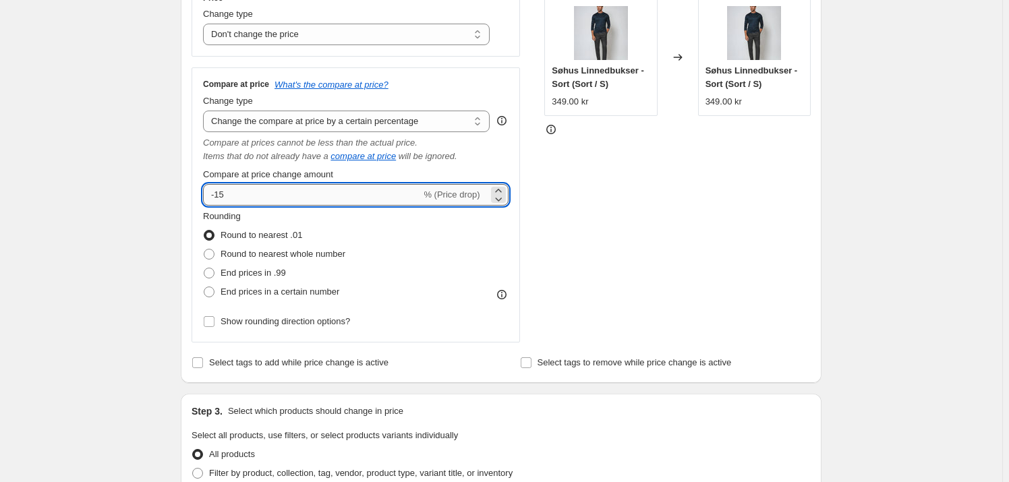
click at [278, 198] on input "-15" at bounding box center [312, 195] width 218 height 22
type input "-1"
type input "80"
click at [674, 214] on div "STOREFRONT EXAMPLE Søhus Linnedbukser - Sort (Sort / S) 349.00 kr Changed to Sø…" at bounding box center [677, 161] width 266 height 361
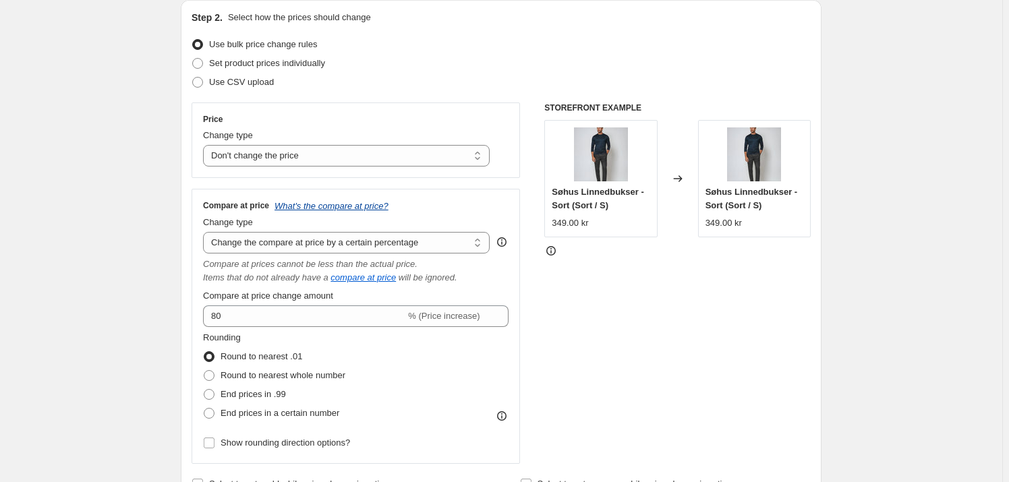
scroll to position [144, 0]
click at [339, 156] on select "Change the price to a certain amount Change the price by a certain amount Chang…" at bounding box center [346, 157] width 287 height 22
click at [317, 162] on select "Change the price to a certain amount Change the price by a certain amount Chang…" at bounding box center [346, 157] width 287 height 22
click at [206, 146] on select "Change the price to a certain amount Change the price by a certain amount Chang…" at bounding box center [346, 157] width 287 height 22
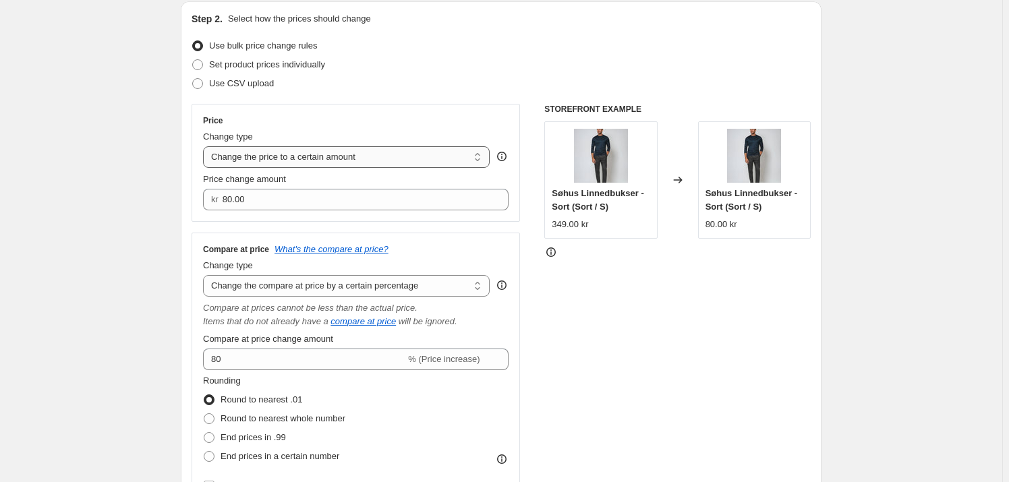
click at [308, 174] on div "Price change amount" at bounding box center [355, 179] width 305 height 13
click at [312, 155] on select "Change the price to a certain amount Change the price by a certain amount Chang…" at bounding box center [346, 157] width 287 height 22
select select "percentage"
click at [206, 146] on select "Change the price to a certain amount Change the price by a certain amount Chang…" at bounding box center [346, 157] width 287 height 22
type input "-15"
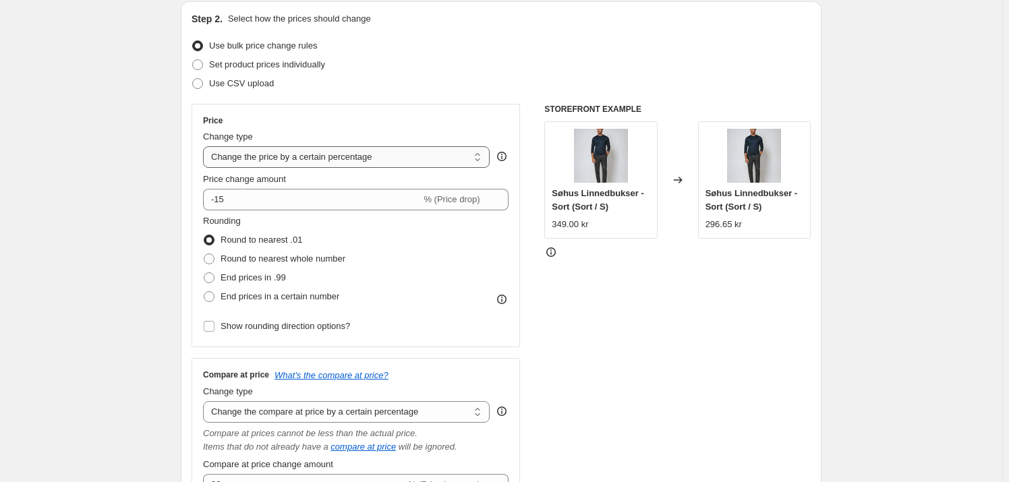
click at [332, 164] on select "Change the price to a certain amount Change the price by a certain amount Chang…" at bounding box center [346, 157] width 287 height 22
select select "margin"
type input "50"
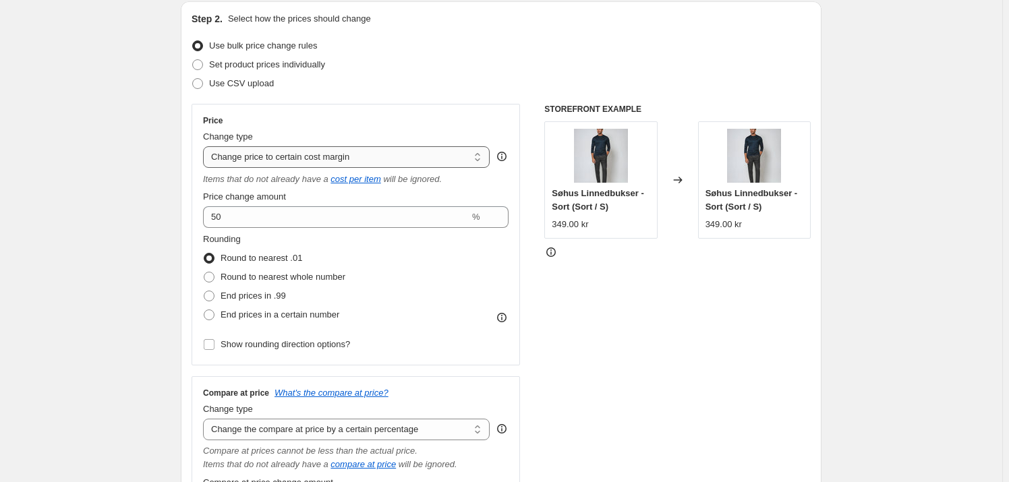
click at [323, 152] on select "Change the price to a certain amount Change the price by a certain amount Chang…" at bounding box center [346, 157] width 287 height 22
click at [206, 146] on select "Change the price to a certain amount Change the price by a certain amount Chang…" at bounding box center [346, 157] width 287 height 22
click at [334, 154] on select "Change the price to a certain amount Change the price by a certain amount Chang…" at bounding box center [346, 157] width 287 height 22
select select "no_change"
click at [206, 146] on select "Change the price to a certain amount Change the price by a certain amount Chang…" at bounding box center [346, 157] width 287 height 22
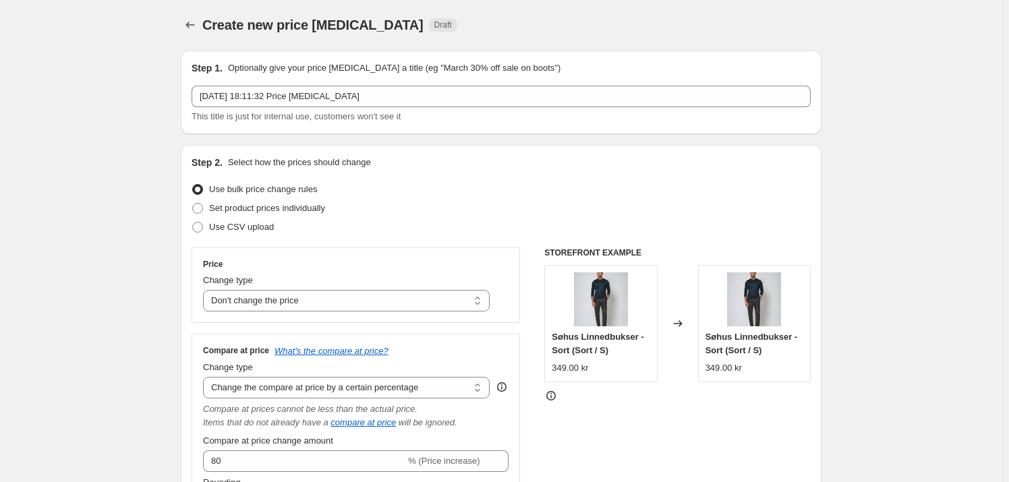
scroll to position [0, 0]
click at [196, 32] on icon "Price change jobs" at bounding box center [189, 25] width 13 height 13
